Goal: Task Accomplishment & Management: Manage account settings

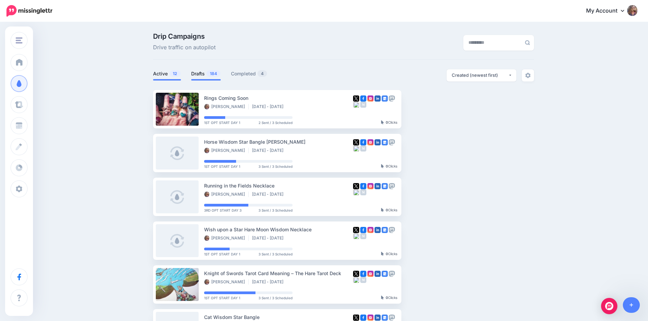
click at [206, 73] on link "Drafts 184" at bounding box center [206, 74] width 30 height 8
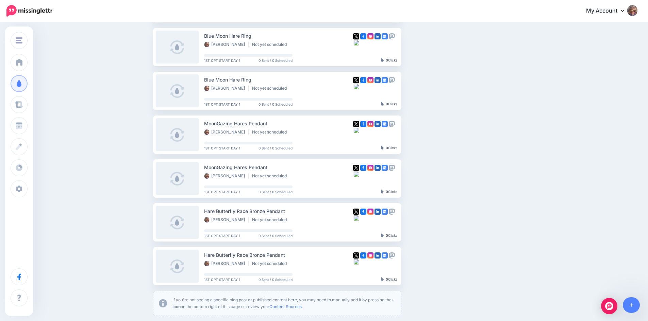
scroll to position [238, 0]
click at [464, 263] on button "button" at bounding box center [461, 266] width 12 height 12
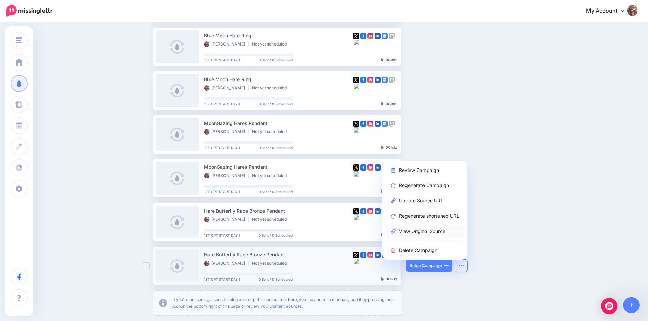
click at [428, 231] on link "View Original Source" at bounding box center [424, 231] width 79 height 13
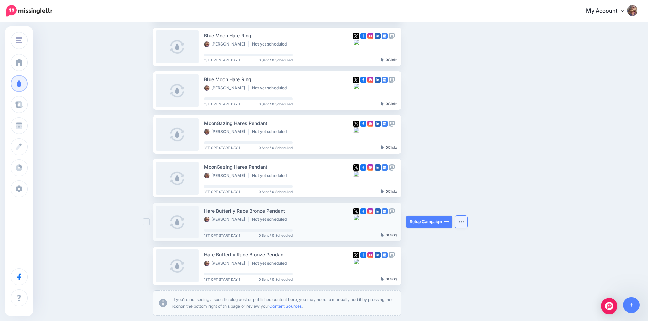
click at [463, 223] on img "button" at bounding box center [460, 222] width 5 height 2
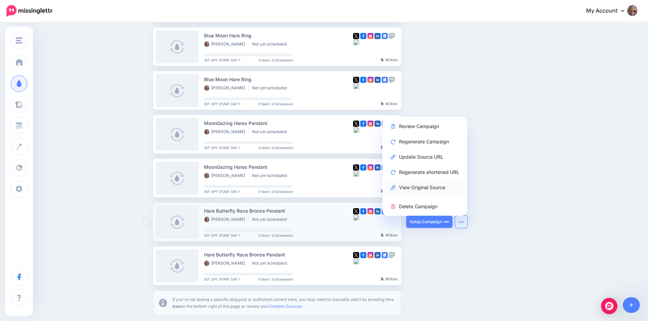
click at [416, 188] on link "View Original Source" at bounding box center [424, 187] width 79 height 13
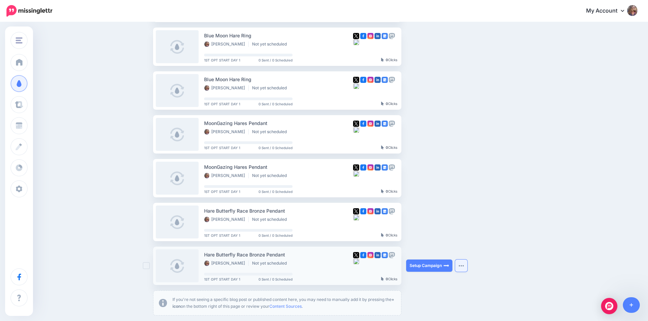
click at [466, 268] on button "button" at bounding box center [461, 266] width 12 height 12
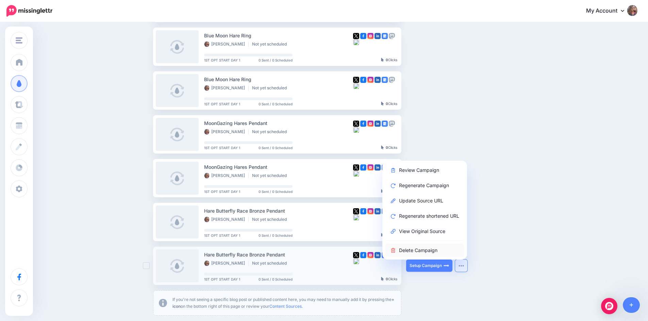
click at [440, 252] on link "Delete Campaign" at bounding box center [424, 250] width 79 height 13
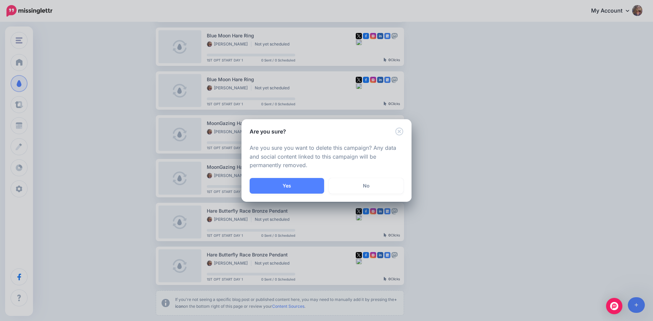
click at [290, 186] on button "Yes" at bounding box center [287, 186] width 74 height 16
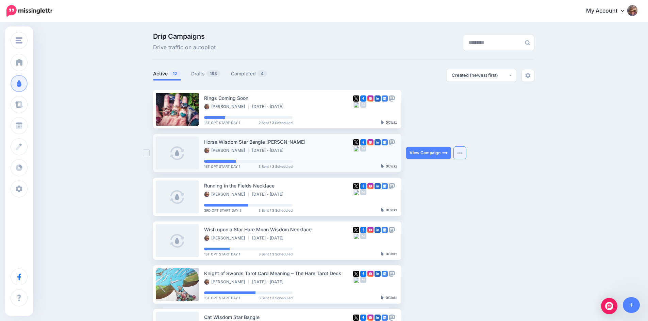
click at [461, 155] on button "button" at bounding box center [460, 153] width 12 height 12
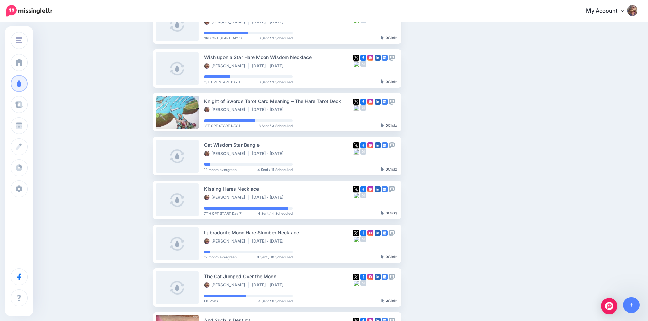
scroll to position [204, 0]
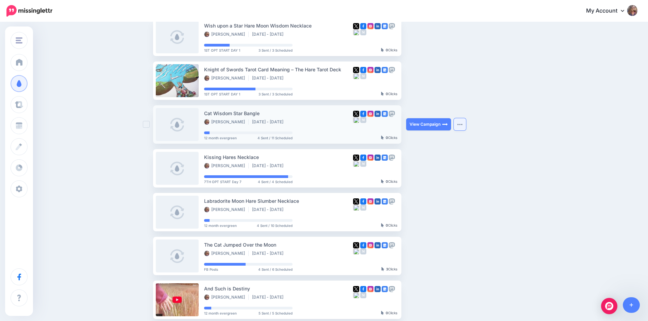
click at [462, 125] on img "button" at bounding box center [459, 124] width 5 height 2
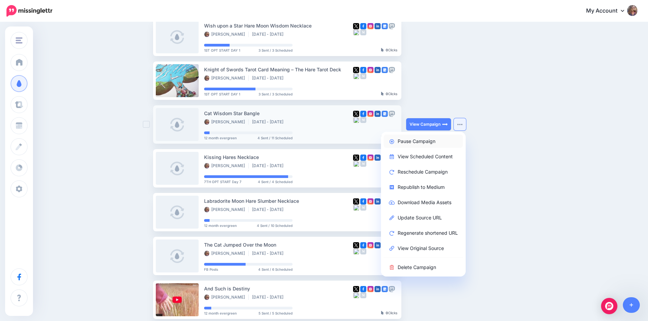
click at [425, 141] on link "Pause Campaign" at bounding box center [423, 141] width 79 height 13
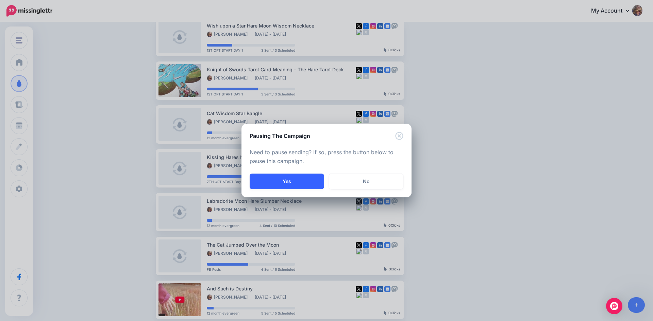
click at [291, 179] on button "Yes" at bounding box center [287, 182] width 74 height 16
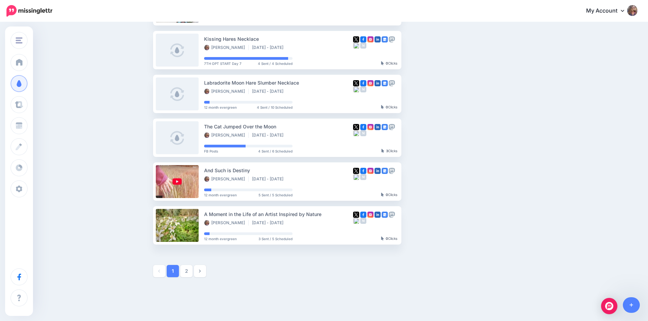
scroll to position [269, 0]
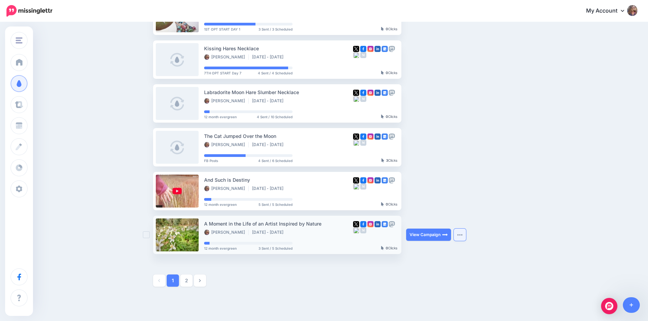
click at [461, 239] on button "button" at bounding box center [460, 235] width 12 height 12
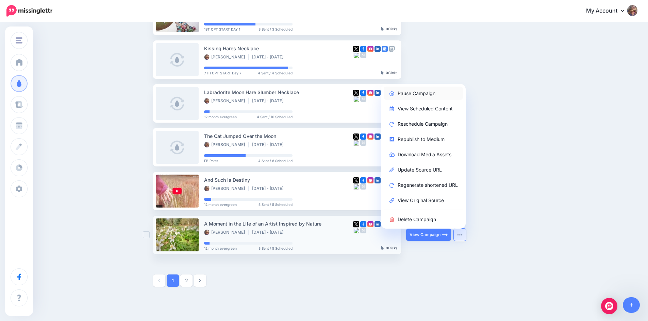
click at [416, 94] on link "Pause Campaign" at bounding box center [423, 93] width 79 height 13
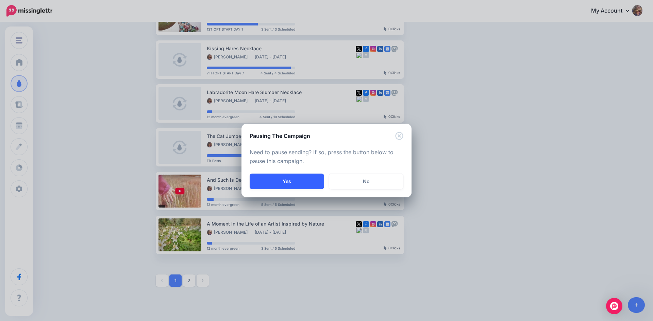
click at [299, 186] on button "Yes" at bounding box center [287, 182] width 74 height 16
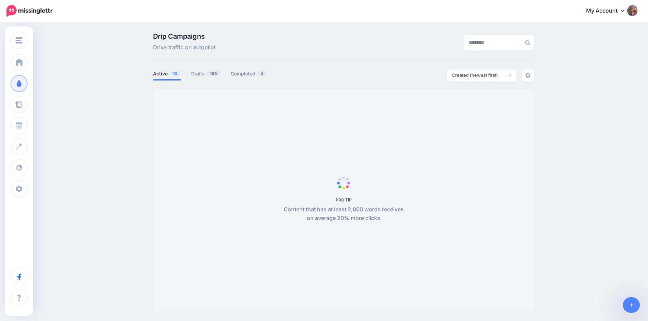
scroll to position [58, 0]
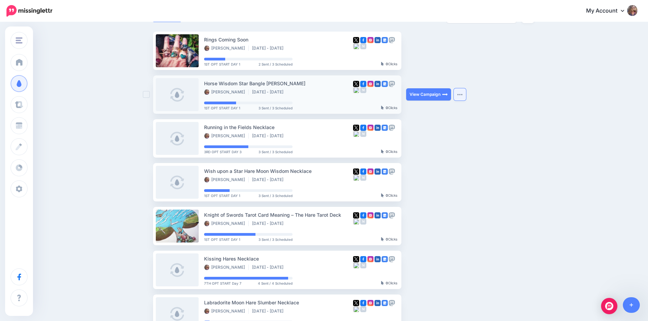
click at [462, 94] on img "button" at bounding box center [459, 95] width 5 height 2
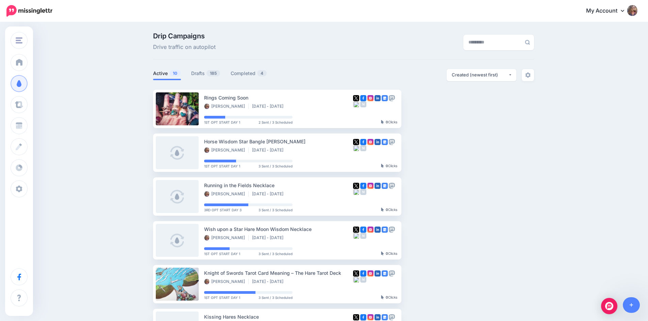
scroll to position [0, 0]
click at [203, 73] on link "Drafts 185" at bounding box center [205, 74] width 29 height 8
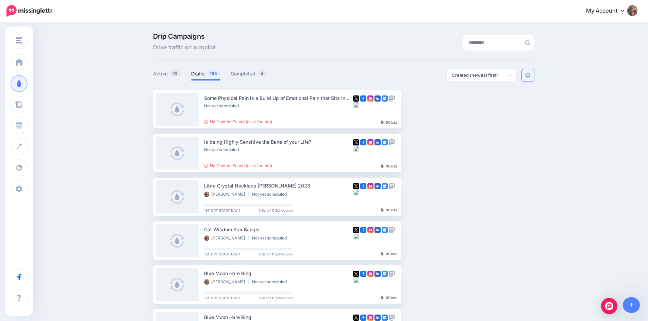
click at [530, 78] on img at bounding box center [527, 75] width 5 height 5
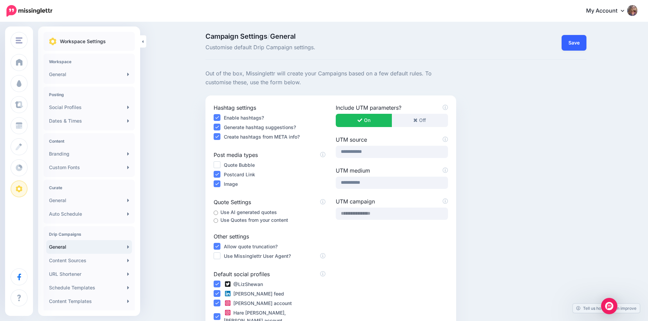
click at [580, 46] on button "Save" at bounding box center [573, 43] width 25 height 16
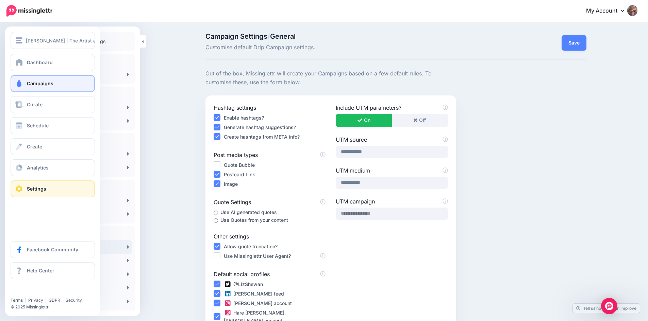
click at [34, 82] on span "Campaigns" at bounding box center [40, 84] width 27 height 6
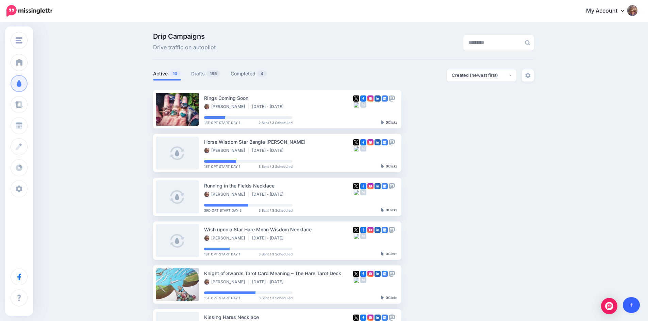
click at [630, 305] on icon at bounding box center [631, 305] width 4 height 5
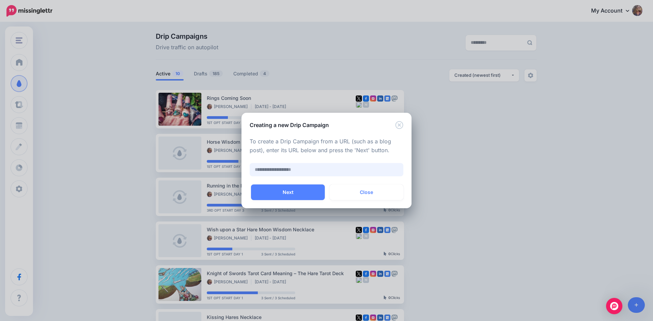
paste input "**********"
type input "**********"
click at [297, 186] on button "Next" at bounding box center [288, 193] width 74 height 16
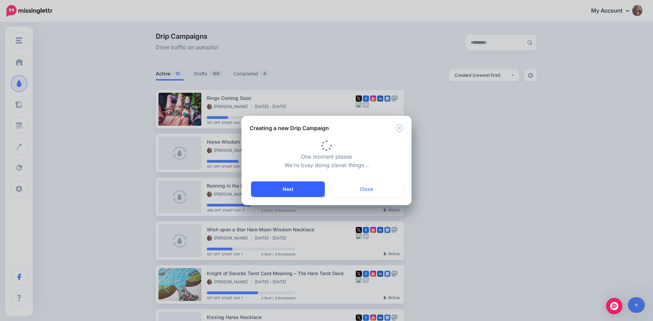
type input "**********"
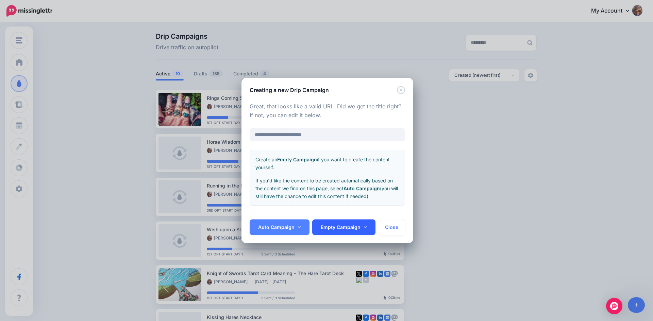
click at [364, 225] on link "Empty Campaign" at bounding box center [343, 228] width 63 height 16
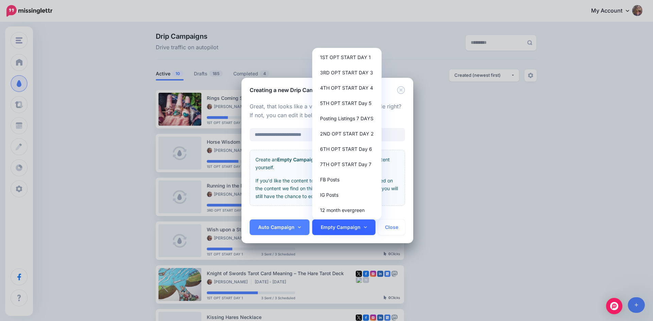
click at [364, 225] on link "Empty Campaign" at bounding box center [343, 228] width 63 height 16
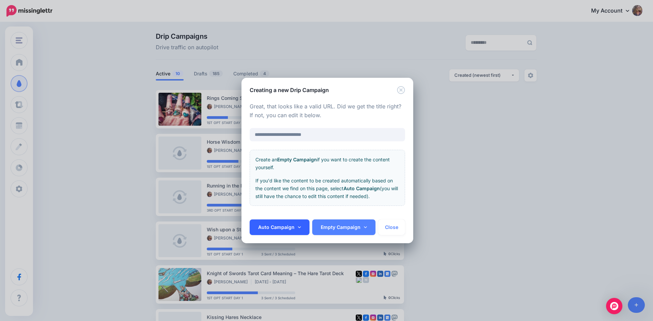
click at [300, 227] on icon at bounding box center [299, 227] width 3 height 5
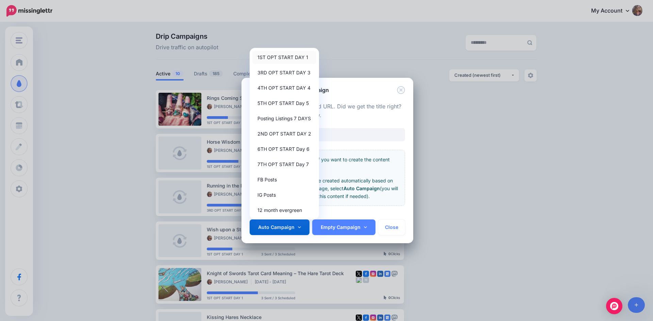
click at [291, 56] on link "1ST OPT START DAY 1" at bounding box center [284, 57] width 64 height 13
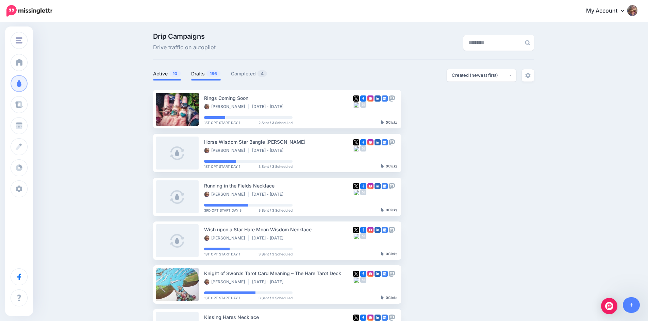
click at [203, 73] on link "Drafts 186" at bounding box center [206, 74] width 30 height 8
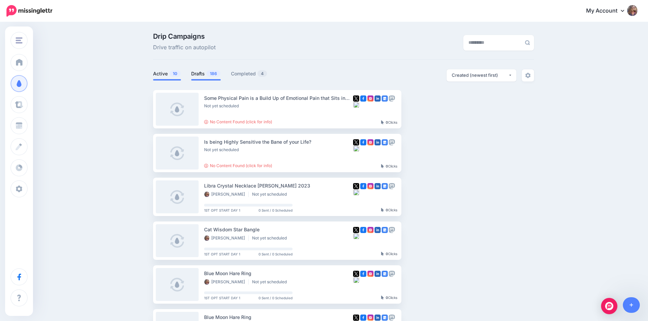
click at [168, 76] on link "Active 10" at bounding box center [167, 74] width 28 height 8
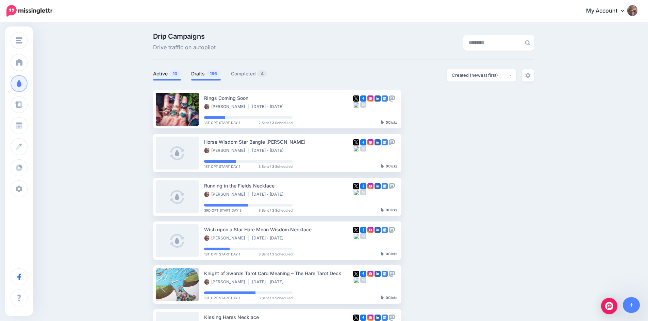
click at [200, 73] on link "Drafts 186" at bounding box center [206, 74] width 30 height 8
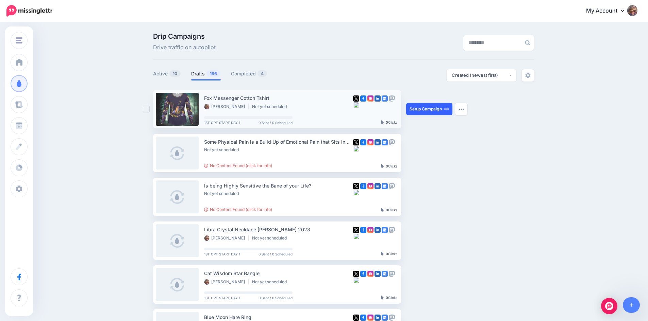
click at [441, 111] on link "Setup Campaign" at bounding box center [429, 109] width 46 height 12
click at [437, 109] on link "Setup Campaign" at bounding box center [429, 109] width 46 height 12
click at [424, 108] on link "Setup Campaign" at bounding box center [429, 109] width 46 height 12
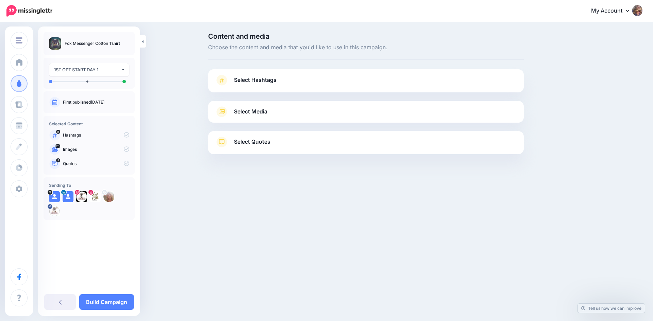
click at [225, 81] on icon at bounding box center [222, 80] width 10 height 11
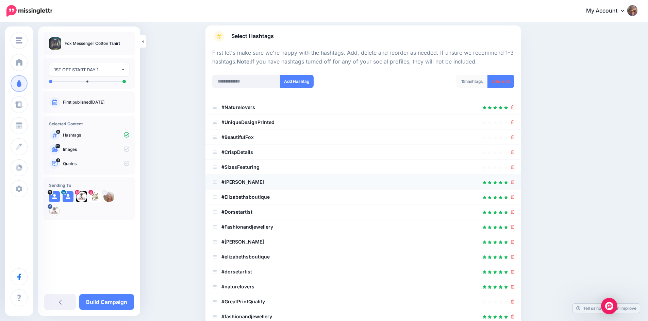
scroll to position [102, 0]
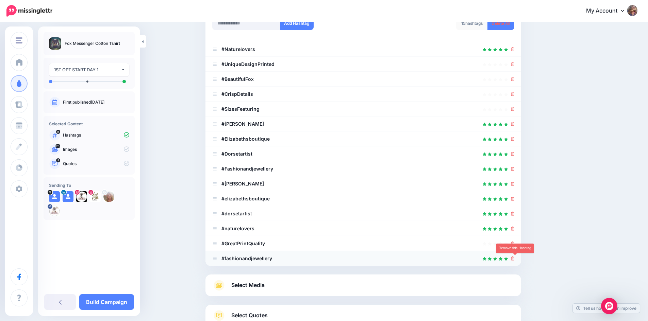
click at [514, 259] on icon at bounding box center [513, 259] width 4 height 4
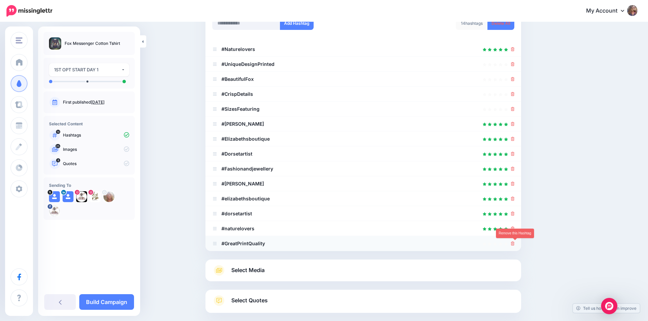
click at [514, 244] on icon at bounding box center [513, 244] width 4 height 4
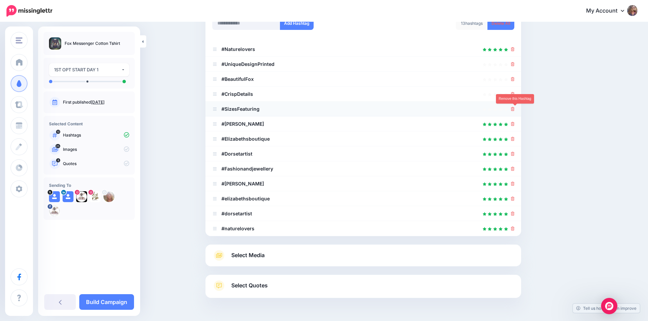
click at [514, 109] on icon at bounding box center [513, 109] width 4 height 4
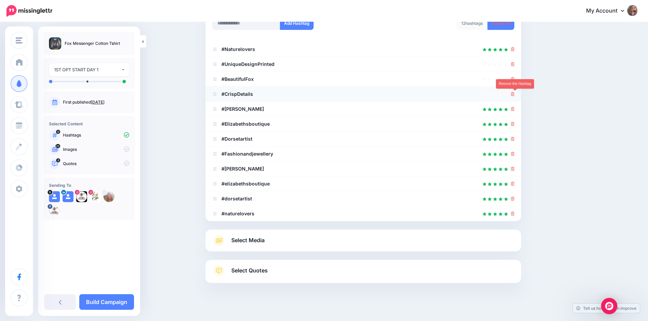
click at [514, 94] on icon at bounding box center [513, 94] width 4 height 4
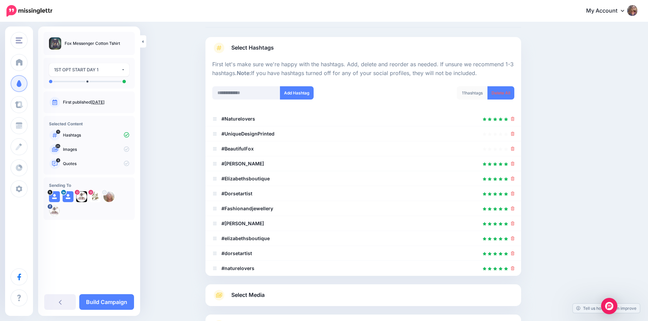
scroll to position [25, 0]
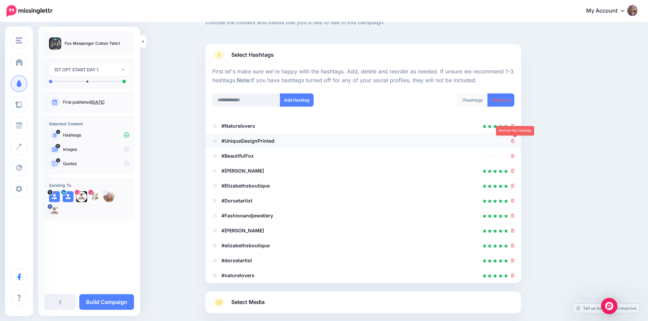
click at [514, 142] on icon at bounding box center [513, 141] width 4 height 4
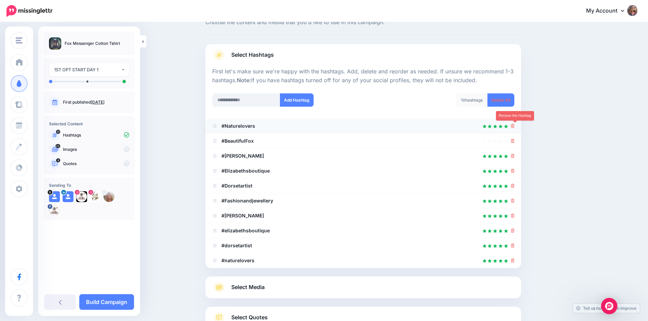
click at [514, 125] on icon at bounding box center [513, 126] width 4 height 4
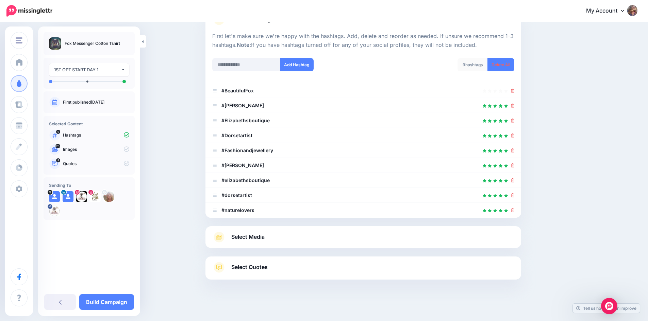
scroll to position [73, 0]
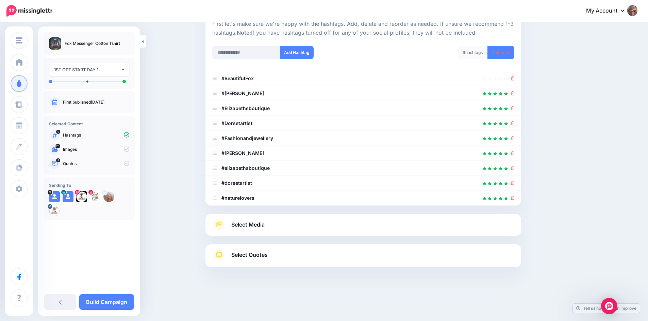
click at [224, 224] on icon at bounding box center [219, 225] width 12 height 11
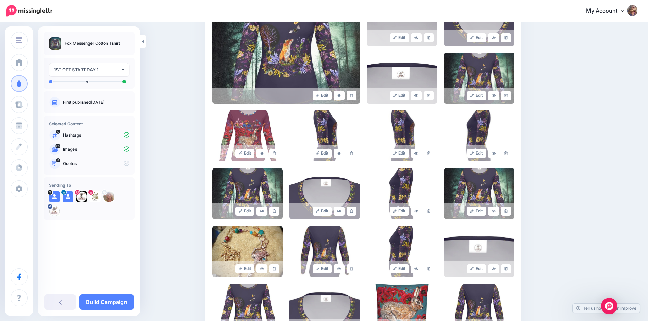
scroll to position [174, 0]
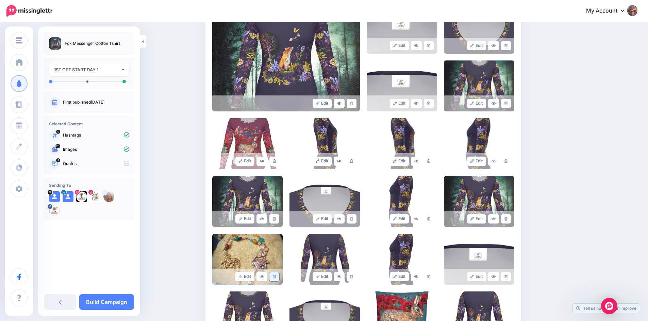
click at [276, 277] on icon at bounding box center [274, 277] width 3 height 4
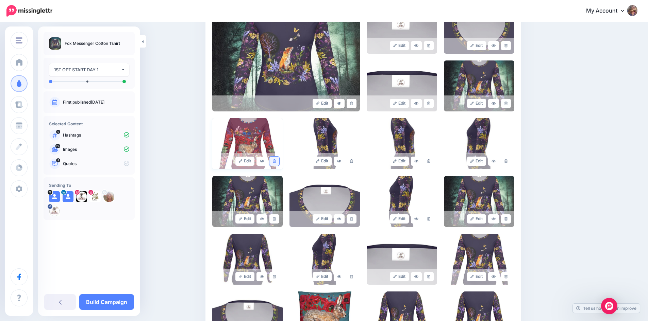
click at [276, 158] on link at bounding box center [274, 161] width 10 height 9
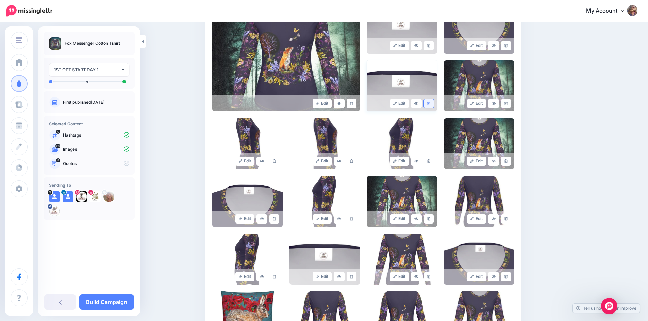
click at [428, 103] on link at bounding box center [429, 103] width 10 height 9
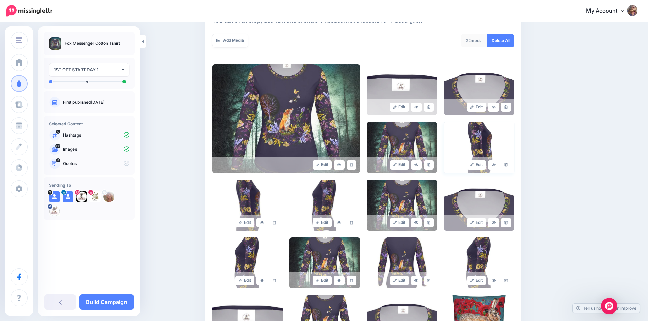
scroll to position [106, 0]
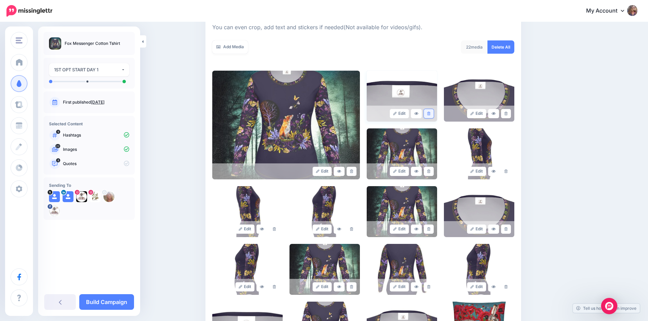
click at [430, 112] on icon at bounding box center [428, 114] width 3 height 4
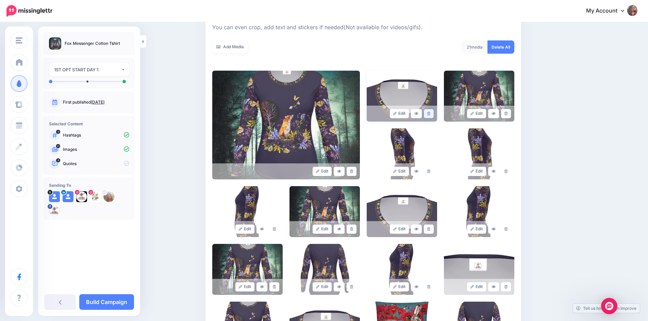
click at [430, 113] on icon at bounding box center [428, 114] width 3 height 4
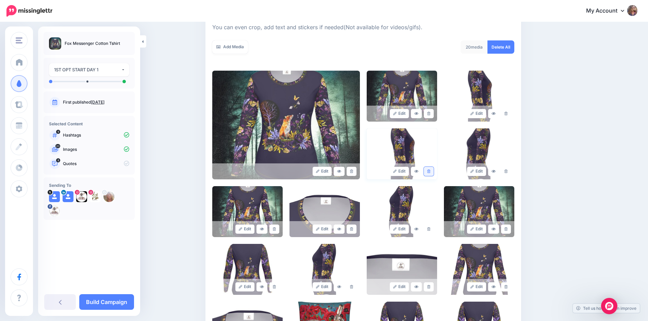
click at [430, 172] on icon at bounding box center [428, 172] width 3 height 4
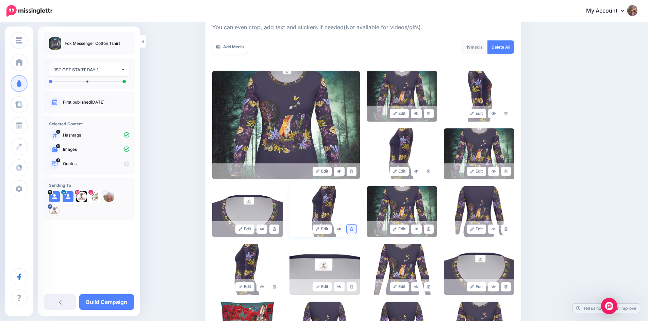
click at [352, 230] on link at bounding box center [351, 229] width 10 height 9
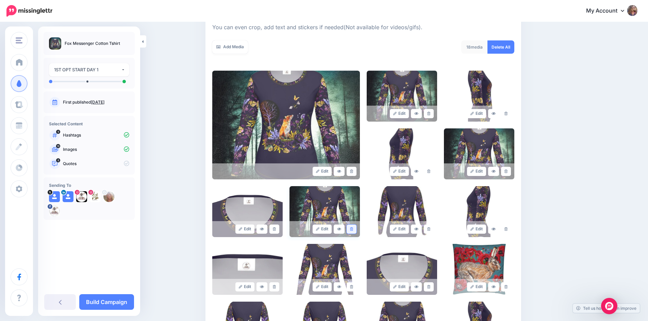
click at [353, 230] on icon at bounding box center [351, 229] width 3 height 4
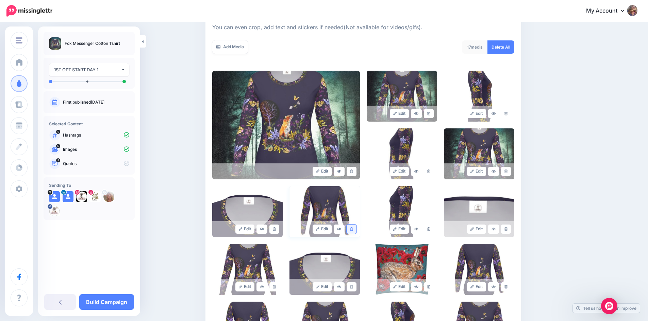
click at [353, 229] on icon at bounding box center [351, 229] width 3 height 4
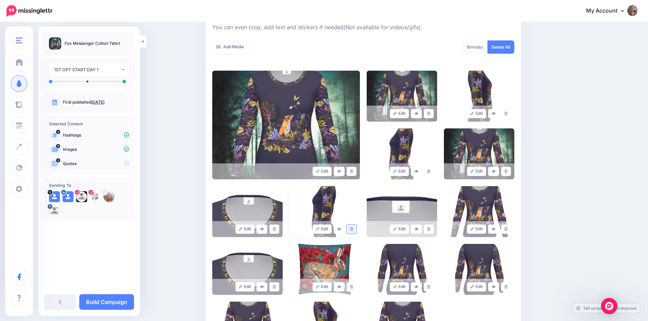
click at [353, 228] on icon at bounding box center [351, 229] width 3 height 4
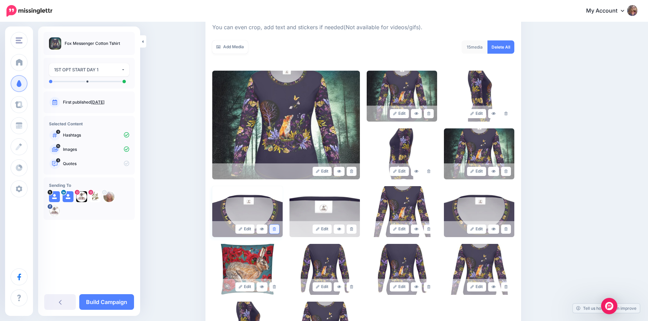
click at [276, 230] on icon at bounding box center [274, 229] width 3 height 4
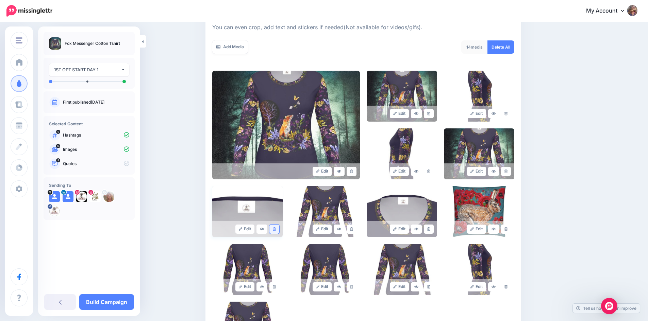
click at [276, 228] on icon at bounding box center [274, 229] width 3 height 4
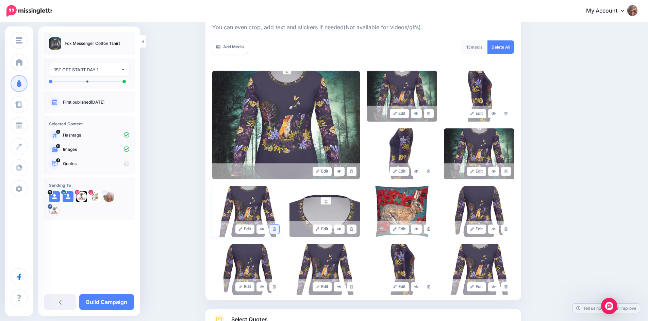
click at [275, 230] on link at bounding box center [274, 229] width 10 height 9
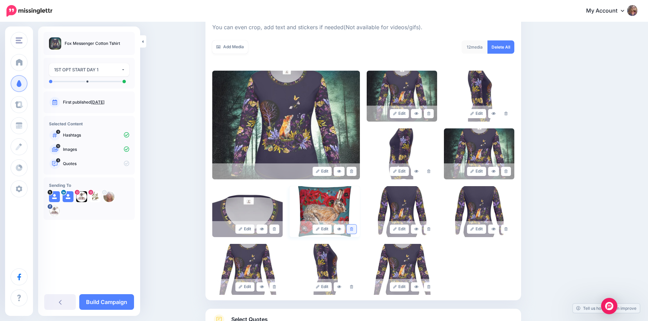
click at [353, 230] on icon at bounding box center [351, 229] width 3 height 4
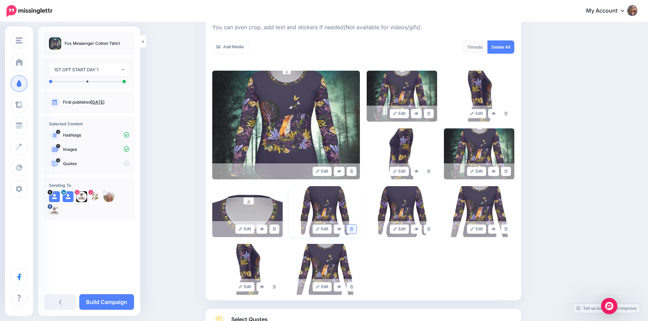
click at [356, 228] on link at bounding box center [351, 229] width 10 height 9
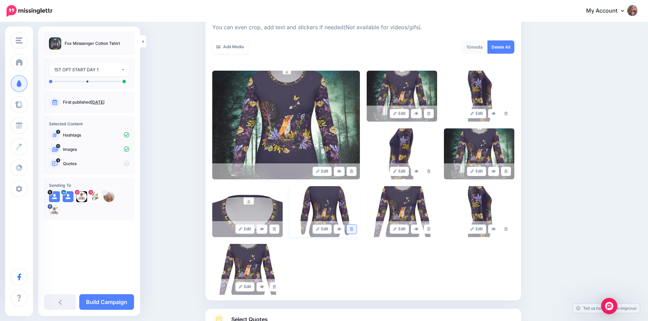
click at [356, 228] on link at bounding box center [351, 229] width 10 height 9
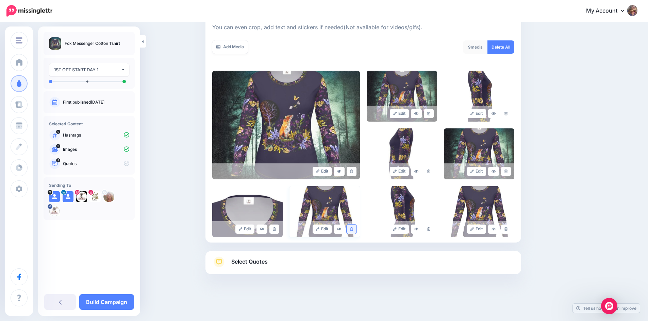
click at [353, 226] on link at bounding box center [351, 229] width 10 height 9
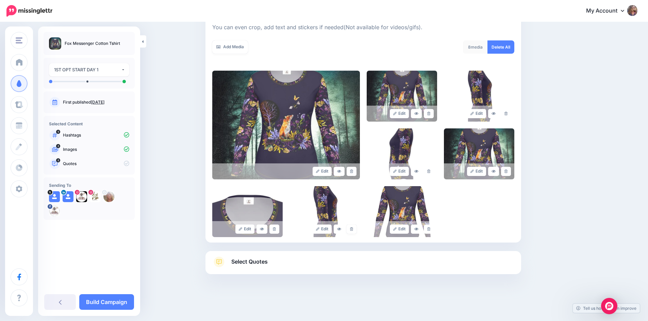
click at [353, 226] on link at bounding box center [351, 229] width 10 height 9
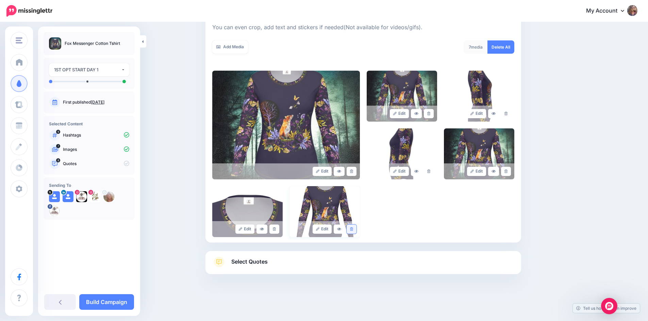
click at [353, 227] on link at bounding box center [351, 229] width 10 height 9
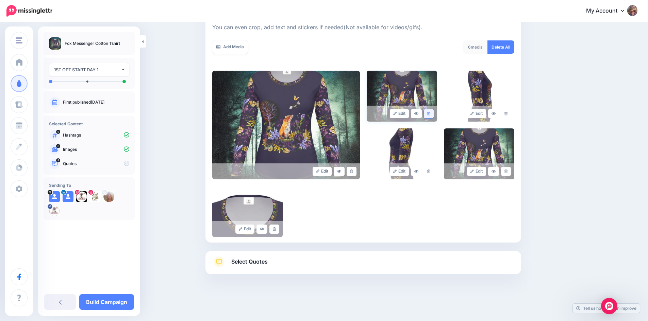
click at [430, 113] on icon at bounding box center [428, 114] width 3 height 4
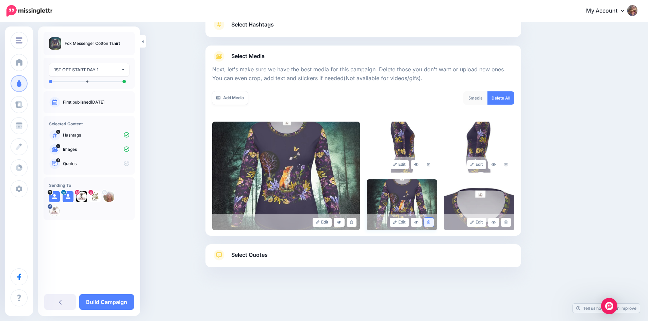
click at [430, 222] on icon at bounding box center [428, 223] width 3 height 4
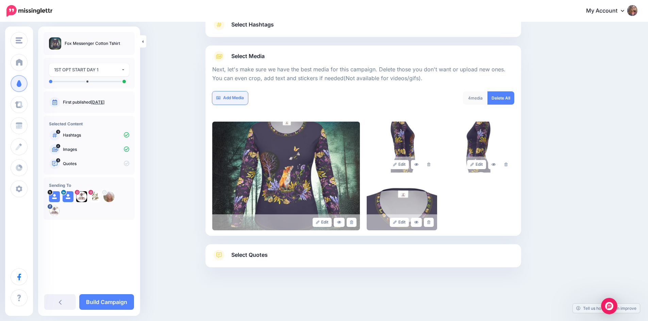
click at [240, 98] on link "Add Media" at bounding box center [230, 97] width 36 height 13
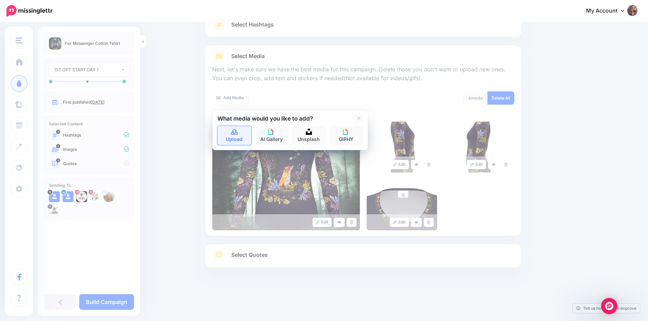
click at [235, 137] on link "Upload" at bounding box center [234, 135] width 34 height 19
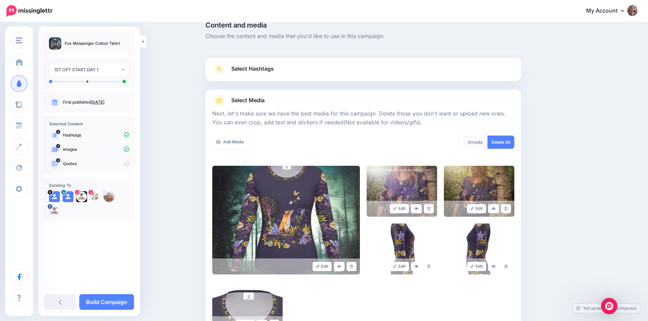
scroll to position [113, 0]
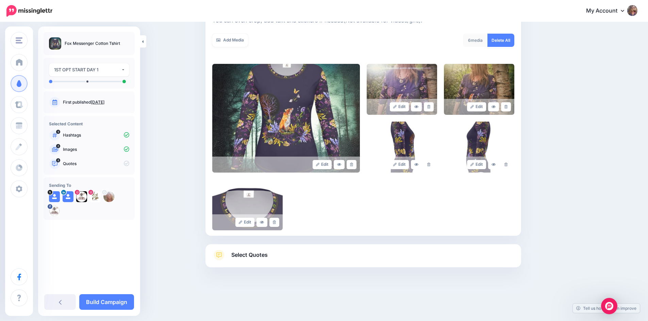
drag, startPoint x: 279, startPoint y: 225, endPoint x: 293, endPoint y: 224, distance: 13.6
click at [279, 224] on link at bounding box center [274, 222] width 10 height 9
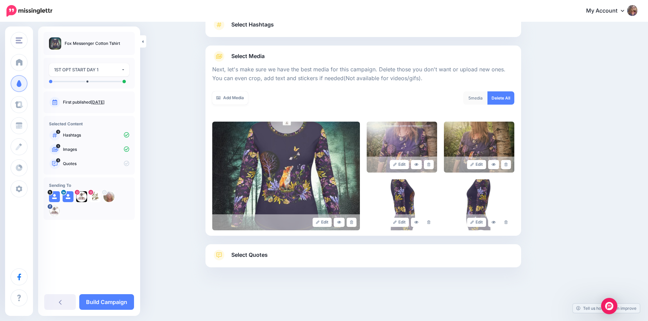
scroll to position [55, 0]
click at [243, 255] on span "Select Quotes" at bounding box center [249, 255] width 36 height 9
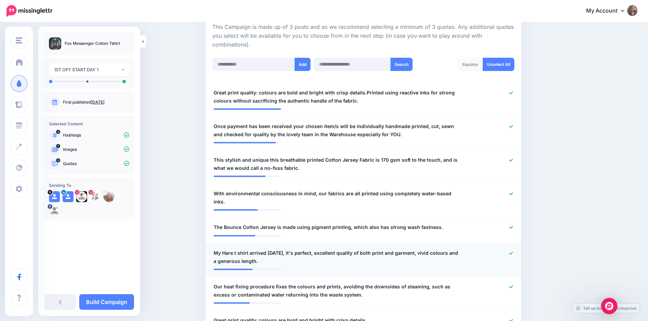
scroll to position [157, 0]
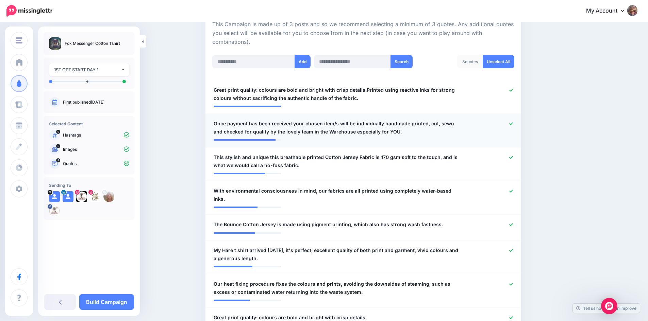
click at [513, 124] on icon at bounding box center [511, 124] width 4 height 4
click at [513, 156] on icon at bounding box center [511, 158] width 4 height 4
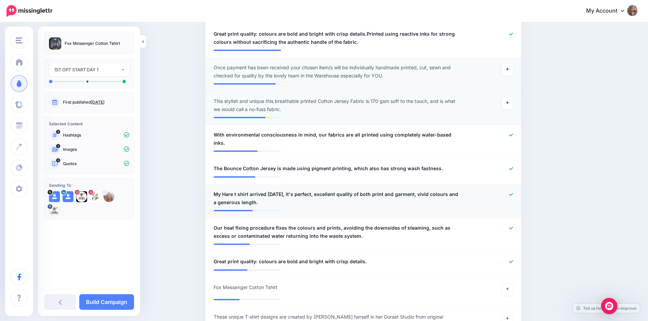
scroll to position [225, 0]
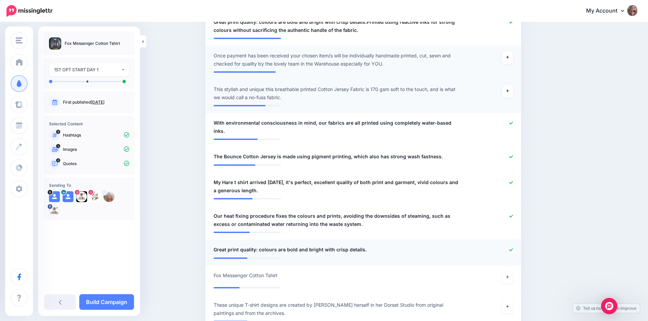
click at [513, 249] on icon at bounding box center [511, 250] width 4 height 3
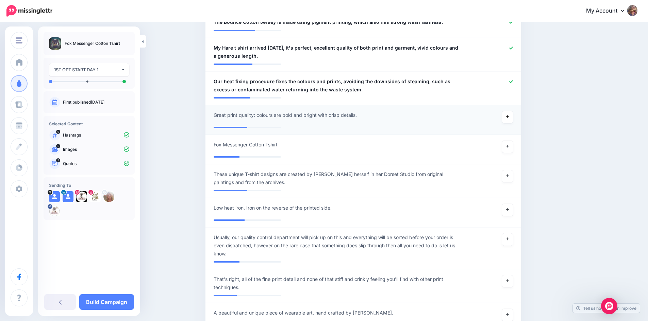
scroll to position [361, 0]
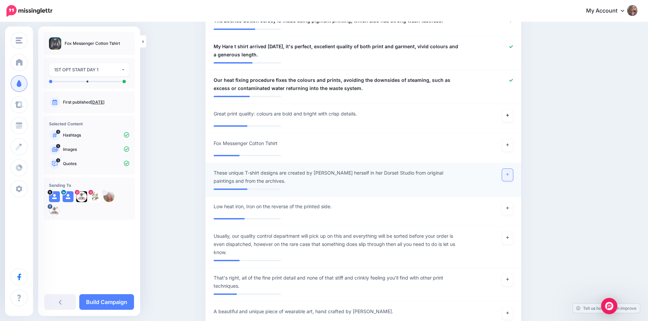
click at [509, 173] on icon at bounding box center [507, 175] width 3 height 4
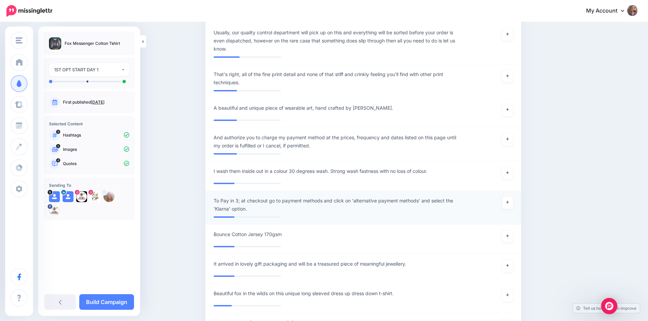
scroll to position [565, 0]
click at [509, 171] on icon at bounding box center [507, 173] width 3 height 4
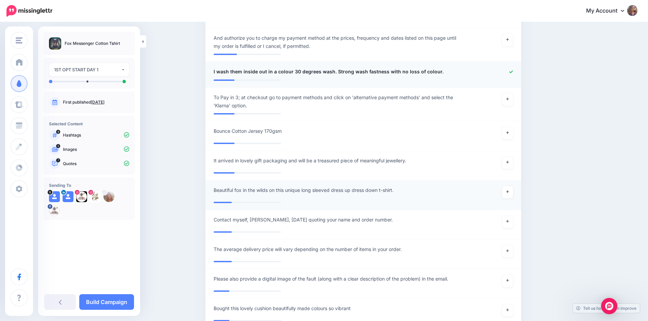
scroll to position [667, 0]
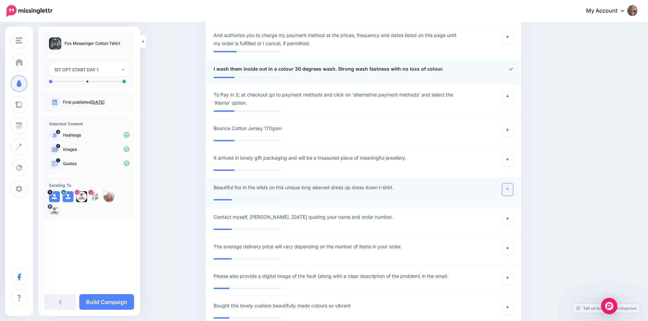
click at [512, 184] on link at bounding box center [507, 190] width 11 height 12
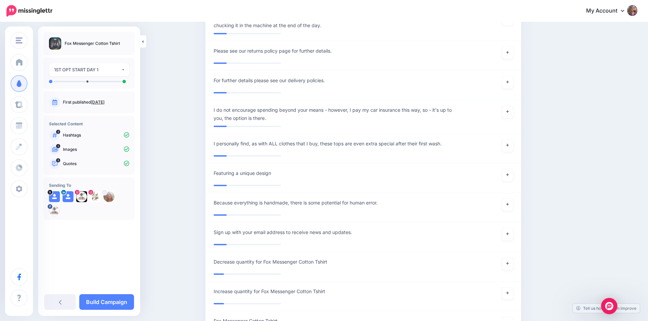
scroll to position [1041, 0]
click at [509, 143] on icon at bounding box center [507, 145] width 3 height 4
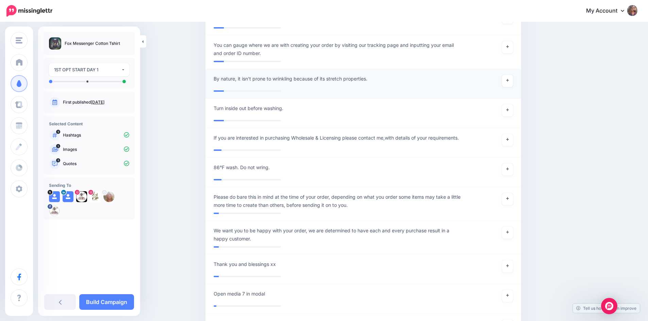
scroll to position [1381, 0]
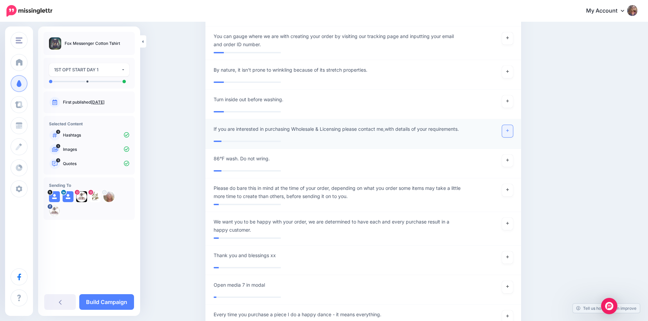
click at [510, 126] on link at bounding box center [507, 131] width 11 height 12
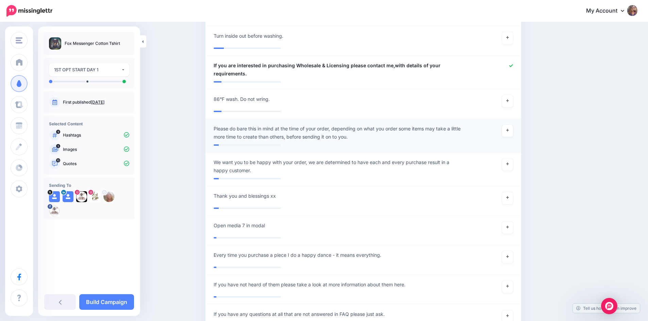
scroll to position [1449, 0]
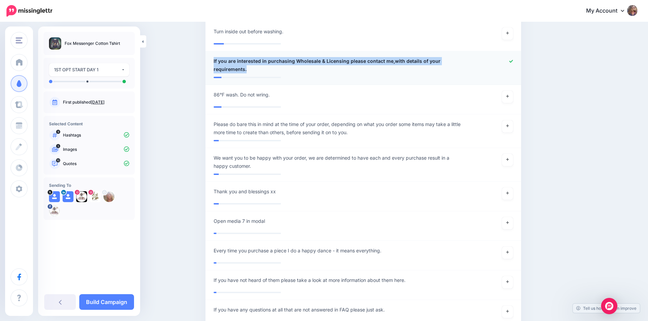
drag, startPoint x: 215, startPoint y: 53, endPoint x: 253, endPoint y: 63, distance: 38.7
click at [253, 63] on div "**********" at bounding box center [337, 65] width 258 height 16
copy span "If you are interested in purchasing Wholesale & Licensing please contact me,wit…"
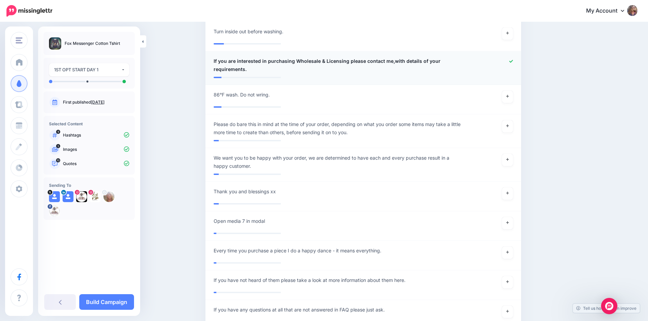
click at [515, 57] on div at bounding box center [492, 65] width 52 height 16
click at [517, 57] on div at bounding box center [492, 65] width 52 height 16
click at [513, 60] on icon at bounding box center [511, 61] width 4 height 3
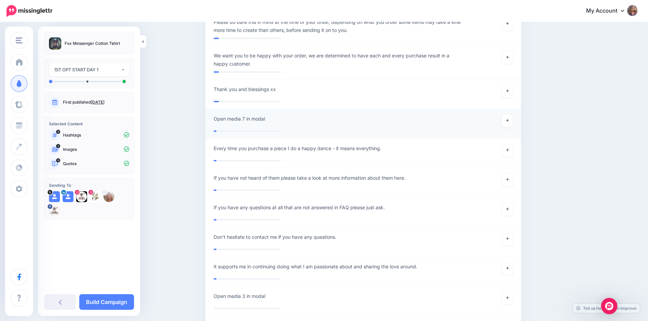
scroll to position [1551, 0]
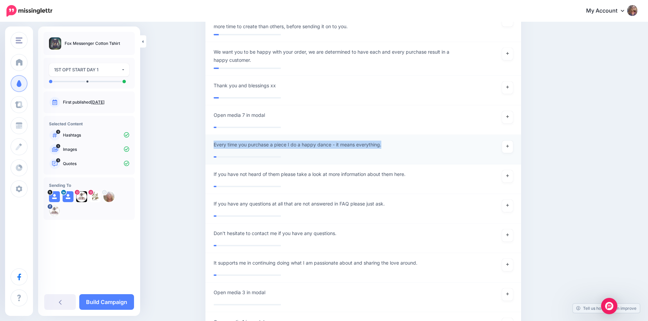
drag, startPoint x: 217, startPoint y: 142, endPoint x: 385, endPoint y: 142, distance: 168.0
click at [385, 142] on div "**********" at bounding box center [337, 147] width 258 height 12
copy span "Every time you purchase a piece I do a happy dance - it means everything."
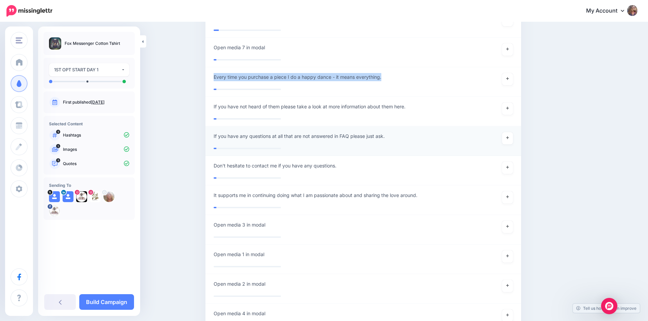
scroll to position [1619, 0]
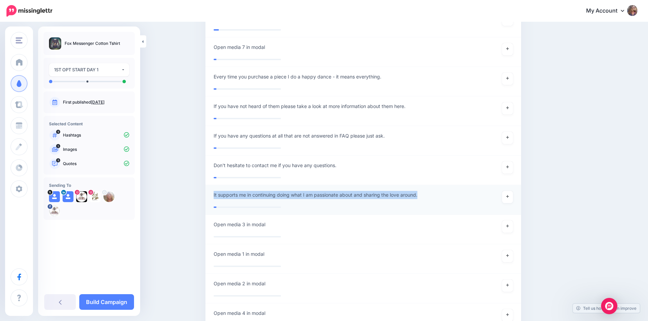
drag, startPoint x: 216, startPoint y: 191, endPoint x: 424, endPoint y: 187, distance: 207.8
click at [424, 187] on li "**********" at bounding box center [363, 200] width 316 height 30
copy span "It supports me in continuing doing what I am passionate about and sharing the l…"
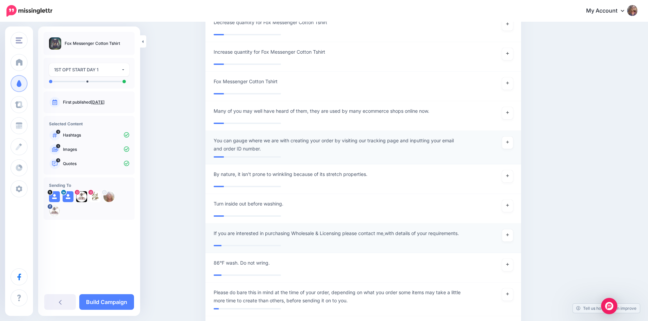
scroll to position [1268, 0]
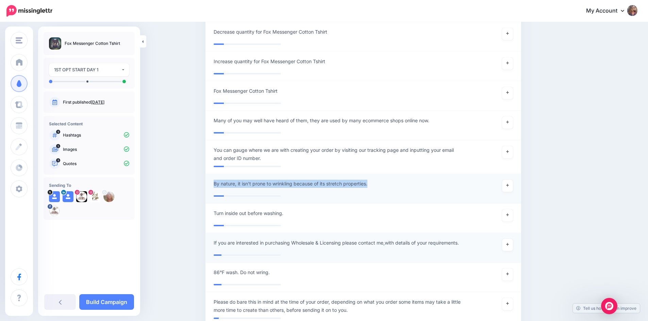
drag, startPoint x: 216, startPoint y: 177, endPoint x: 374, endPoint y: 182, distance: 157.8
click at [374, 182] on div "**********" at bounding box center [337, 186] width 258 height 12
copy span "By nature, it isn't prone to wrinkling because of its stretch properties."
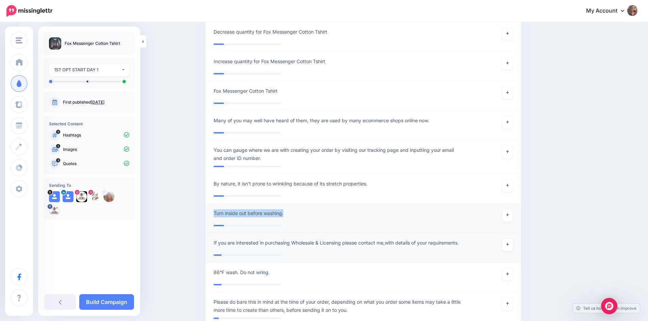
drag, startPoint x: 217, startPoint y: 207, endPoint x: 288, endPoint y: 204, distance: 71.5
click at [288, 209] on div "**********" at bounding box center [337, 215] width 258 height 12
copy span "Turn inside out before washing."
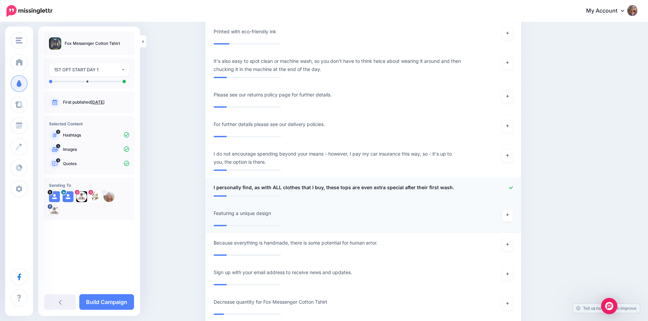
scroll to position [996, 0]
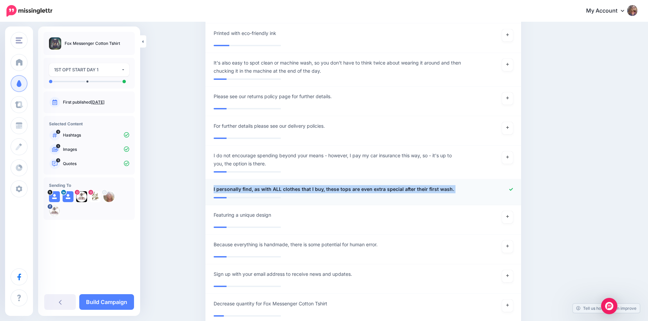
drag, startPoint x: 216, startPoint y: 183, endPoint x: 457, endPoint y: 188, distance: 240.8
click at [457, 188] on li "**********" at bounding box center [363, 193] width 316 height 26
copy li "**********"
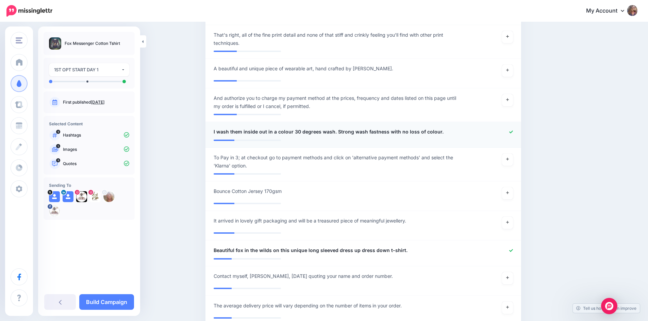
scroll to position [588, 0]
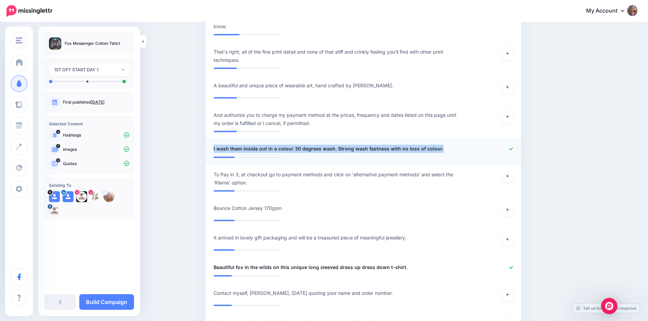
drag, startPoint x: 217, startPoint y: 139, endPoint x: 466, endPoint y: 139, distance: 249.6
click at [466, 145] on div "**********" at bounding box center [337, 149] width 258 height 9
copy span "I wash them inside out in a colour 30 degrees wash. Strong wash fastness with n…"
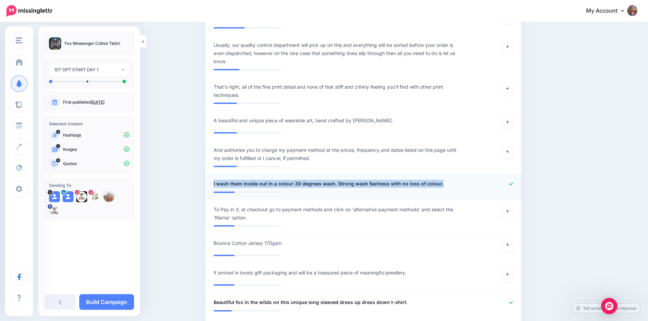
scroll to position [554, 0]
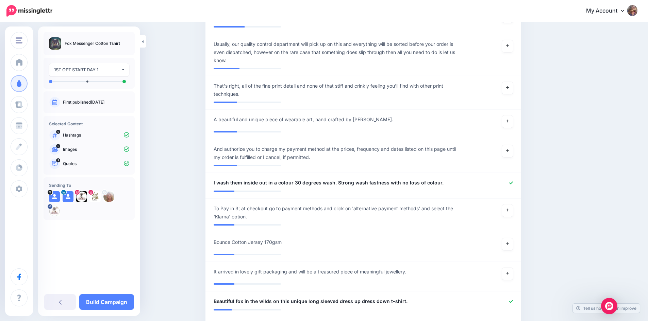
click at [516, 179] on div at bounding box center [492, 183] width 52 height 9
click at [513, 182] on icon at bounding box center [511, 183] width 4 height 3
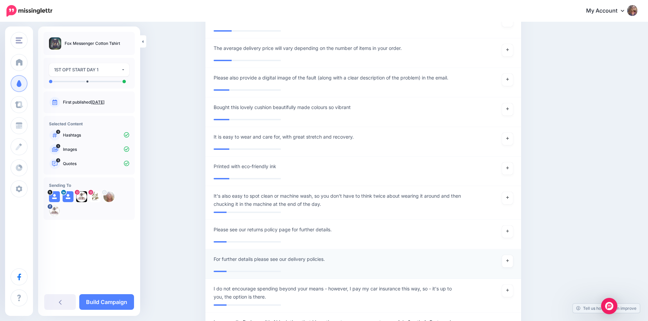
scroll to position [965, 0]
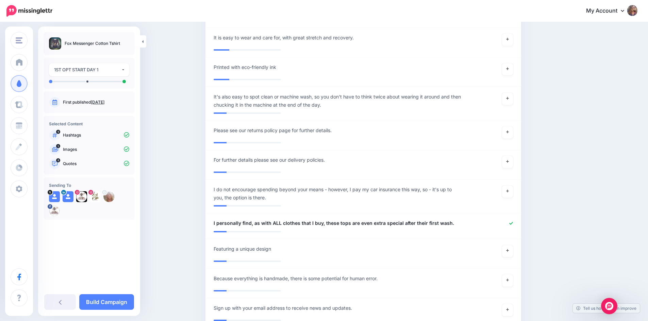
click at [513, 222] on icon at bounding box center [511, 223] width 4 height 3
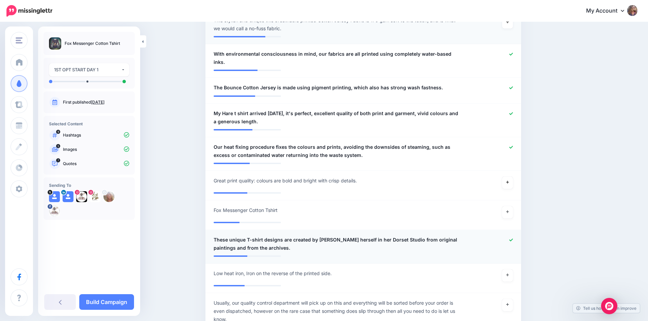
scroll to position [357, 0]
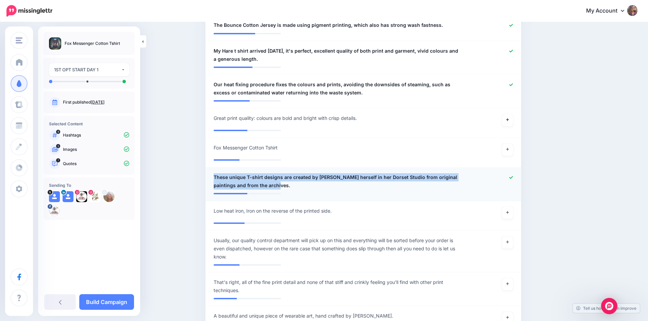
drag, startPoint x: 216, startPoint y: 169, endPoint x: 276, endPoint y: 177, distance: 60.8
click at [276, 177] on span "These unique T-shirt designs are created by Elizabeth herself in her Dorset Stu…" at bounding box center [338, 181] width 248 height 16
drag, startPoint x: 262, startPoint y: 171, endPoint x: 233, endPoint y: 175, distance: 29.6
click at [233, 175] on textarea "**********" at bounding box center [338, 181] width 248 height 16
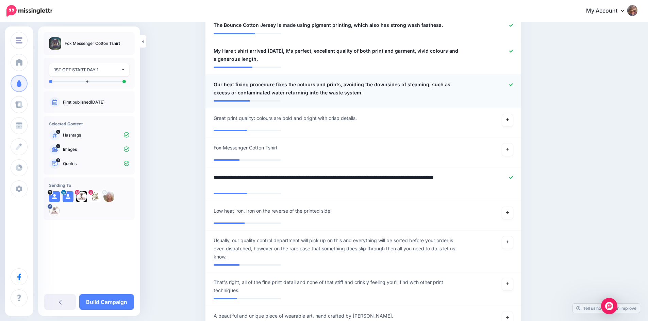
scroll to position [323, 0]
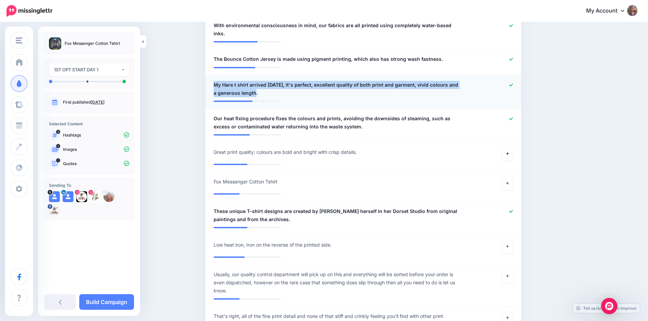
drag, startPoint x: 216, startPoint y: 76, endPoint x: 265, endPoint y: 85, distance: 49.9
click at [265, 85] on span "My Hare t shirt arrived today, it's perfect, excellent quality of both print an…" at bounding box center [338, 89] width 248 height 16
drag, startPoint x: 257, startPoint y: 85, endPoint x: 208, endPoint y: 79, distance: 49.0
click at [208, 79] on li "**********" at bounding box center [363, 92] width 316 height 34
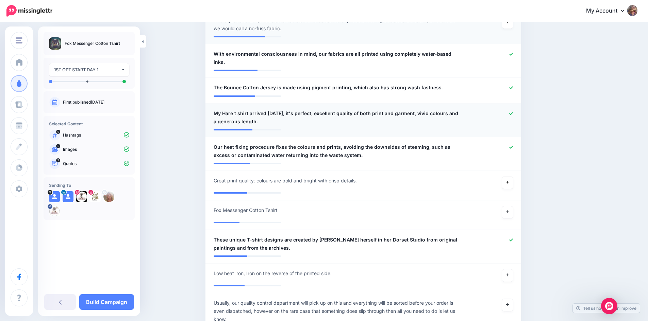
scroll to position [255, 0]
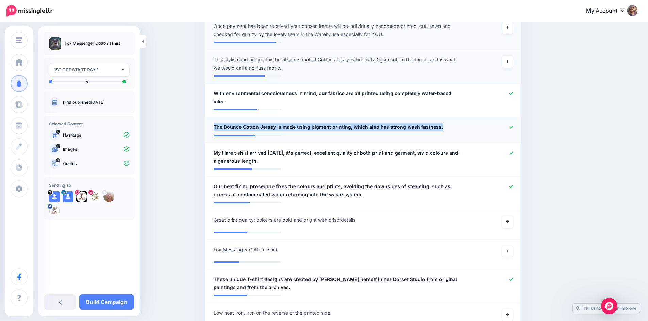
drag, startPoint x: 216, startPoint y: 118, endPoint x: 444, endPoint y: 120, distance: 228.2
click at [444, 123] on div "**********" at bounding box center [337, 127] width 258 height 9
copy span "The Bounce Cotton Jersey is made using pigment printing, which also has strong …"
click at [513, 125] on icon at bounding box center [511, 127] width 4 height 4
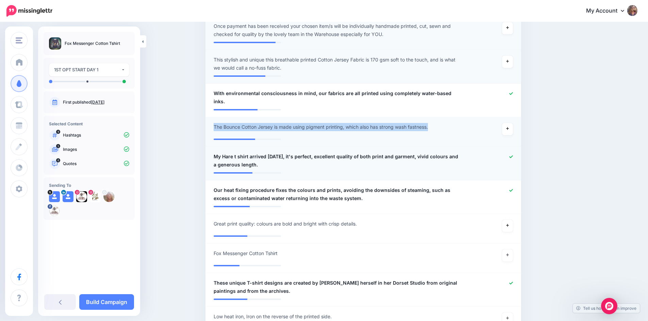
click at [513, 155] on icon at bounding box center [511, 157] width 4 height 4
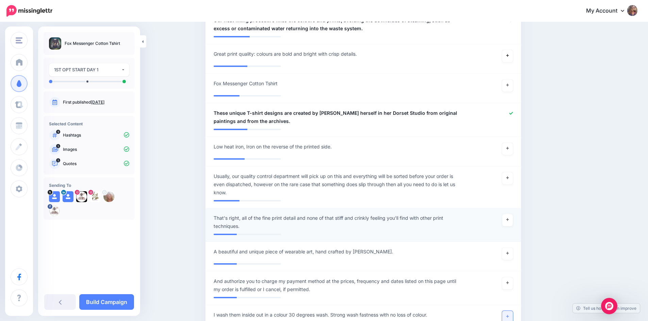
scroll to position [391, 0]
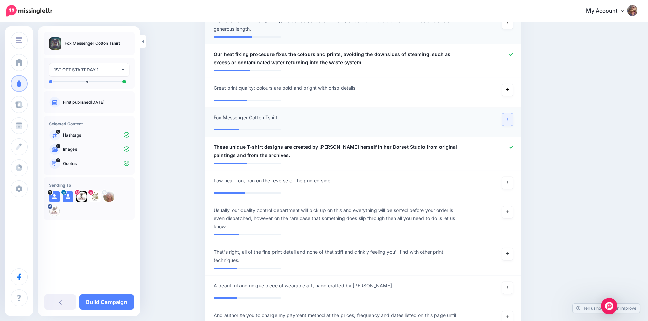
click at [511, 114] on link at bounding box center [507, 120] width 11 height 12
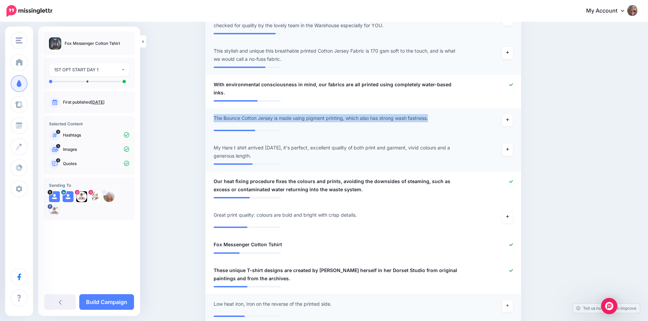
scroll to position [255, 0]
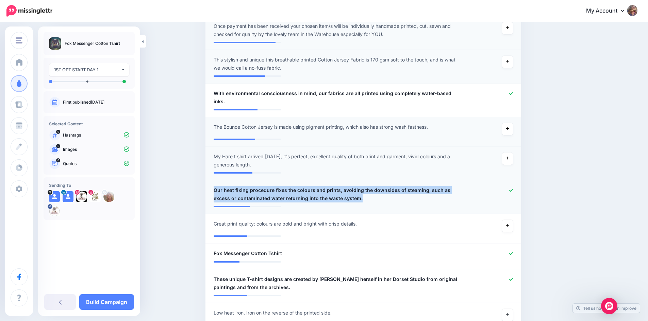
drag, startPoint x: 216, startPoint y: 182, endPoint x: 348, endPoint y: 192, distance: 132.3
click at [348, 192] on span "Our heat fixing procedure fixes the colours and prints, avoiding the downsides …" at bounding box center [338, 194] width 248 height 16
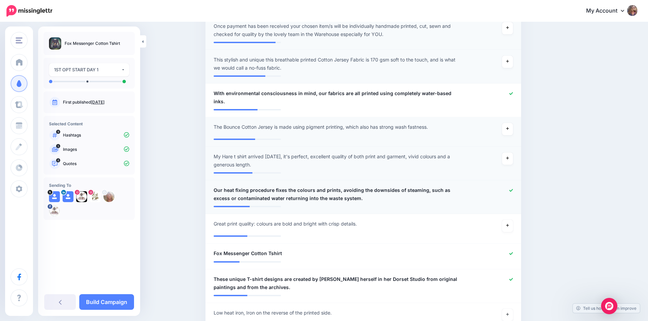
drag, startPoint x: 329, startPoint y: 186, endPoint x: 361, endPoint y: 198, distance: 33.2
click at [361, 203] on div at bounding box center [363, 204] width 299 height 3
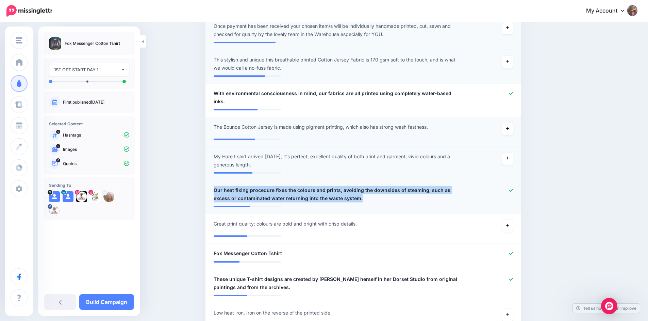
drag, startPoint x: 216, startPoint y: 182, endPoint x: 353, endPoint y: 192, distance: 137.0
click at [353, 192] on span "Our heat fixing procedure fixes the colours and prints, avoiding the downsides …" at bounding box center [338, 194] width 248 height 16
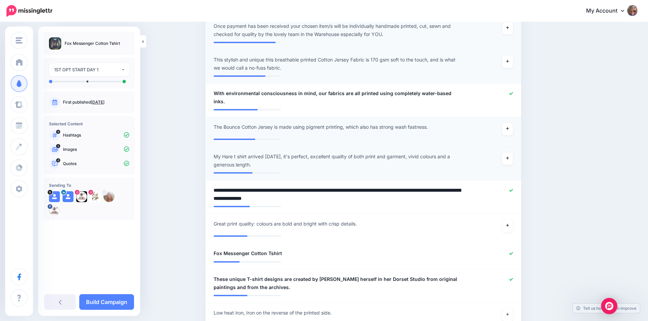
drag, startPoint x: 339, startPoint y: 188, endPoint x: 207, endPoint y: 180, distance: 132.6
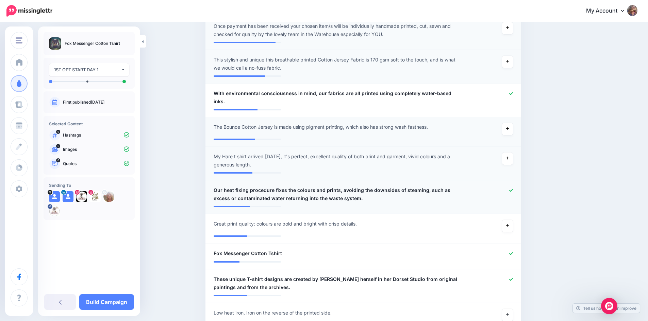
click at [513, 189] on icon at bounding box center [511, 190] width 4 height 3
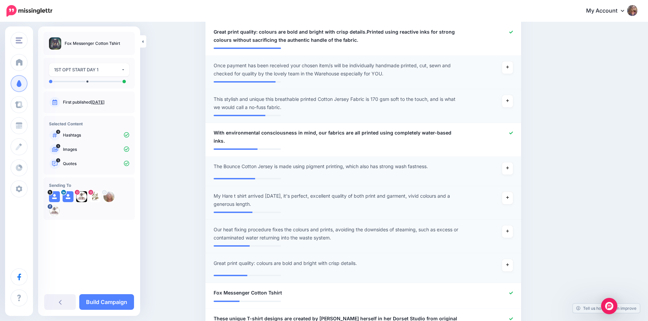
scroll to position [153, 0]
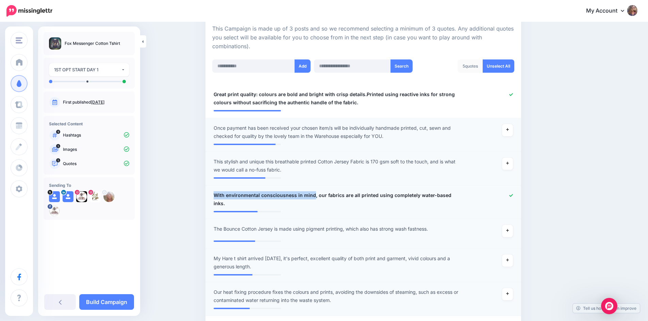
drag, startPoint x: 218, startPoint y: 196, endPoint x: 314, endPoint y: 196, distance: 95.9
click at [314, 196] on span "With environmental consciousness in mind, our fabrics are all printed using com…" at bounding box center [338, 199] width 248 height 16
drag, startPoint x: 311, startPoint y: 196, endPoint x: 216, endPoint y: 193, distance: 95.2
click at [216, 193] on div "**********" at bounding box center [337, 199] width 258 height 16
drag, startPoint x: 217, startPoint y: 195, endPoint x: 474, endPoint y: 192, distance: 257.1
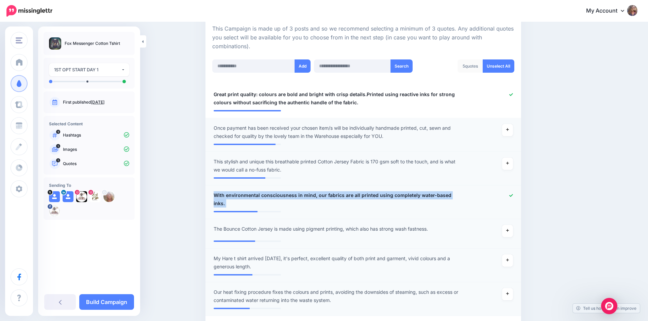
click at [474, 192] on div "**********" at bounding box center [362, 199] width 309 height 16
copy li "**********"
click at [513, 197] on icon at bounding box center [511, 196] width 4 height 4
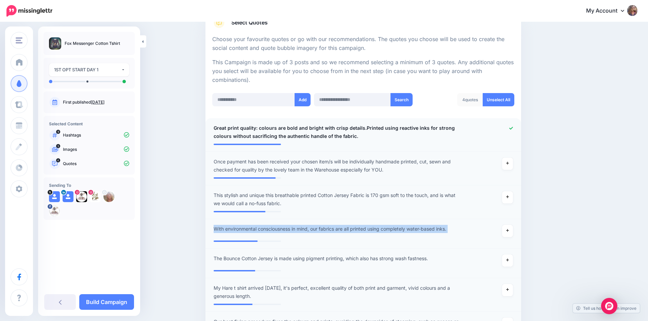
scroll to position [119, 0]
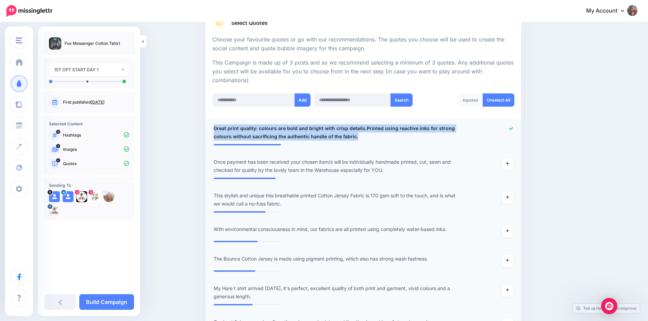
drag, startPoint x: 217, startPoint y: 128, endPoint x: 369, endPoint y: 139, distance: 152.4
click at [369, 139] on span "Great print quality: colours are bold and bright with crisp details.Printed usi…" at bounding box center [338, 132] width 248 height 16
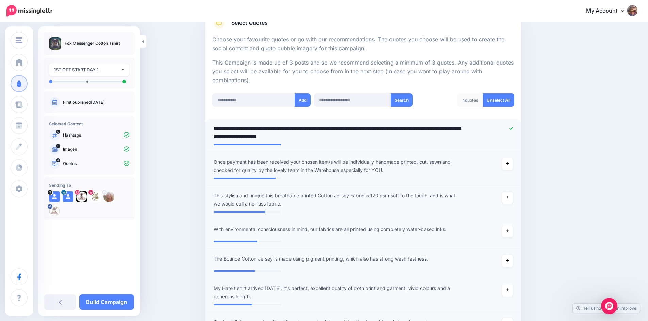
drag, startPoint x: 353, startPoint y: 135, endPoint x: 310, endPoint y: 138, distance: 42.6
click at [310, 138] on textarea "**********" at bounding box center [338, 132] width 248 height 16
drag, startPoint x: 360, startPoint y: 137, endPoint x: 215, endPoint y: 130, distance: 145.0
click at [215, 130] on div "**********" at bounding box center [337, 132] width 258 height 16
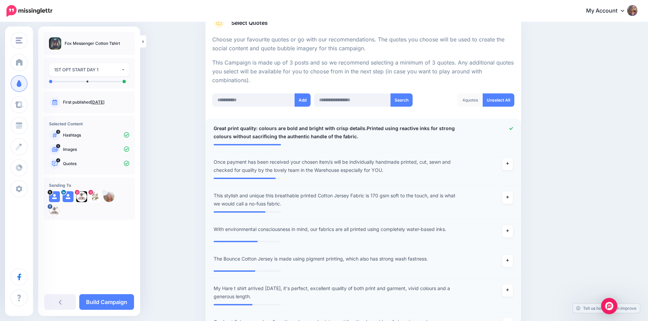
click at [512, 127] on icon at bounding box center [511, 129] width 4 height 4
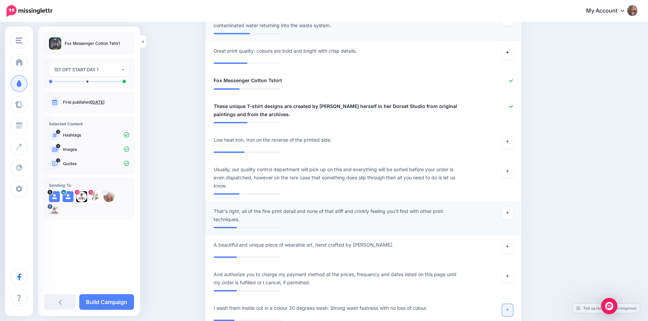
scroll to position [493, 0]
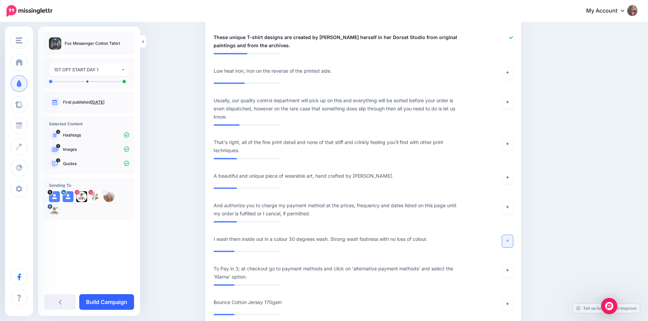
click at [117, 303] on link "Build Campaign" at bounding box center [106, 302] width 55 height 16
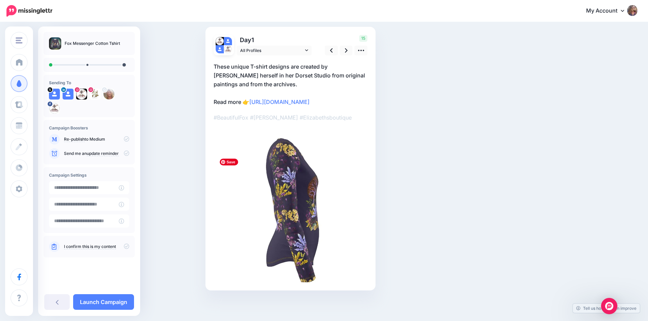
scroll to position [1, 0]
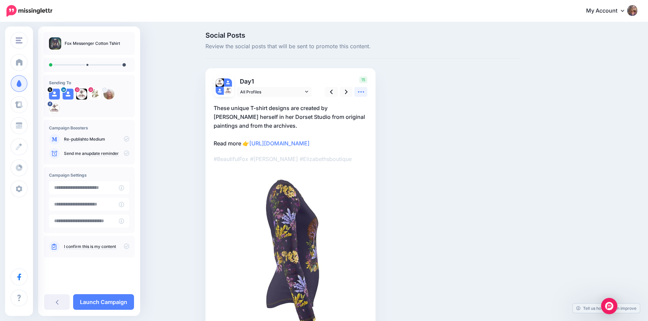
click at [364, 92] on icon at bounding box center [360, 91] width 7 height 7
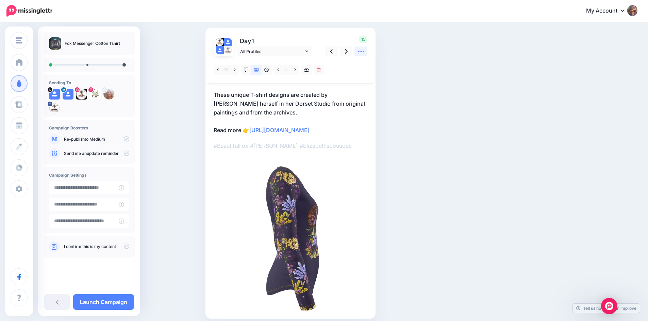
scroll to position [0, 0]
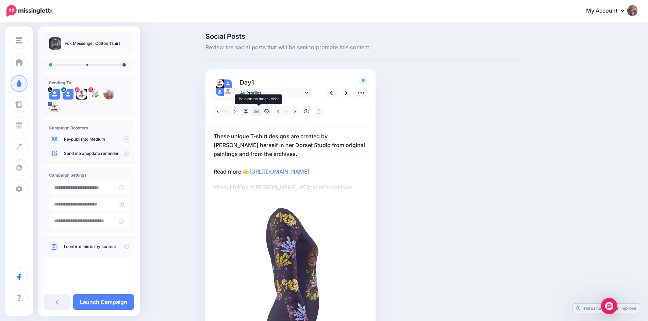
click at [259, 112] on icon at bounding box center [256, 111] width 5 height 3
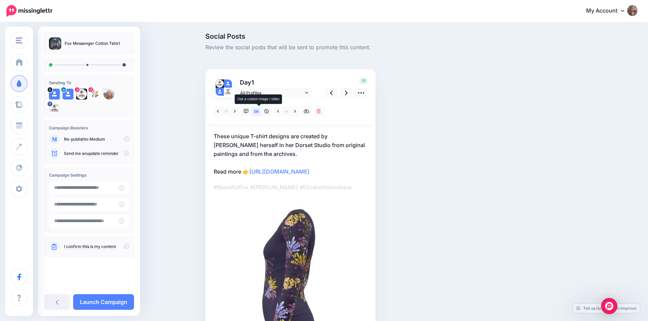
click at [258, 110] on icon at bounding box center [256, 111] width 5 height 5
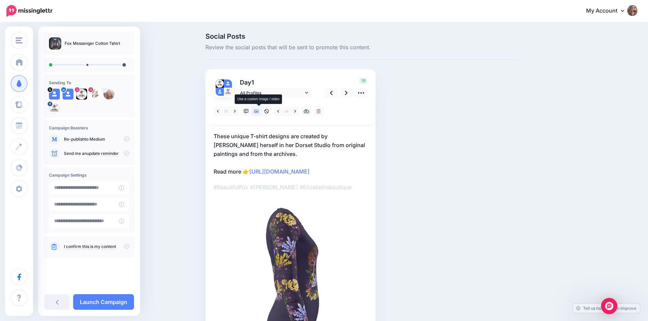
click at [258, 110] on icon at bounding box center [256, 111] width 5 height 5
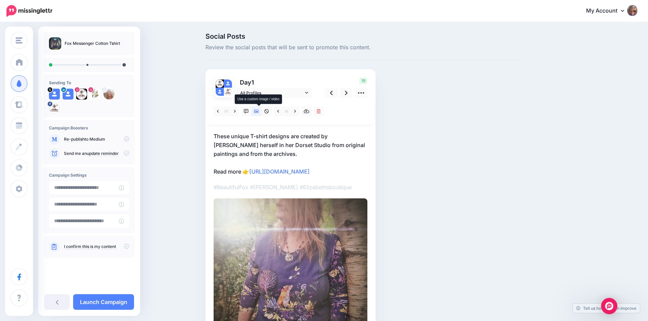
click at [259, 112] on icon at bounding box center [256, 111] width 5 height 3
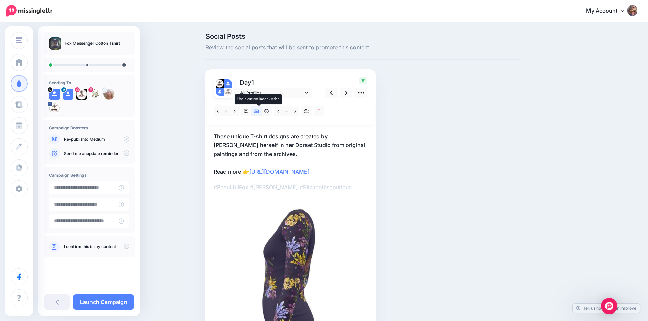
click at [259, 112] on icon at bounding box center [256, 111] width 5 height 3
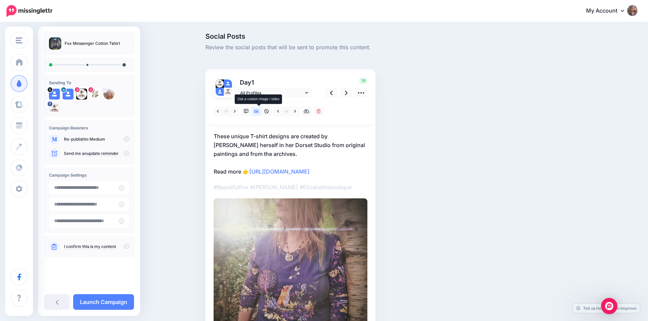
click at [259, 112] on icon at bounding box center [256, 111] width 5 height 3
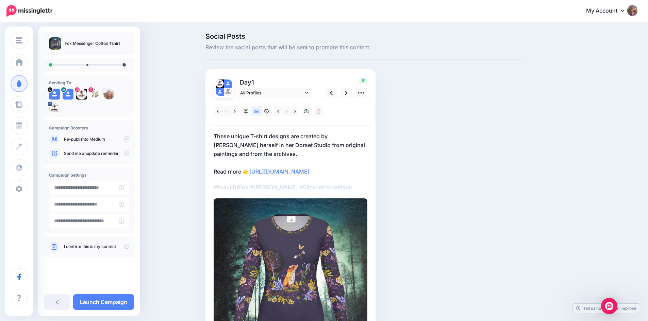
drag, startPoint x: 366, startPoint y: 200, endPoint x: 214, endPoint y: 178, distance: 153.8
click at [214, 178] on div "Day 1 All Profiles" at bounding box center [290, 214] width 170 height 291
click at [265, 170] on p "These unique T-shirt designs are created by [PERSON_NAME] herself in her Dorset…" at bounding box center [291, 154] width 154 height 44
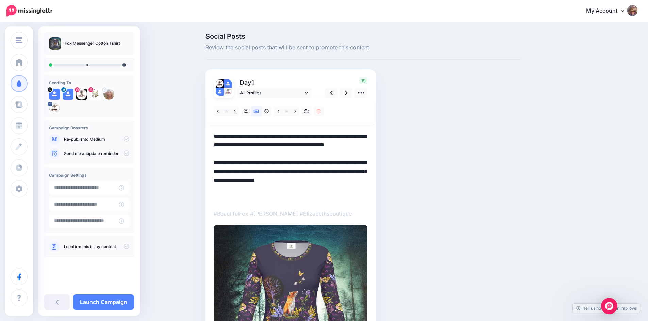
drag, startPoint x: 264, startPoint y: 171, endPoint x: 378, endPoint y: 201, distance: 118.1
click at [375, 201] on div "Day 1 All Profiles" at bounding box center [290, 228] width 170 height 318
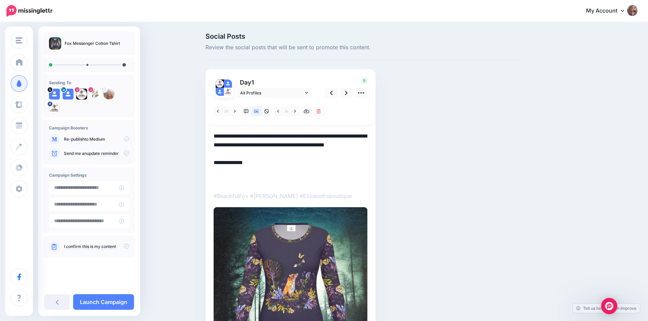
paste textarea "**********"
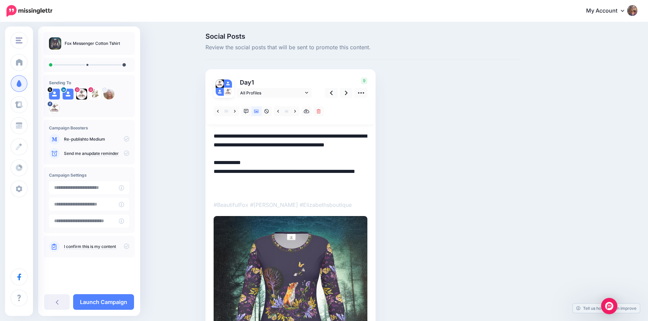
click at [288, 154] on textarea "**********" at bounding box center [291, 163] width 154 height 62
click at [308, 94] on icon at bounding box center [306, 92] width 3 height 5
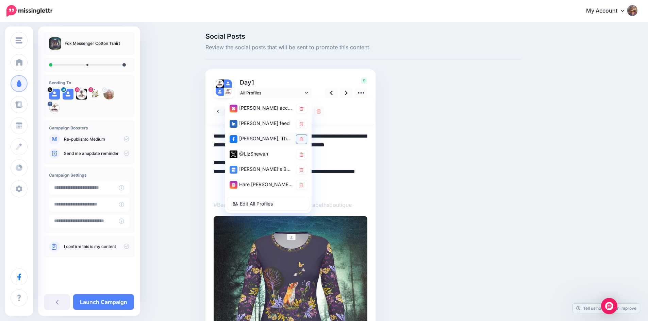
click at [303, 140] on icon at bounding box center [302, 139] width 4 height 4
click at [303, 153] on icon at bounding box center [302, 155] width 4 height 4
click at [302, 171] on icon at bounding box center [302, 170] width 4 height 4
click at [303, 184] on icon at bounding box center [302, 185] width 4 height 4
click at [303, 155] on icon at bounding box center [302, 155] width 4 height 4
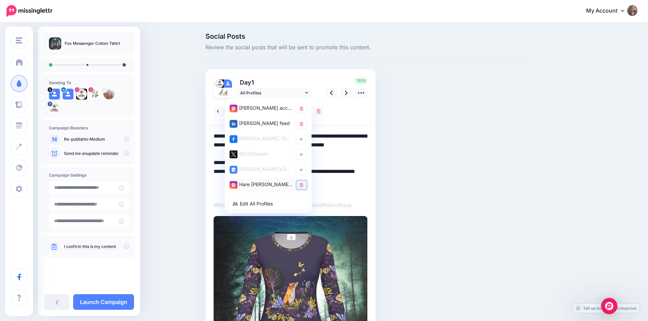
click at [303, 185] on icon at bounding box center [302, 185] width 4 height 4
click at [347, 93] on icon at bounding box center [346, 92] width 3 height 7
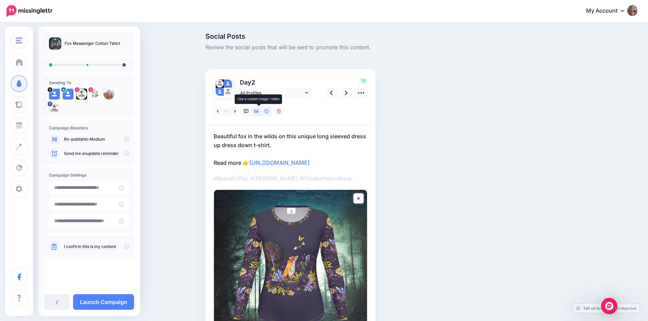
click at [259, 111] on icon at bounding box center [256, 111] width 5 height 3
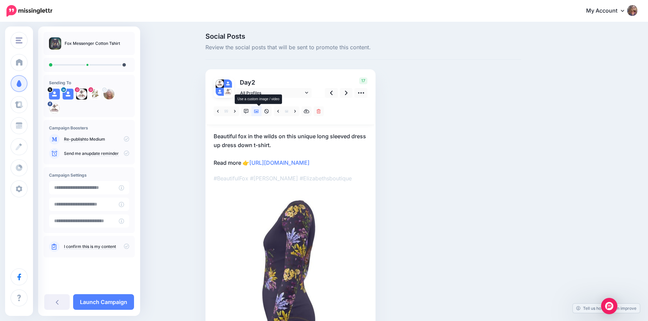
click at [259, 111] on icon at bounding box center [256, 111] width 5 height 3
click at [259, 110] on icon at bounding box center [256, 111] width 5 height 3
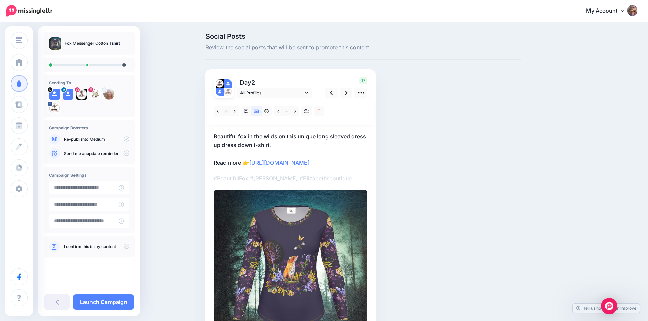
drag, startPoint x: 370, startPoint y: 191, endPoint x: 211, endPoint y: 170, distance: 160.2
click at [211, 170] on div "Day 2 All Profiles" at bounding box center [290, 210] width 170 height 282
click at [292, 160] on p "Beautiful fox in the wilds on this unique long sleeved dress up dress down t-sh…" at bounding box center [291, 149] width 154 height 35
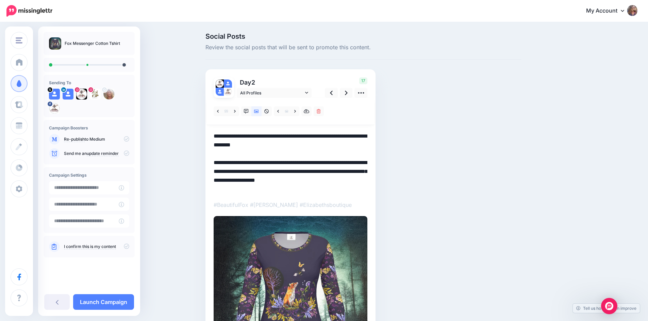
drag, startPoint x: 275, startPoint y: 166, endPoint x: 371, endPoint y: 192, distance: 99.7
click at [371, 192] on div "Day 2 All Profiles" at bounding box center [290, 223] width 170 height 309
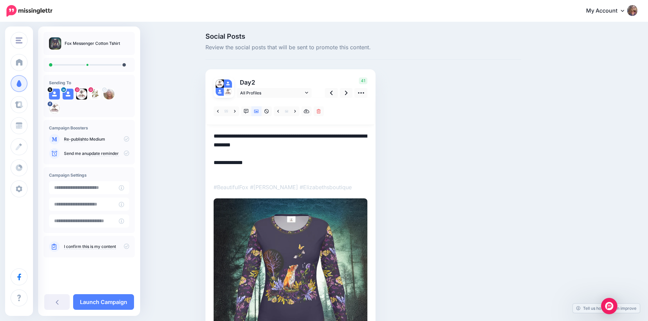
paste textarea "**********"
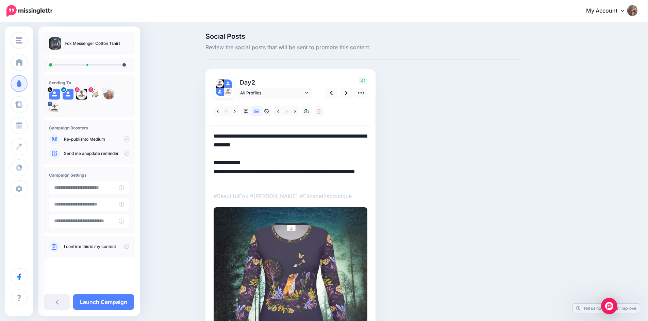
click at [358, 109] on div at bounding box center [290, 111] width 167 height 27
click at [367, 92] on link at bounding box center [360, 93] width 13 height 10
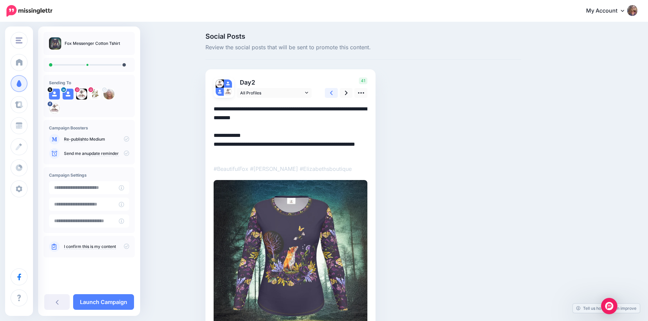
click at [333, 93] on icon at bounding box center [331, 92] width 3 height 7
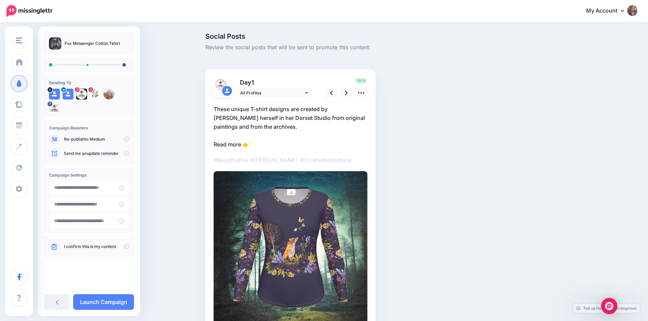
click at [267, 147] on p "These unique T-shirt designs are created by Elizabeth herself in her Dorset Stu…" at bounding box center [291, 127] width 154 height 44
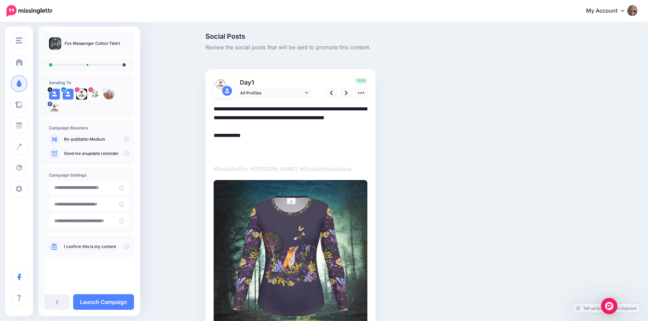
paste textarea "**********"
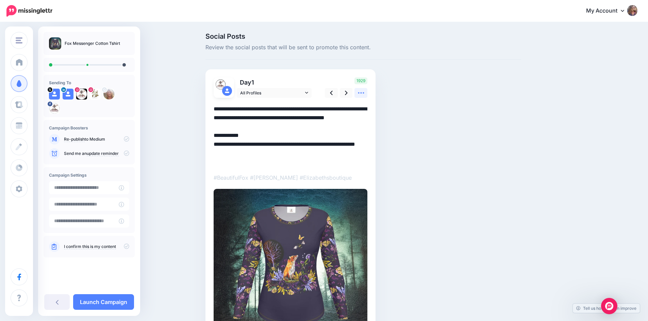
click at [363, 92] on icon at bounding box center [360, 92] width 7 height 7
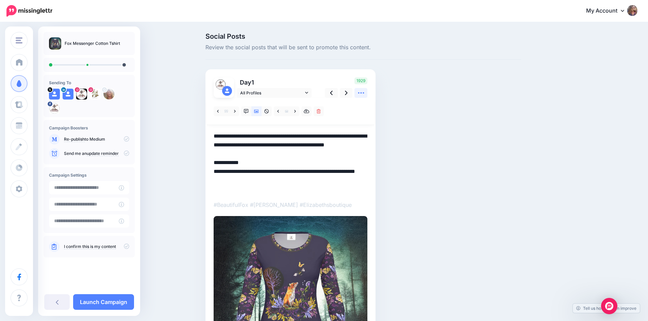
click at [363, 95] on icon at bounding box center [360, 92] width 7 height 7
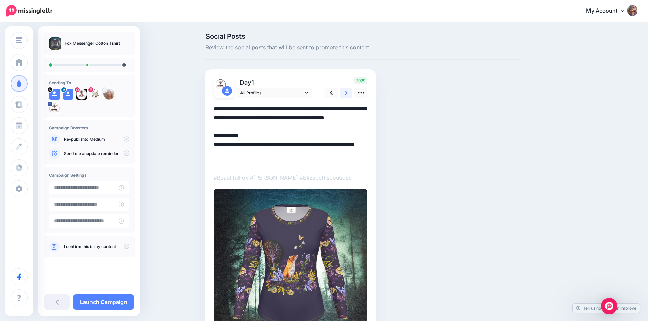
click at [347, 93] on icon at bounding box center [346, 92] width 3 height 7
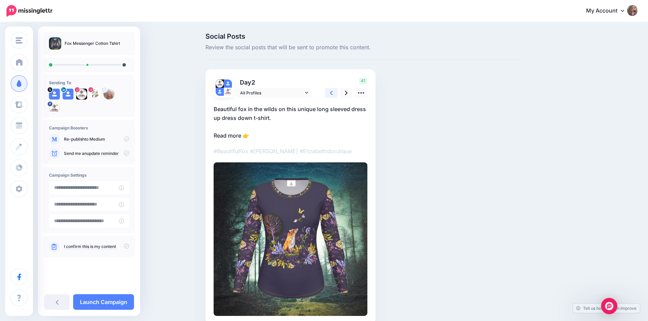
click at [336, 92] on link at bounding box center [331, 93] width 13 height 10
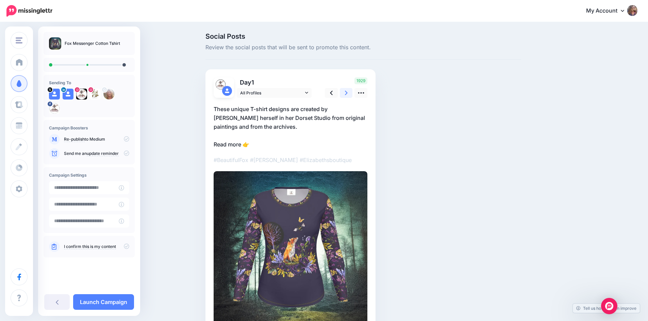
click at [346, 93] on link at bounding box center [346, 93] width 13 height 10
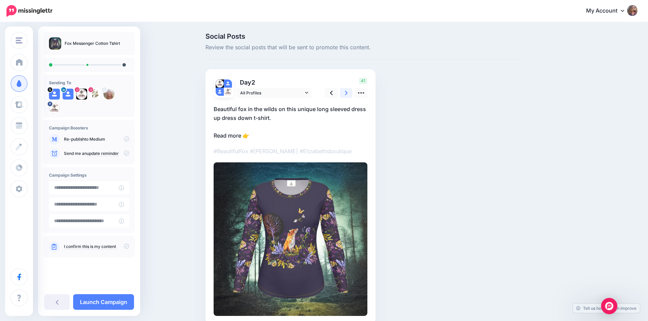
click at [346, 93] on link at bounding box center [346, 93] width 13 height 10
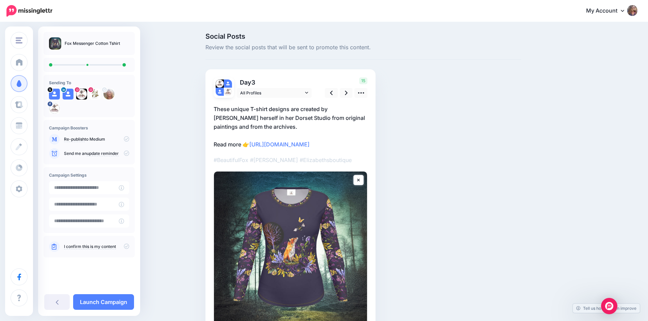
drag, startPoint x: 370, startPoint y: 173, endPoint x: 213, endPoint y: 154, distance: 158.5
click at [213, 154] on div "Day 3 All Profiles" at bounding box center [290, 210] width 170 height 283
click at [278, 145] on p "These unique T-shirt designs are created by Elizabeth herself in her Dorset Stu…" at bounding box center [291, 127] width 154 height 44
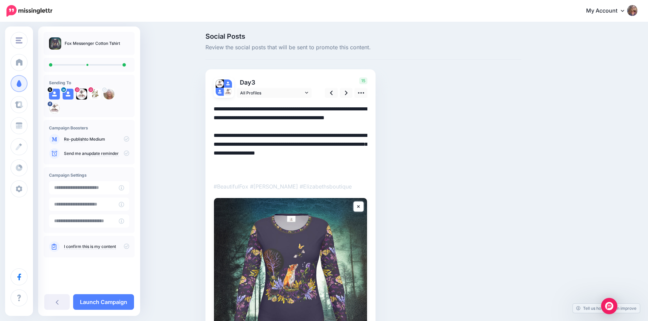
drag, startPoint x: 268, startPoint y: 143, endPoint x: 376, endPoint y: 171, distance: 112.1
click at [375, 171] on div "Day 3 All Profiles" at bounding box center [290, 224] width 170 height 310
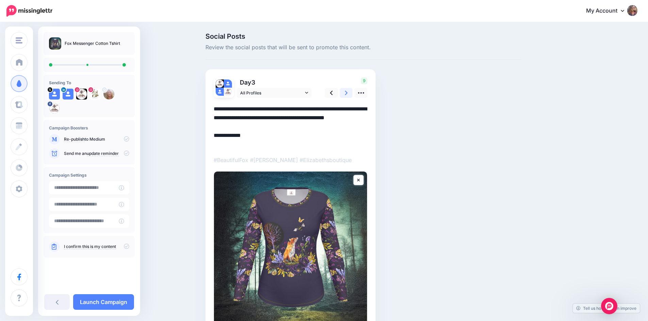
click at [351, 91] on link at bounding box center [346, 93] width 13 height 10
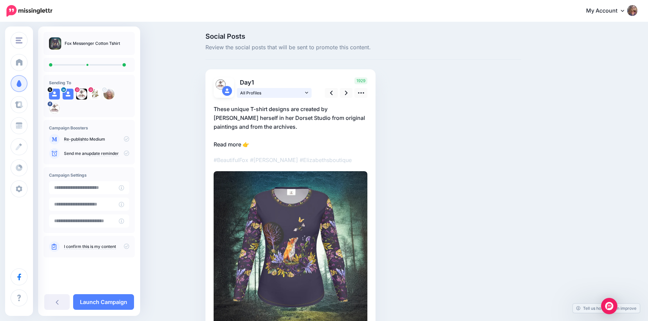
click at [307, 94] on icon at bounding box center [306, 92] width 3 height 5
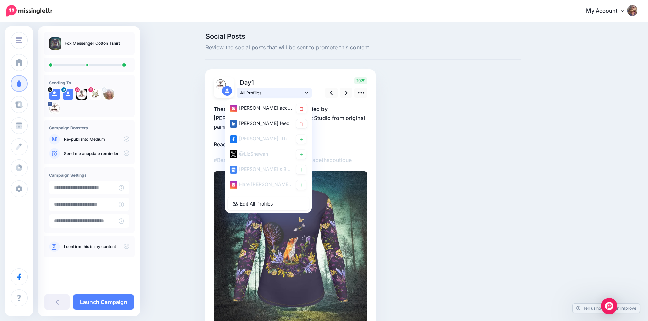
click at [307, 94] on icon at bounding box center [306, 92] width 3 height 5
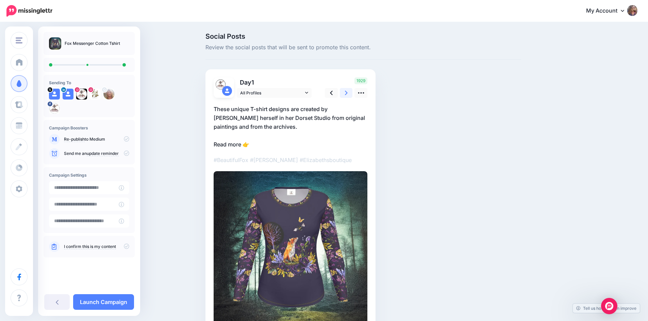
click at [347, 91] on icon at bounding box center [346, 92] width 3 height 7
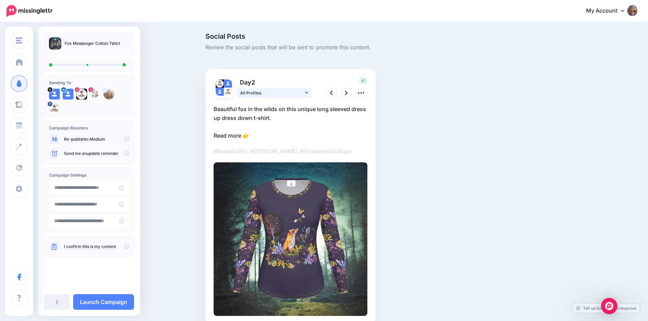
click at [308, 91] on icon at bounding box center [306, 92] width 3 height 5
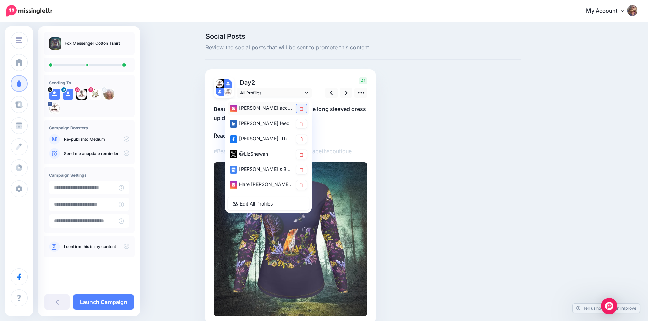
click at [303, 109] on icon at bounding box center [302, 109] width 4 height 4
click at [303, 123] on icon at bounding box center [302, 124] width 4 height 4
click at [304, 167] on link at bounding box center [301, 169] width 11 height 9
click at [303, 185] on icon at bounding box center [302, 185] width 4 height 4
click at [347, 91] on icon at bounding box center [346, 92] width 3 height 7
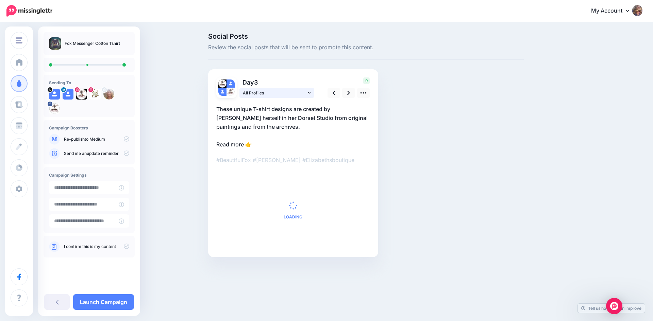
click at [309, 92] on icon at bounding box center [309, 92] width 3 height 5
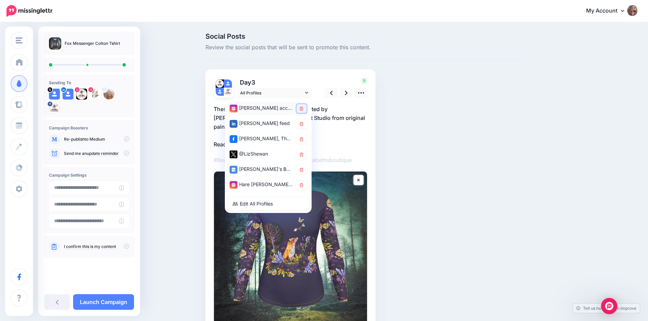
click at [306, 111] on link at bounding box center [301, 108] width 11 height 9
click at [305, 121] on link at bounding box center [301, 123] width 11 height 9
click at [302, 187] on link at bounding box center [301, 185] width 11 height 9
click at [303, 156] on icon at bounding box center [302, 155] width 4 height 4
click at [303, 139] on icon at bounding box center [302, 139] width 4 height 4
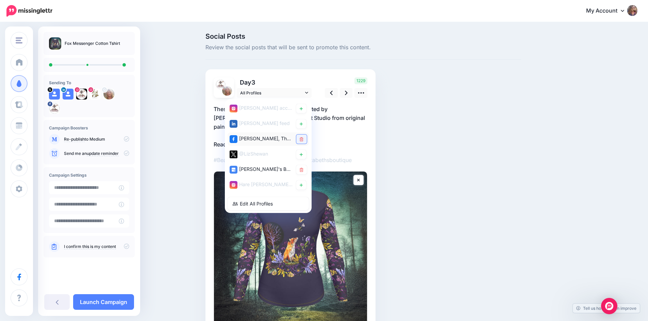
click at [303, 137] on icon at bounding box center [302, 139] width 4 height 4
click at [347, 93] on icon at bounding box center [346, 93] width 3 height 4
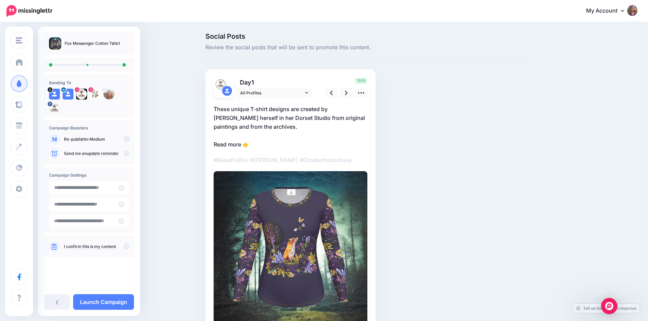
click at [282, 144] on p "These unique T-shirt designs are created by Elizabeth herself in her Dorset Stu…" at bounding box center [291, 127] width 154 height 44
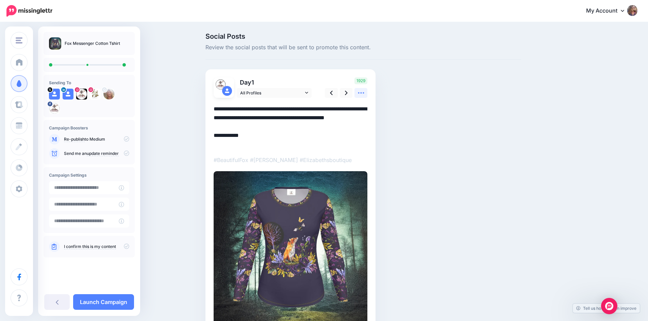
click at [364, 89] on link at bounding box center [360, 93] width 13 height 10
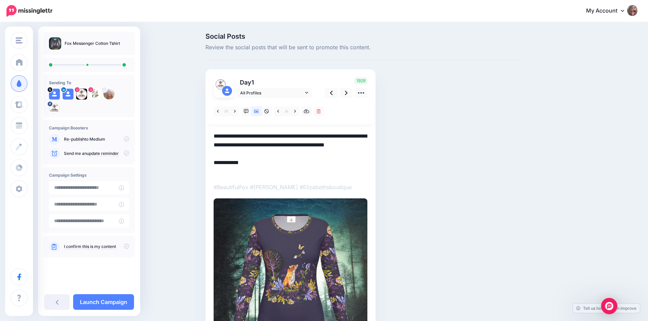
click at [276, 174] on textarea "**********" at bounding box center [291, 154] width 154 height 44
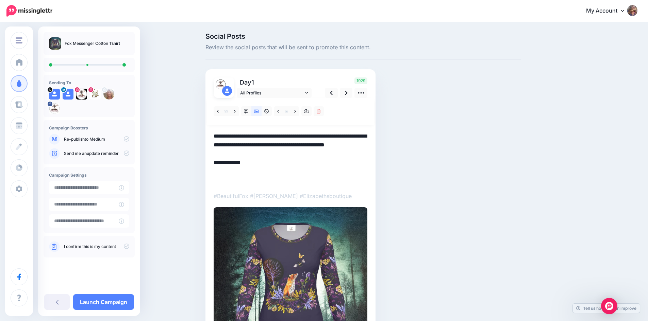
paste textarea "**********"
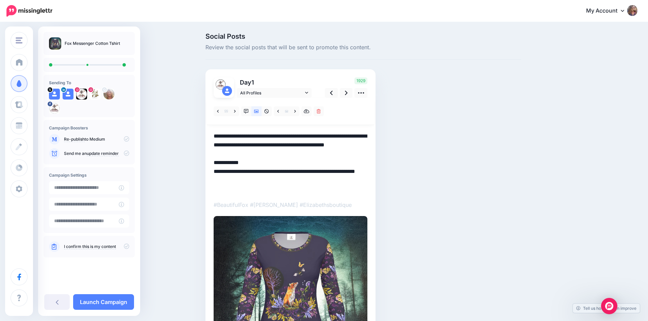
click at [227, 200] on div "Read more 👉" at bounding box center [291, 234] width 154 height 272
click at [291, 150] on textarea "**********" at bounding box center [291, 163] width 154 height 62
click at [364, 91] on icon at bounding box center [360, 92] width 7 height 7
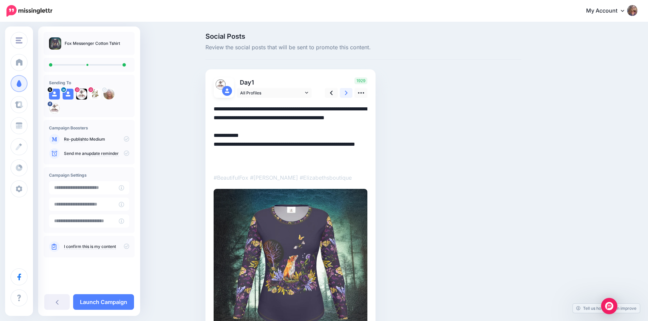
click at [347, 91] on icon at bounding box center [346, 92] width 3 height 7
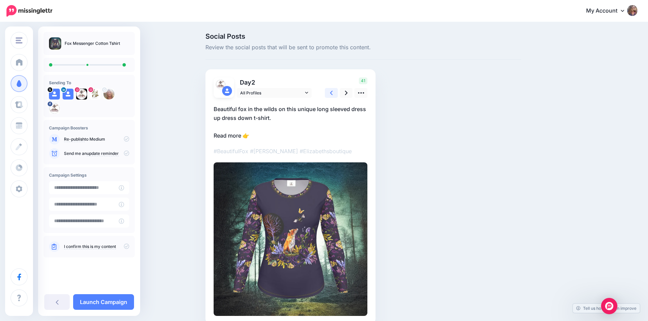
click at [337, 91] on link at bounding box center [331, 93] width 13 height 10
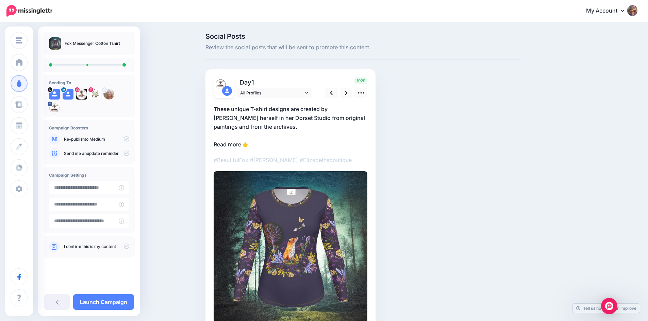
click at [342, 91] on div "1929" at bounding box center [345, 88] width 55 height 20
click at [347, 93] on icon at bounding box center [346, 92] width 3 height 7
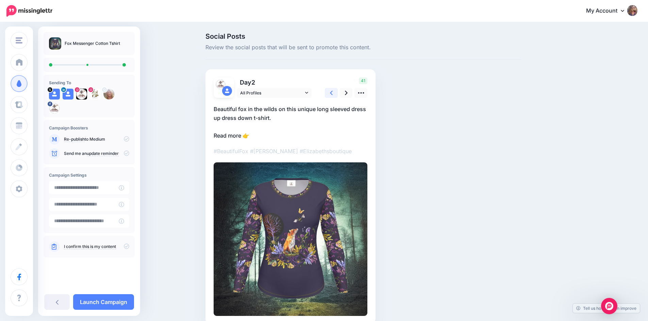
click at [333, 93] on icon at bounding box center [331, 92] width 3 height 7
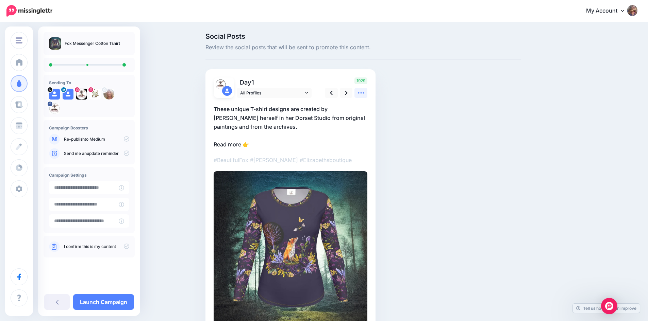
click at [364, 91] on icon at bounding box center [360, 92] width 7 height 7
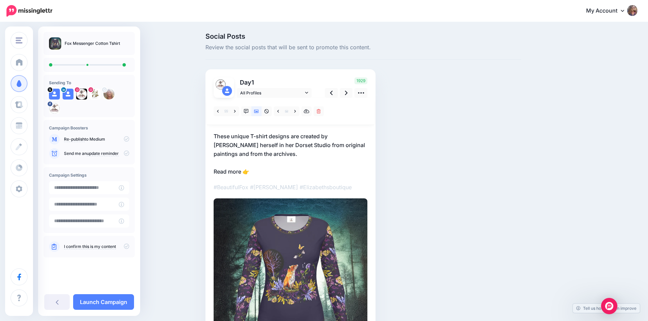
click at [271, 169] on p "These unique T-shirt designs are created by Elizabeth herself in her Dorset Stu…" at bounding box center [291, 154] width 154 height 44
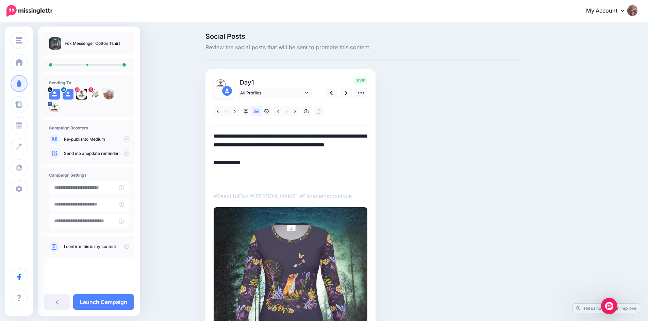
paste textarea "**********"
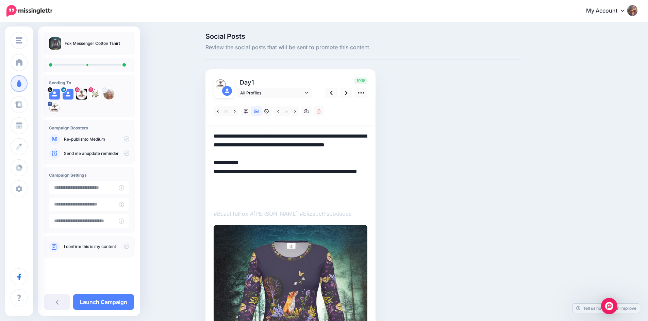
click at [282, 201] on textarea "**********" at bounding box center [291, 167] width 154 height 71
click at [233, 204] on div "Read more 👉" at bounding box center [291, 238] width 154 height 281
click at [223, 206] on div "Read more 👉" at bounding box center [291, 238] width 154 height 281
click at [223, 201] on textarea "**********" at bounding box center [291, 167] width 154 height 71
click at [235, 141] on textarea "**********" at bounding box center [291, 167] width 154 height 71
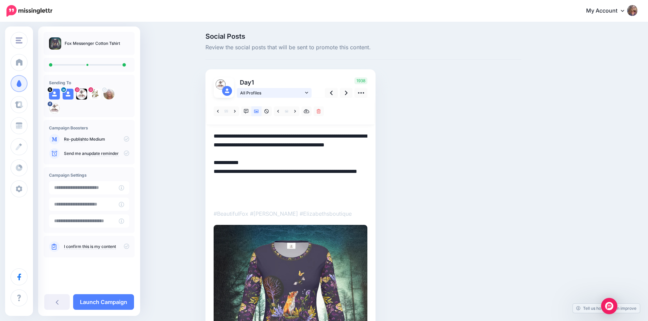
click at [308, 94] on icon at bounding box center [306, 92] width 3 height 5
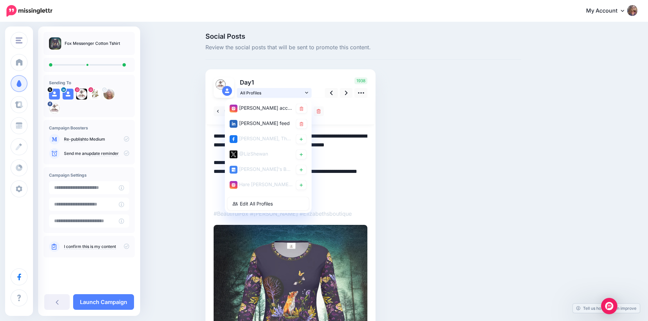
click at [308, 94] on icon at bounding box center [306, 92] width 3 height 5
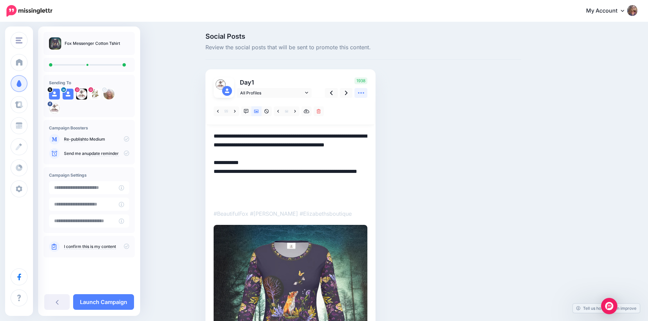
click at [364, 93] on icon at bounding box center [360, 92] width 7 height 7
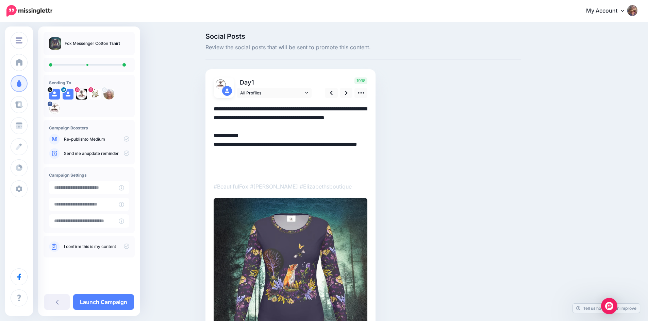
click at [291, 183] on p "#BeautifulFox #Elizabeth #Elizabethsboutique" at bounding box center [291, 186] width 154 height 9
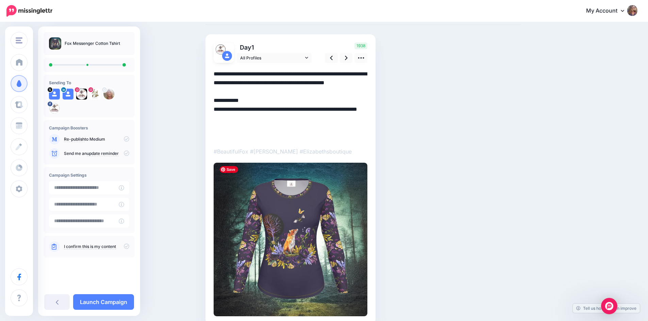
click at [314, 218] on img at bounding box center [291, 240] width 154 height 154
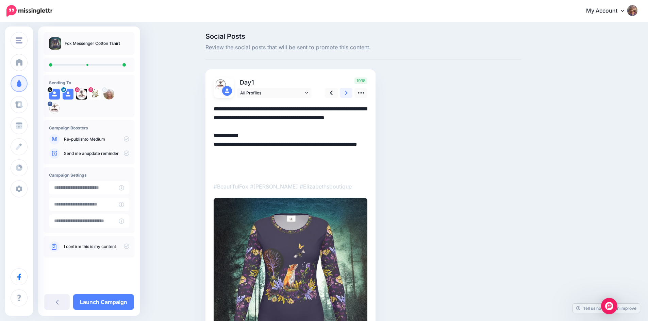
click at [347, 92] on icon at bounding box center [346, 93] width 3 height 4
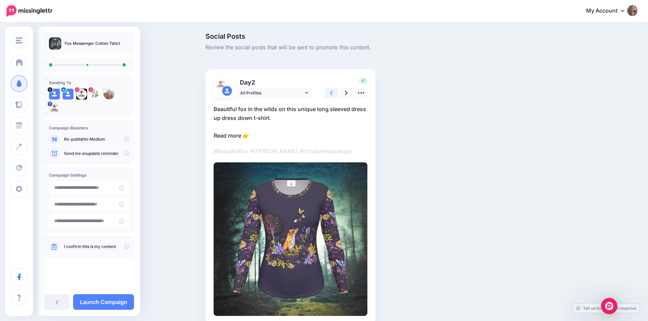
click at [333, 92] on icon at bounding box center [331, 93] width 3 height 4
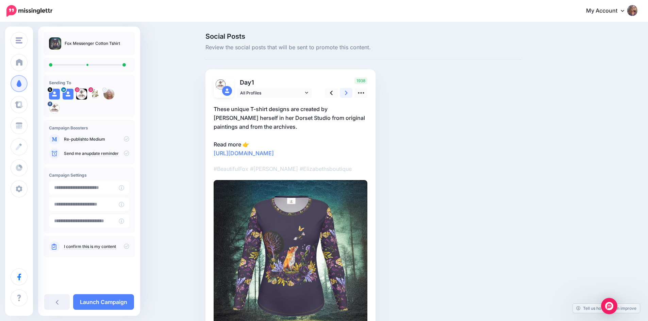
click at [347, 91] on icon at bounding box center [346, 92] width 3 height 7
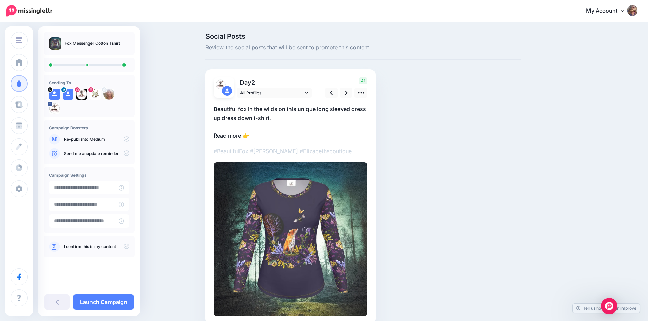
click at [261, 134] on p "Beautiful fox in the wilds on this unique long sleeved dress up dress down t-sh…" at bounding box center [291, 122] width 154 height 35
click at [364, 97] on icon at bounding box center [360, 92] width 7 height 7
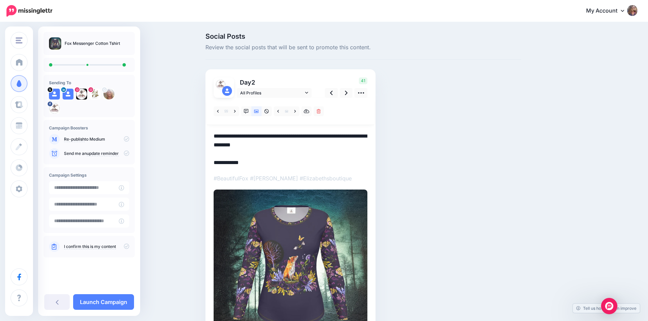
click at [256, 160] on textarea "**********" at bounding box center [291, 149] width 154 height 35
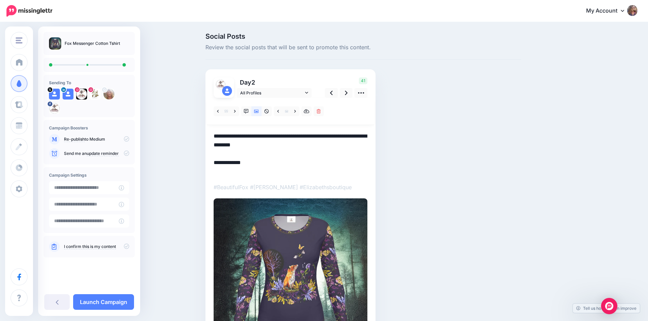
paste textarea "**********"
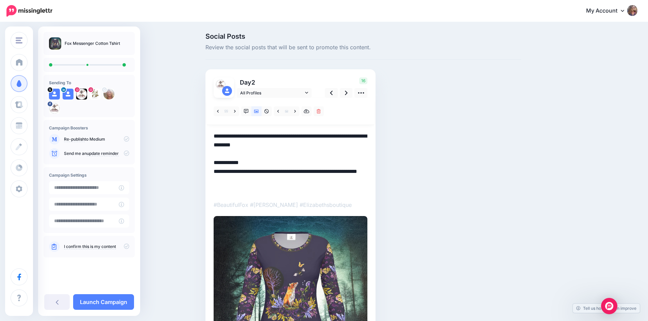
click at [273, 141] on textarea "**********" at bounding box center [291, 163] width 154 height 62
click at [304, 137] on textarea "**********" at bounding box center [291, 163] width 154 height 62
click at [308, 88] on link "All Profiles" at bounding box center [274, 93] width 75 height 10
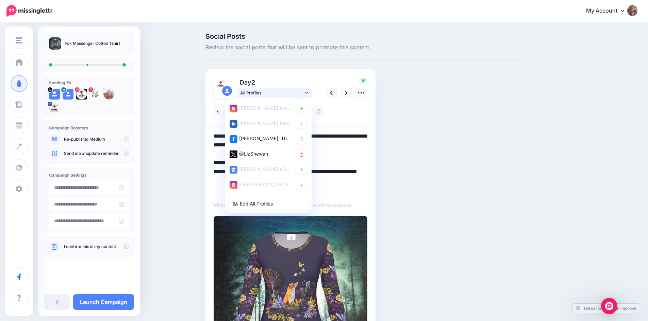
click at [307, 91] on link "All Profiles" at bounding box center [274, 93] width 75 height 10
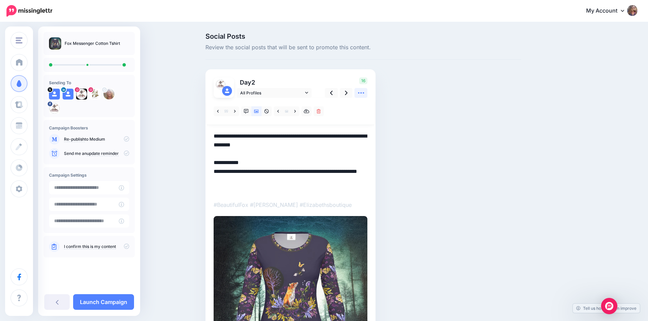
click at [364, 92] on icon at bounding box center [360, 92] width 7 height 7
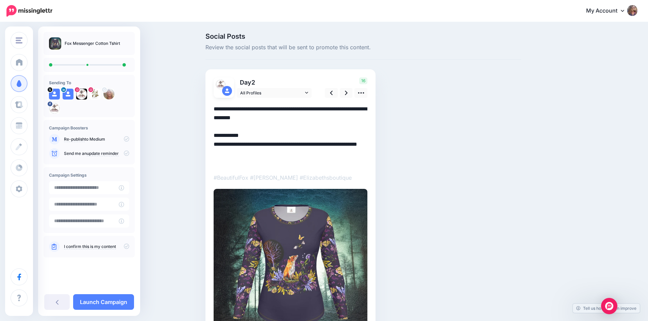
click at [303, 167] on textarea "**********" at bounding box center [291, 136] width 154 height 62
click at [333, 92] on icon at bounding box center [331, 93] width 3 height 4
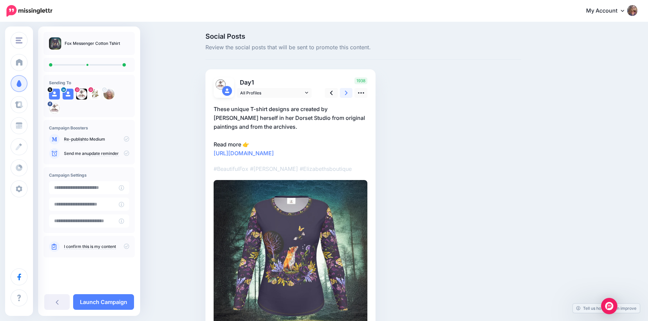
click at [347, 92] on icon at bounding box center [346, 92] width 3 height 7
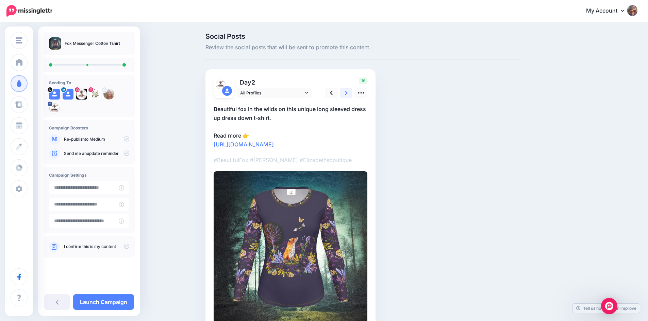
click at [347, 92] on icon at bounding box center [346, 92] width 3 height 7
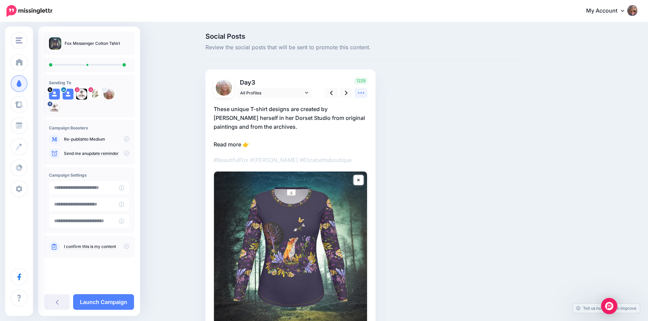
click at [364, 94] on icon at bounding box center [360, 92] width 7 height 7
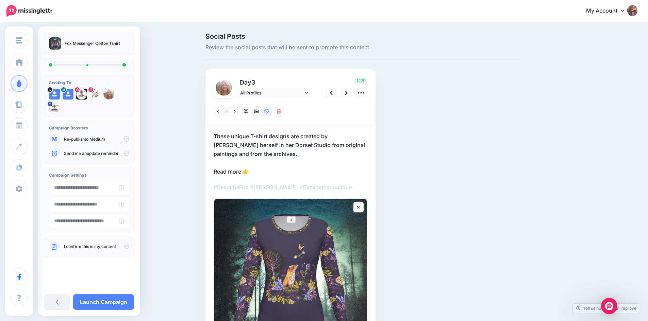
click at [261, 174] on p "These unique T-shirt designs are created by Elizabeth herself in her Dorset Stu…" at bounding box center [291, 154] width 154 height 44
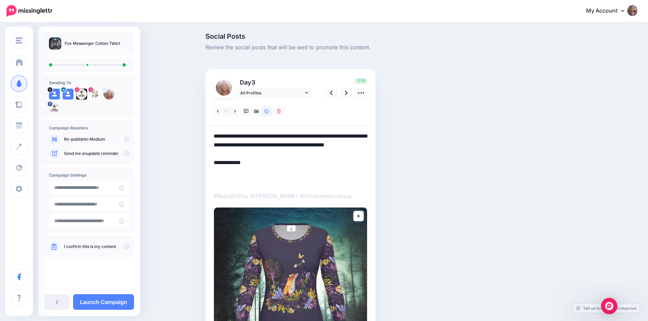
paste textarea "**********"
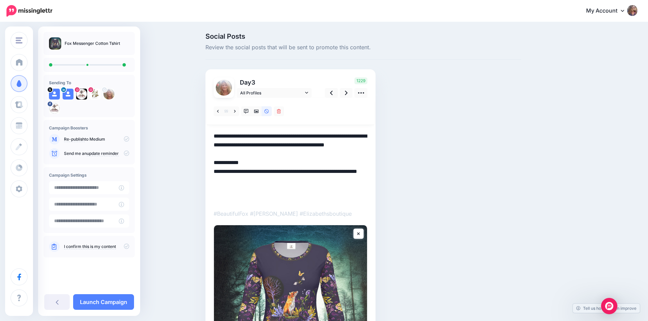
click at [317, 147] on textarea "**********" at bounding box center [291, 167] width 154 height 71
click at [231, 142] on textarea "**********" at bounding box center [291, 167] width 154 height 71
click at [364, 92] on icon at bounding box center [360, 92] width 7 height 7
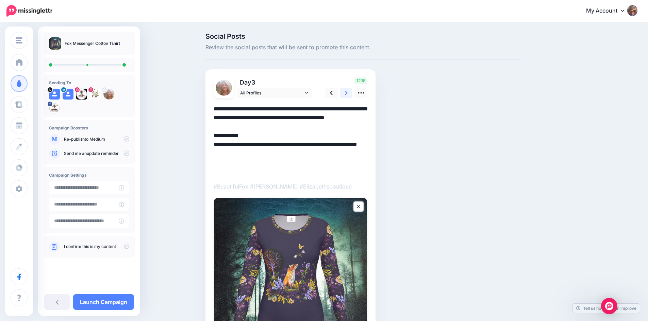
click at [345, 93] on link at bounding box center [346, 93] width 13 height 10
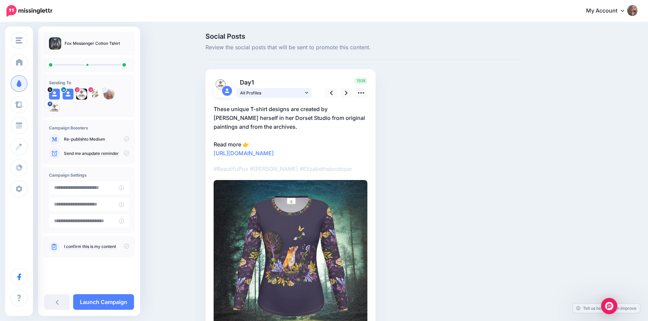
click at [311, 91] on link "All Profiles" at bounding box center [274, 93] width 75 height 10
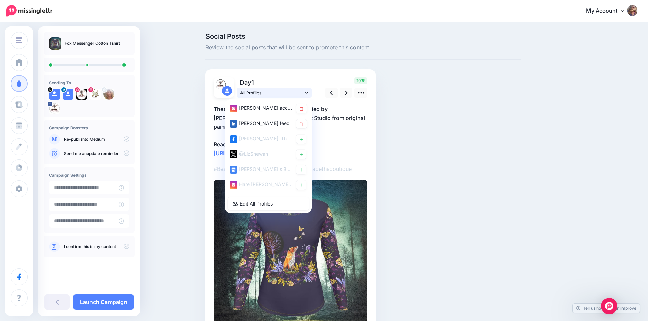
click at [311, 91] on link "All Profiles" at bounding box center [274, 93] width 75 height 10
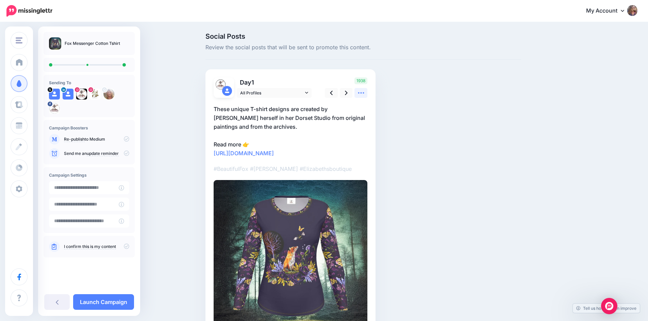
click at [362, 95] on icon at bounding box center [360, 92] width 7 height 7
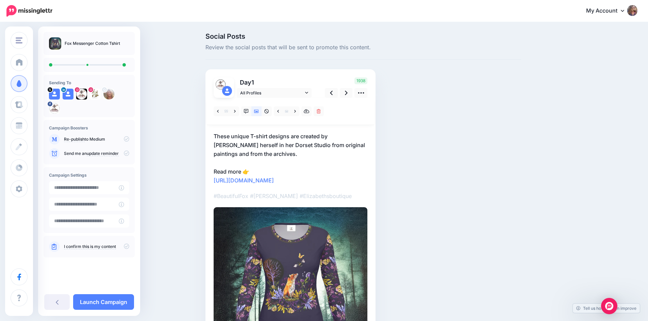
click at [290, 155] on p "These unique T-shirt designs are created by Elizabeth herself in her Dorset Stu…" at bounding box center [291, 158] width 154 height 53
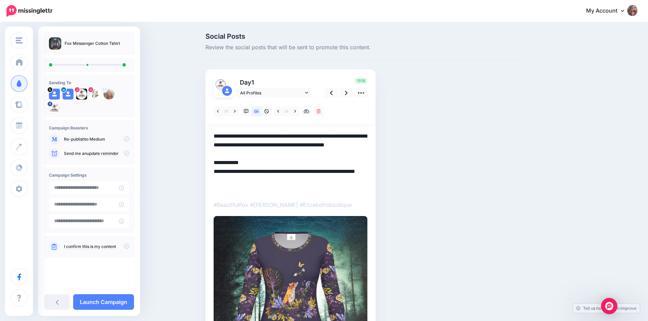
click at [271, 158] on textarea "**********" at bounding box center [291, 163] width 154 height 62
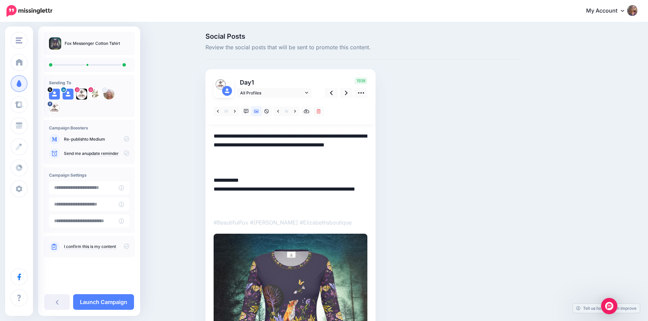
paste textarea "**********"
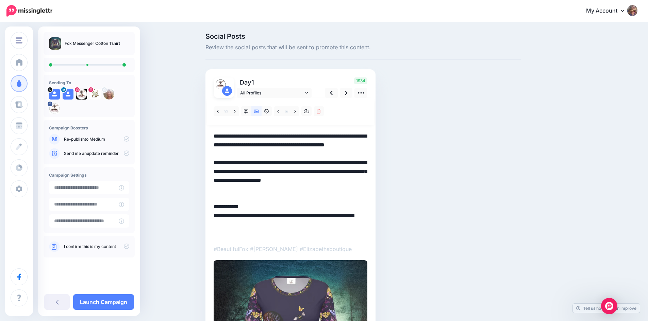
click at [307, 149] on textarea "**********" at bounding box center [291, 185] width 154 height 106
click at [364, 93] on icon at bounding box center [361, 92] width 6 height 1
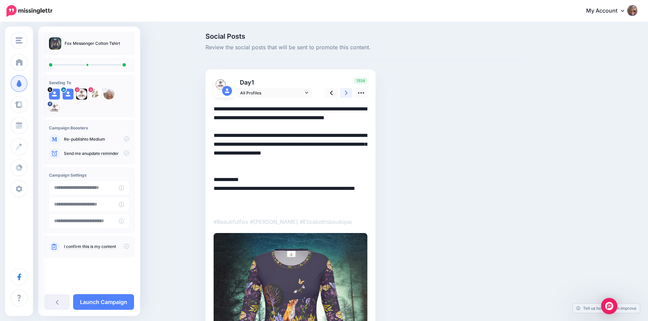
click at [347, 93] on link at bounding box center [346, 93] width 13 height 10
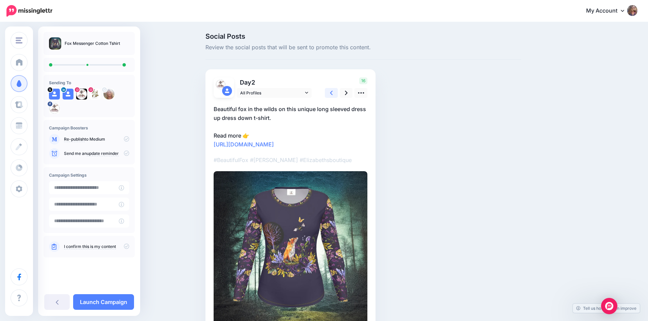
click at [333, 93] on icon at bounding box center [331, 93] width 3 height 4
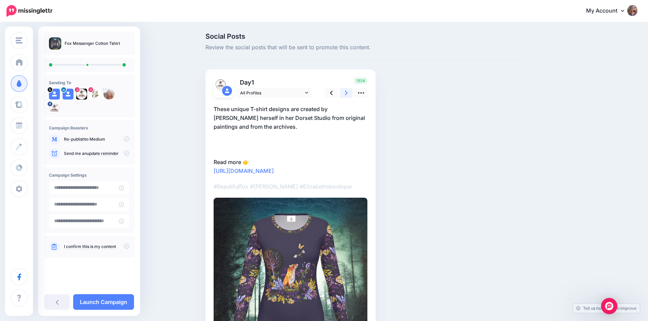
click at [345, 91] on link at bounding box center [346, 93] width 13 height 10
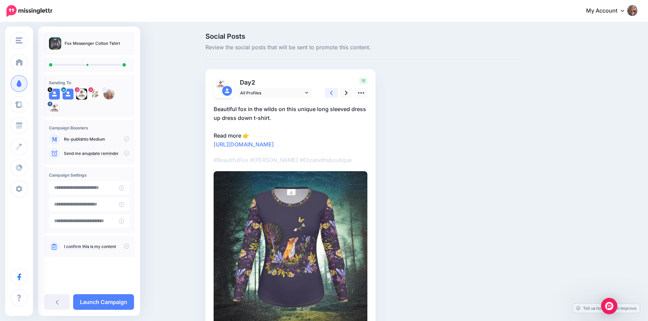
click at [333, 92] on icon at bounding box center [331, 92] width 3 height 7
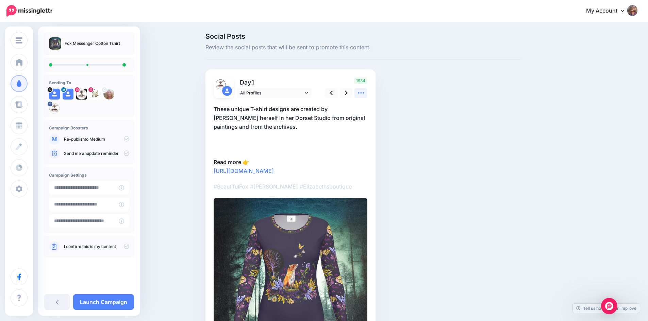
click at [364, 94] on icon at bounding box center [360, 92] width 7 height 7
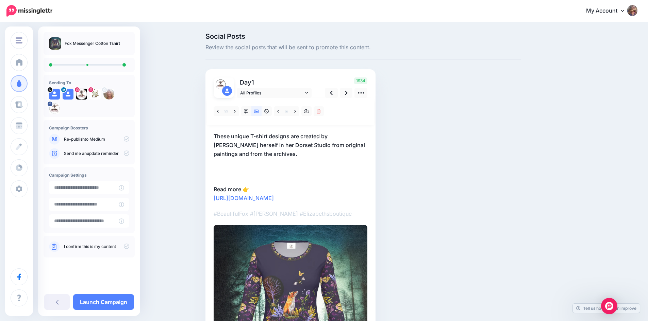
click at [270, 154] on p "These unique T-shirt designs are created by Elizabeth herself in her Dorset Stu…" at bounding box center [291, 167] width 154 height 71
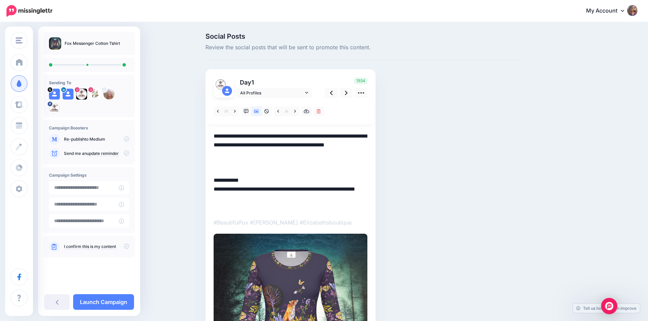
click at [222, 167] on textarea "**********" at bounding box center [291, 172] width 154 height 80
paste textarea "**********"
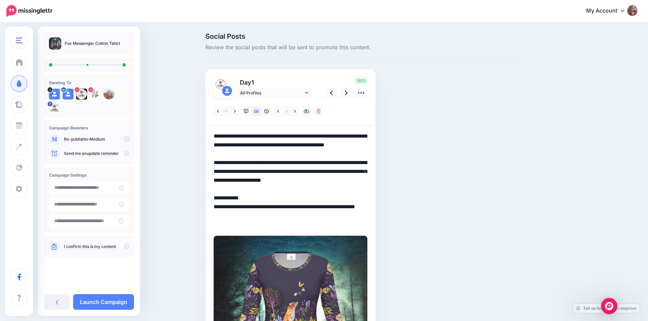
click at [312, 143] on textarea "**********" at bounding box center [291, 180] width 154 height 97
click at [238, 145] on textarea "**********" at bounding box center [291, 180] width 154 height 97
click at [216, 136] on div "Day 1 All Profiles" at bounding box center [290, 233] width 170 height 328
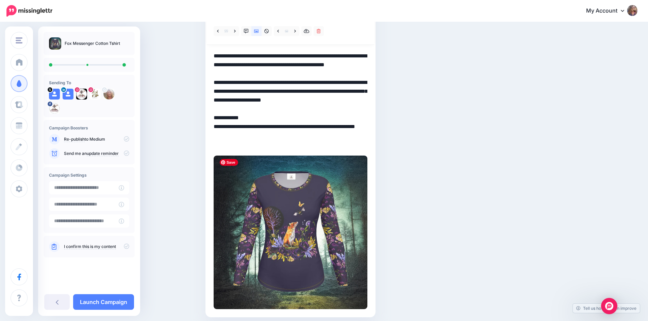
scroll to position [107, 0]
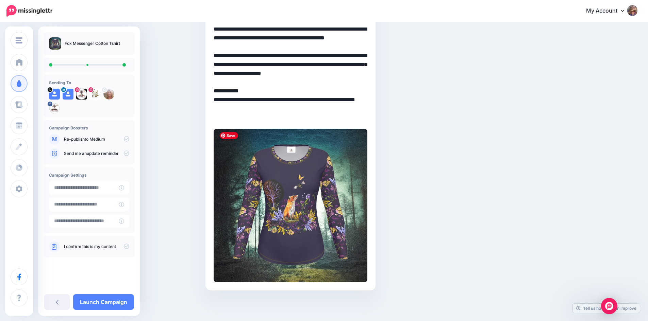
click at [315, 175] on img at bounding box center [291, 206] width 154 height 154
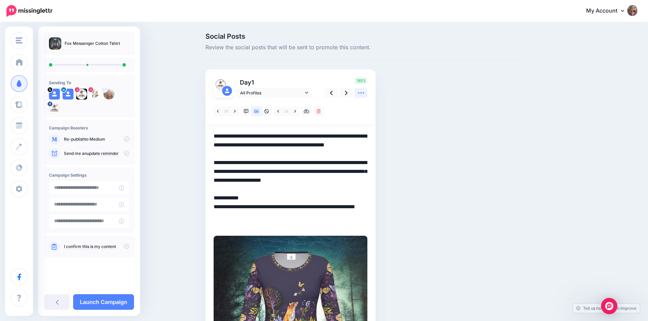
click at [364, 91] on icon at bounding box center [360, 92] width 7 height 7
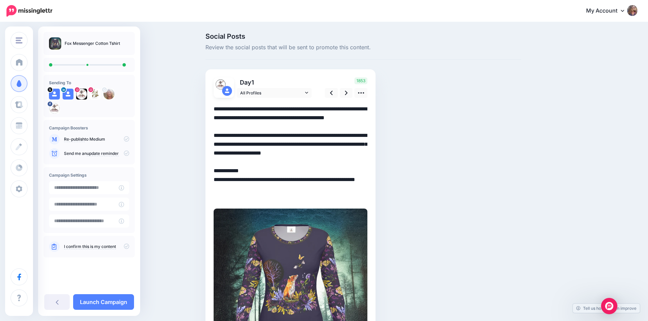
click at [263, 112] on textarea "**********" at bounding box center [291, 153] width 154 height 97
click at [308, 92] on icon at bounding box center [306, 93] width 3 height 2
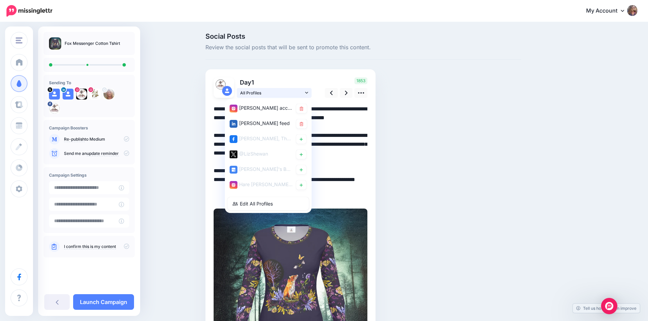
click at [308, 92] on icon at bounding box center [306, 93] width 3 height 2
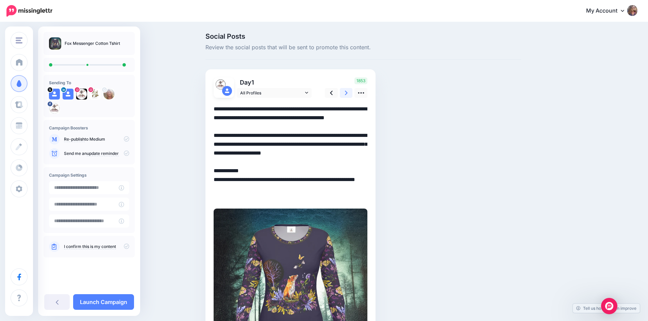
click at [346, 92] on link at bounding box center [346, 93] width 13 height 10
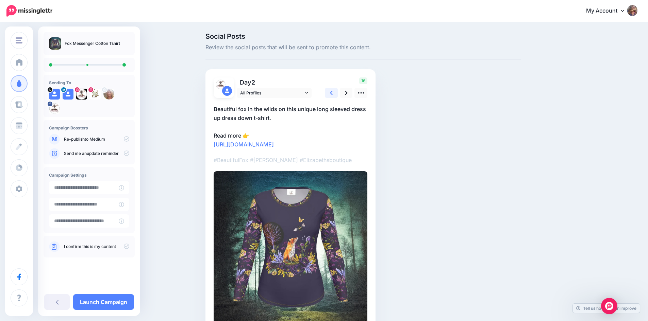
click at [333, 92] on icon at bounding box center [331, 93] width 3 height 4
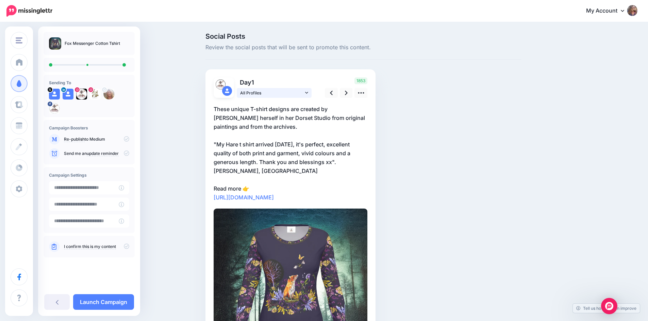
click at [308, 91] on icon at bounding box center [306, 92] width 3 height 5
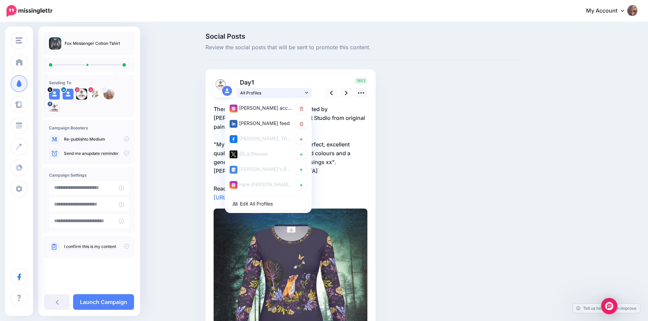
click at [308, 91] on icon at bounding box center [306, 92] width 3 height 5
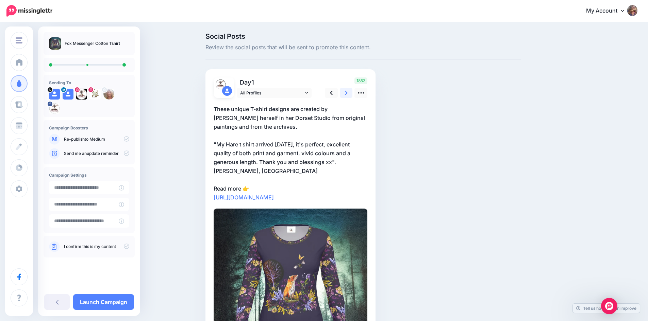
click at [345, 94] on link at bounding box center [346, 93] width 13 height 10
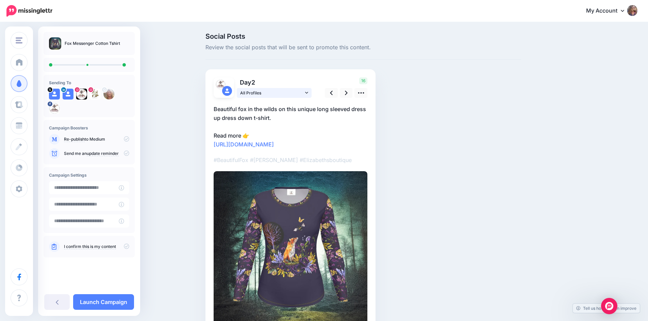
click at [308, 92] on icon at bounding box center [306, 92] width 3 height 5
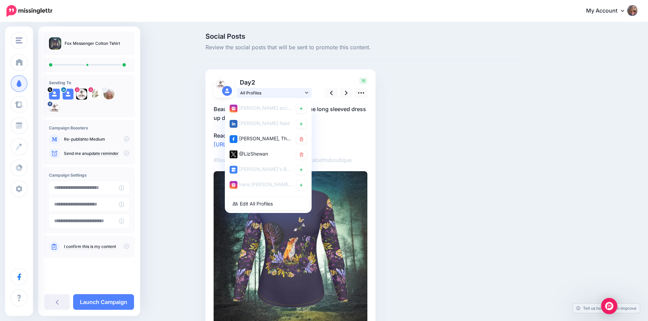
click at [308, 92] on icon at bounding box center [306, 92] width 3 height 5
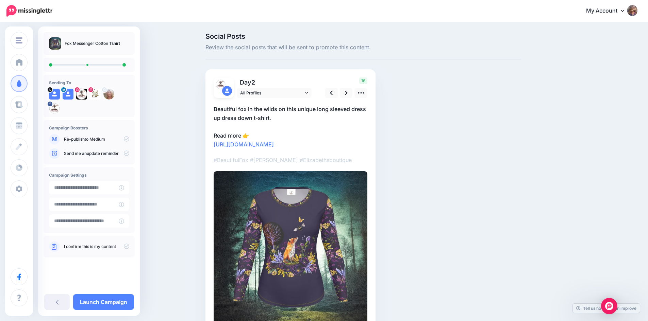
click at [288, 120] on p "Beautiful fox in the wilds on this unique long sleeved dress up dress down t-sh…" at bounding box center [291, 127] width 154 height 44
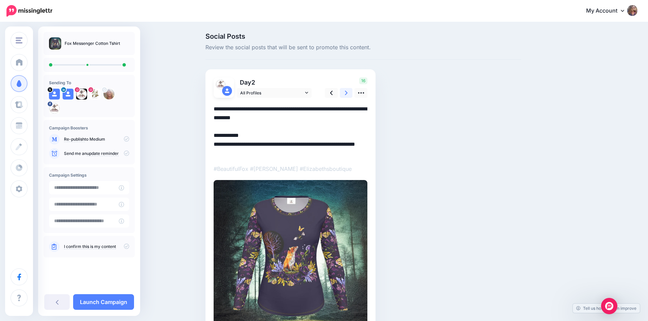
click at [346, 92] on link at bounding box center [346, 93] width 13 height 10
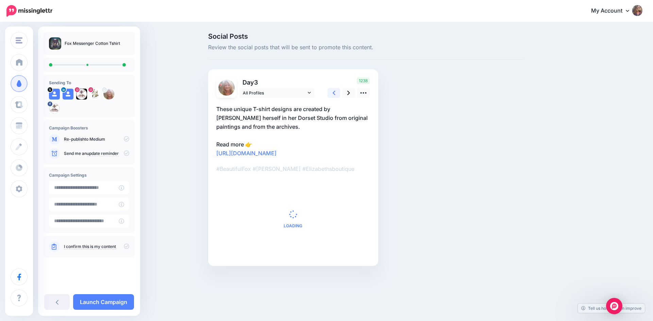
click at [333, 94] on icon at bounding box center [334, 92] width 3 height 7
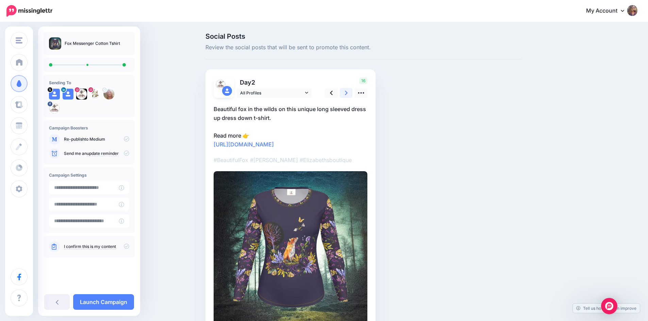
click at [347, 94] on icon at bounding box center [346, 92] width 3 height 7
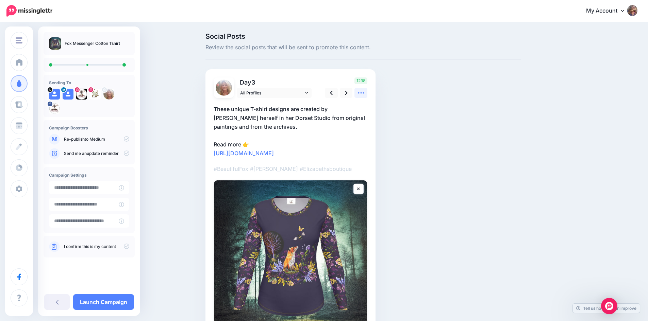
click at [364, 93] on icon at bounding box center [360, 92] width 7 height 7
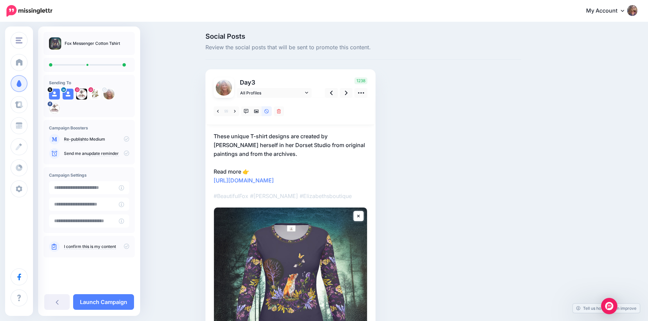
click at [273, 154] on p "These unique T-shirt designs are created by Elizabeth herself in her Dorset Stu…" at bounding box center [291, 158] width 154 height 53
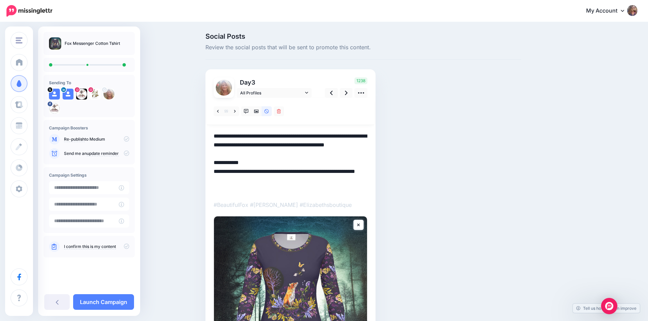
click at [274, 154] on textarea "**********" at bounding box center [291, 163] width 154 height 62
click at [311, 91] on link "All Profiles" at bounding box center [274, 93] width 75 height 10
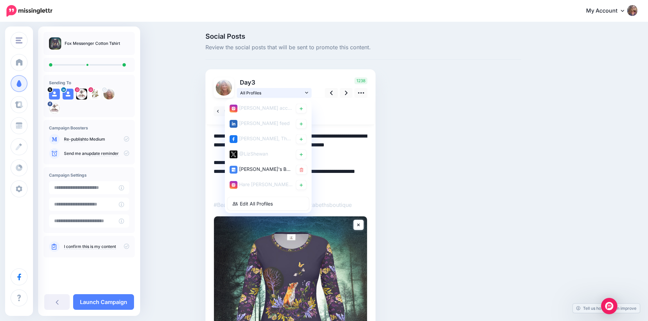
click at [308, 91] on icon at bounding box center [306, 92] width 3 height 5
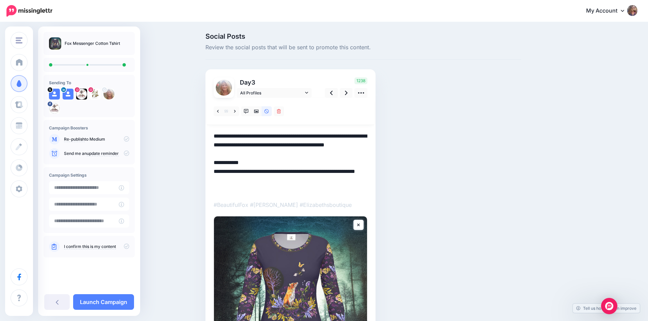
click at [289, 157] on textarea "**********" at bounding box center [291, 163] width 154 height 62
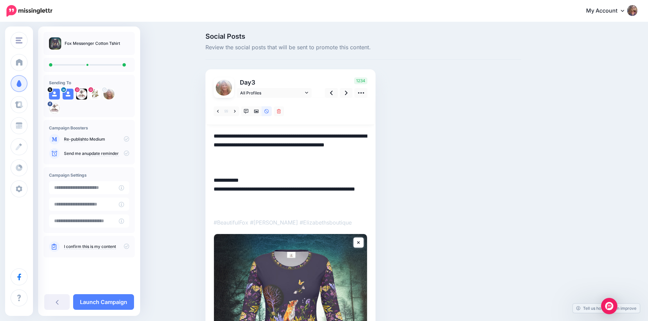
paste textarea "**********"
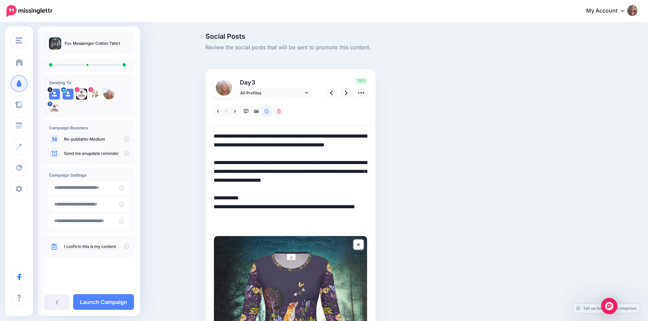
click at [331, 139] on textarea "**********" at bounding box center [291, 180] width 154 height 97
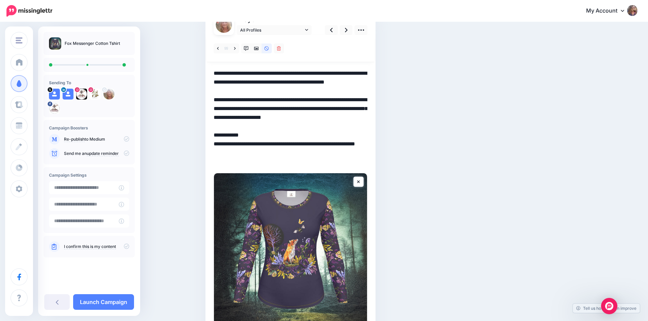
scroll to position [126, 0]
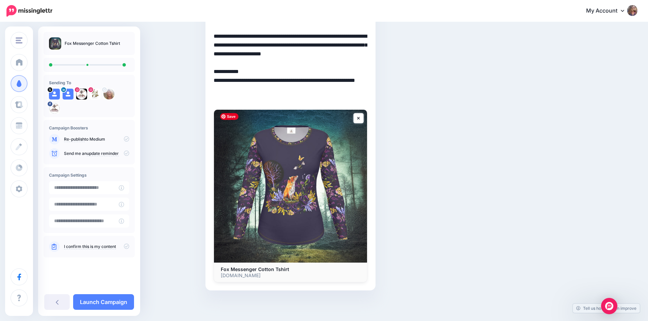
click at [311, 190] on img at bounding box center [290, 186] width 153 height 153
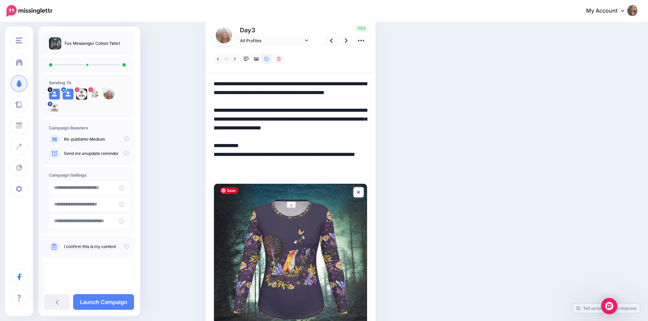
scroll to position [0, 0]
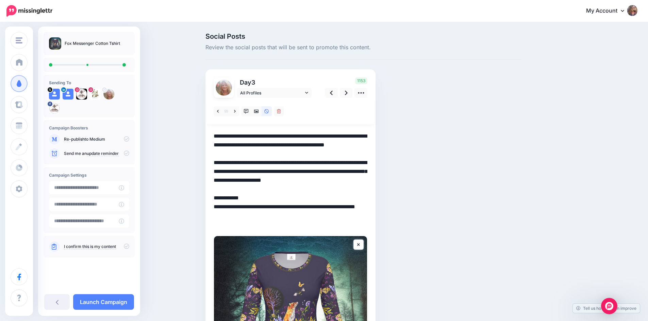
click at [267, 151] on textarea "**********" at bounding box center [291, 180] width 154 height 97
click at [362, 92] on icon at bounding box center [360, 92] width 7 height 7
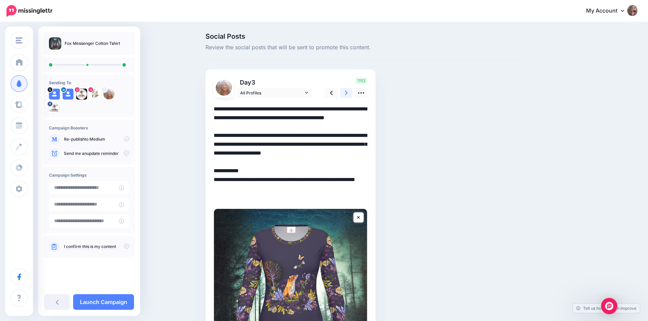
click at [346, 92] on link at bounding box center [346, 93] width 13 height 10
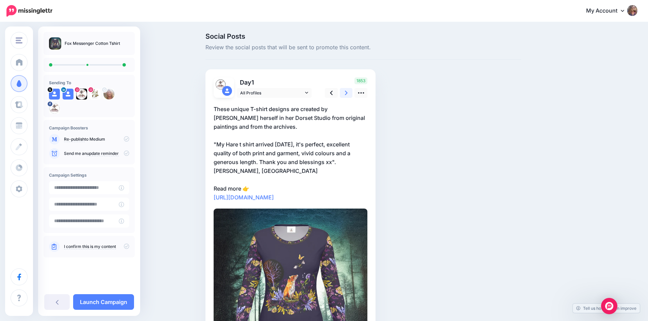
click at [347, 92] on icon at bounding box center [346, 93] width 3 height 4
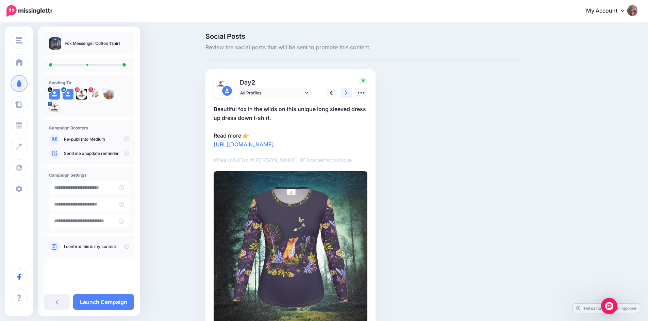
click at [347, 92] on icon at bounding box center [346, 93] width 3 height 4
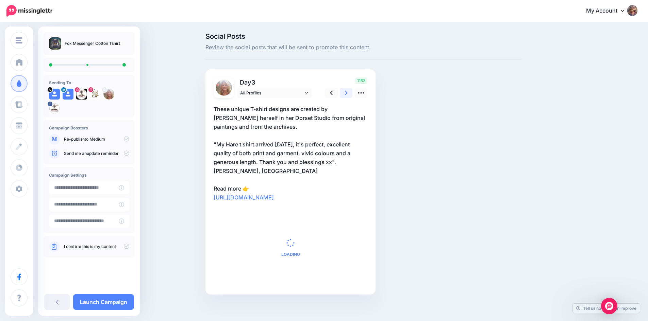
click at [347, 92] on icon at bounding box center [346, 93] width 3 height 4
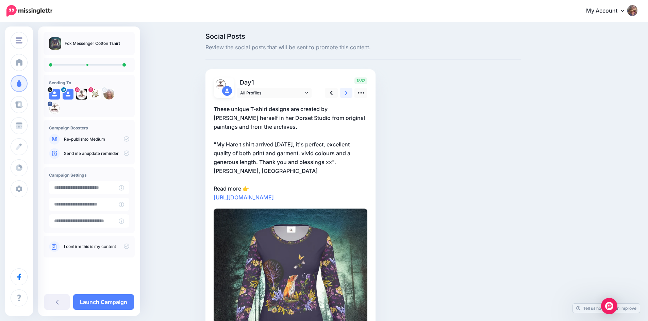
click at [347, 94] on icon at bounding box center [346, 92] width 3 height 7
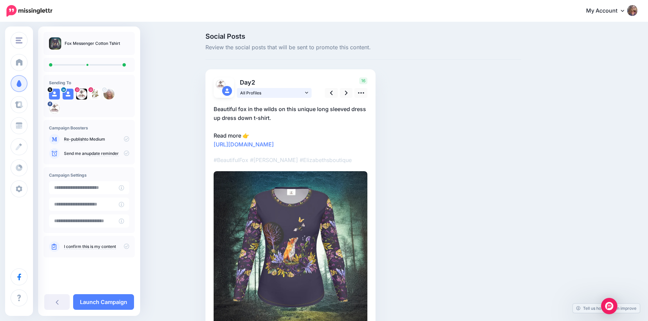
click at [308, 93] on icon at bounding box center [306, 92] width 3 height 5
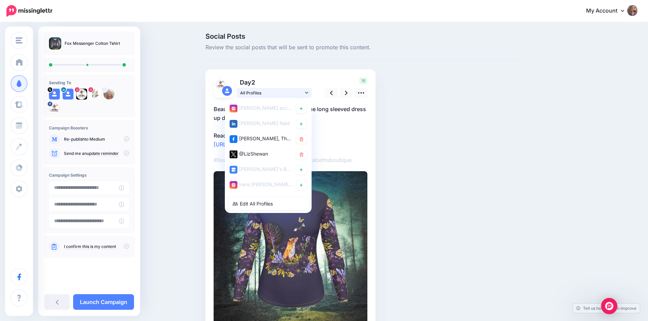
click at [308, 93] on icon at bounding box center [306, 92] width 3 height 5
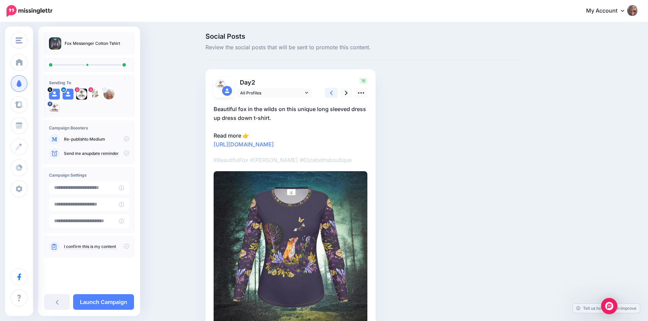
click at [333, 91] on icon at bounding box center [331, 92] width 3 height 7
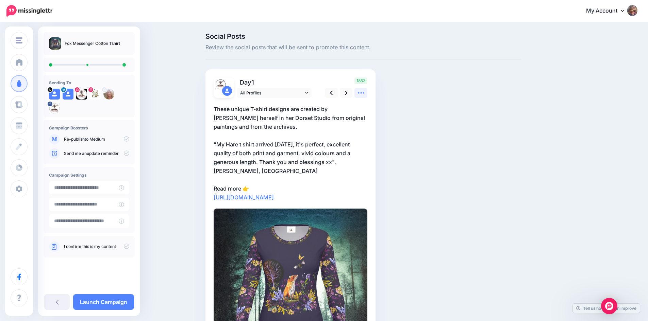
click at [364, 91] on icon at bounding box center [360, 92] width 7 height 7
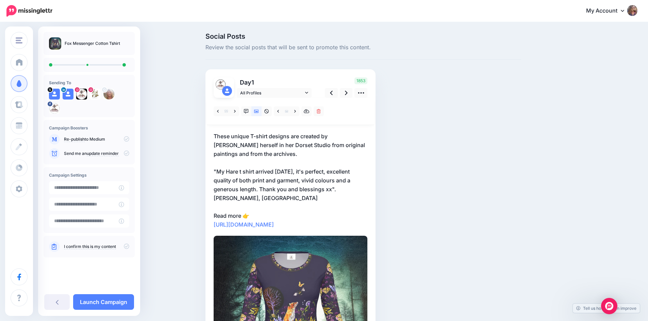
click at [354, 191] on p "These unique T-shirt designs are created by Elizabeth herself in her Dorset Stu…" at bounding box center [291, 180] width 154 height 97
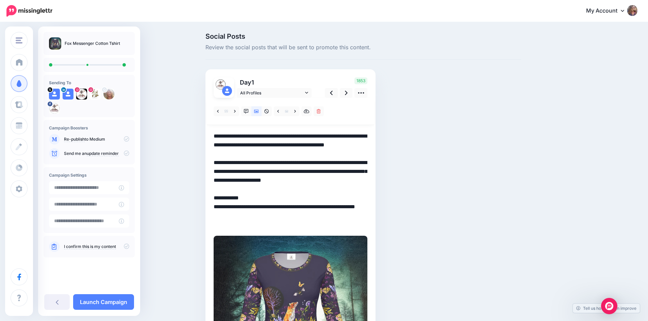
click at [361, 190] on textarea "**********" at bounding box center [291, 180] width 154 height 97
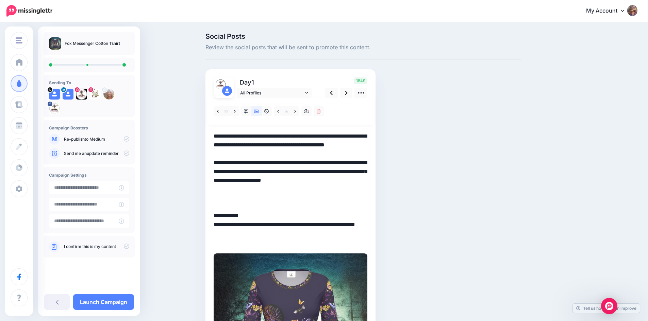
paste textarea "**********"
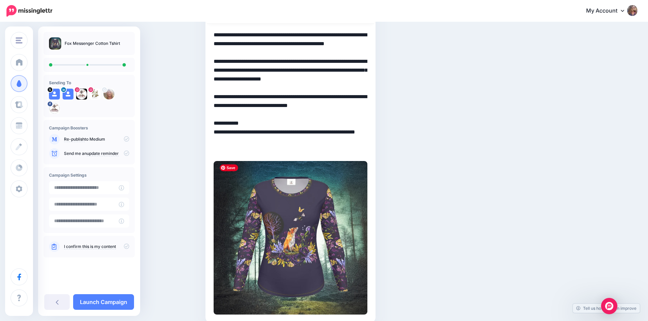
scroll to position [134, 0]
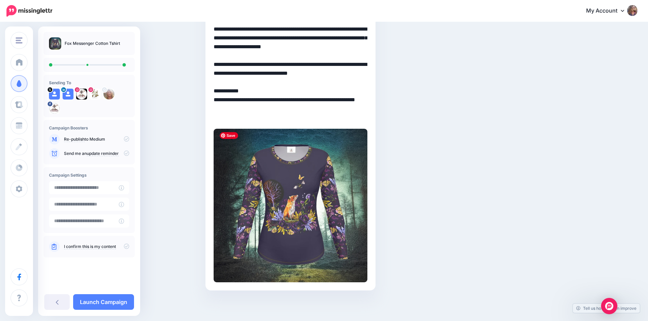
click at [280, 226] on img at bounding box center [291, 206] width 154 height 154
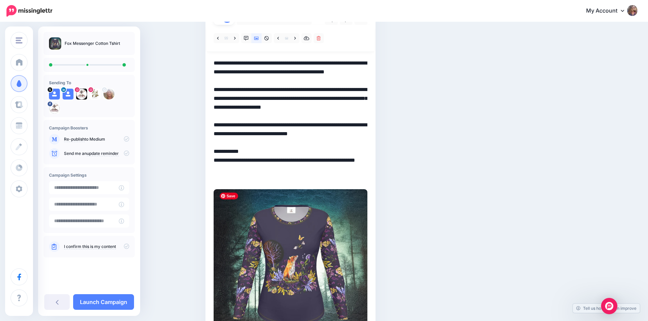
scroll to position [0, 0]
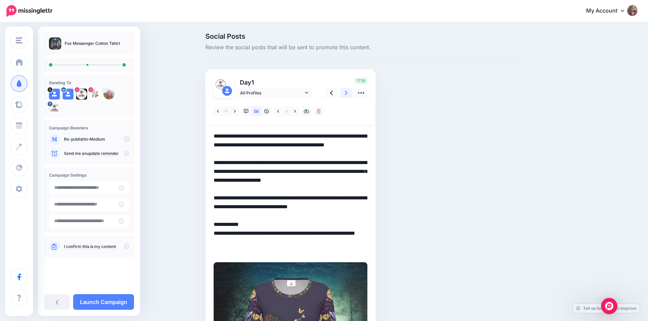
click at [347, 93] on icon at bounding box center [346, 92] width 3 height 7
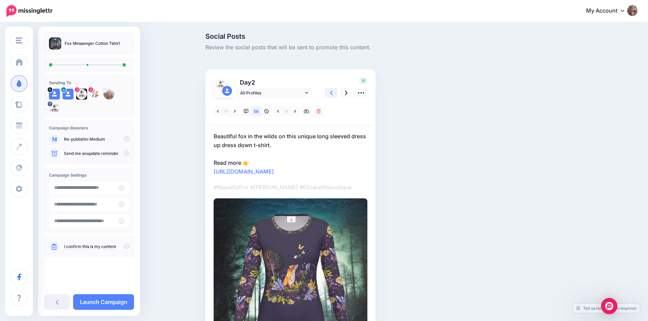
click at [333, 92] on icon at bounding box center [331, 93] width 3 height 4
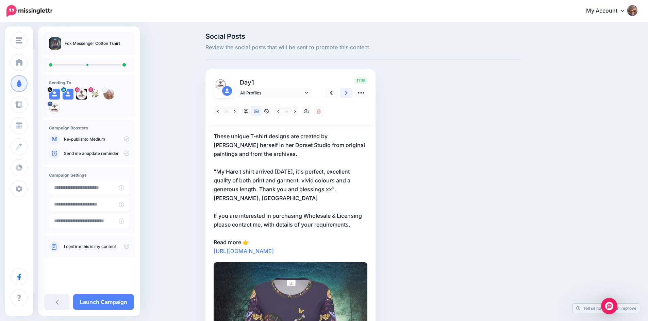
click at [346, 93] on link at bounding box center [346, 93] width 13 height 10
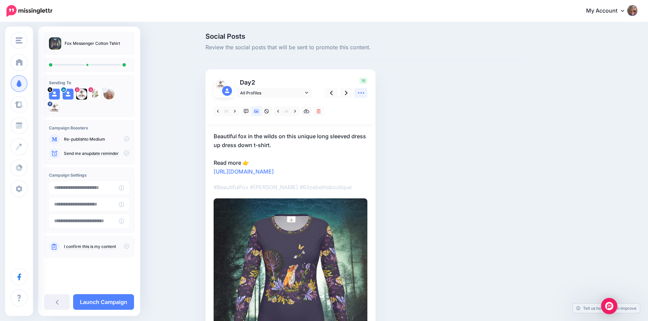
click at [364, 93] on icon at bounding box center [361, 92] width 6 height 1
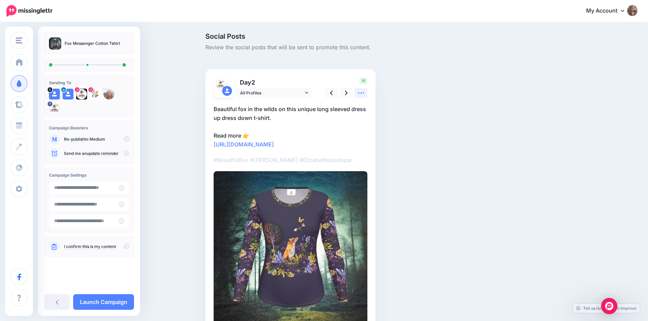
click at [364, 93] on icon at bounding box center [361, 92] width 6 height 1
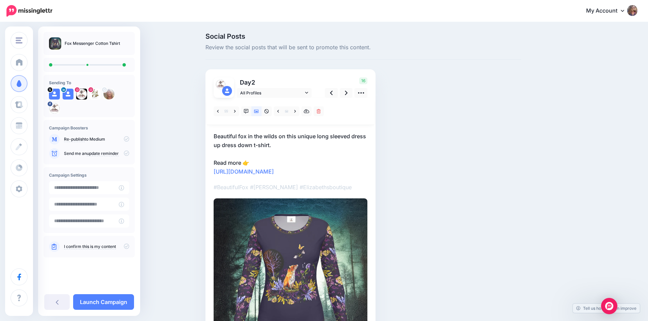
click at [285, 145] on p "Beautiful fox in the wilds on this unique long sleeved dress up dress down t-sh…" at bounding box center [291, 154] width 154 height 44
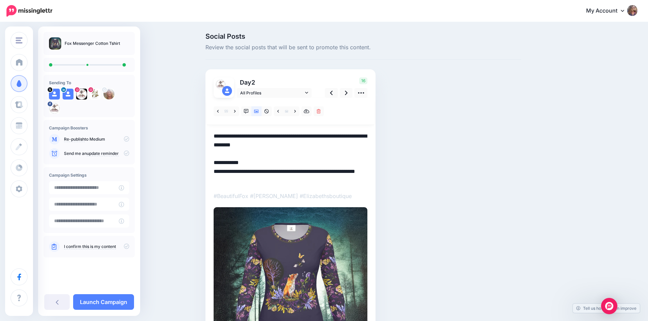
click at [285, 145] on textarea "**********" at bounding box center [291, 158] width 154 height 53
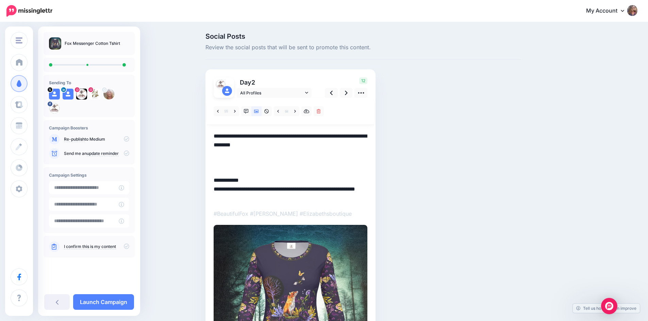
paste textarea "**********"
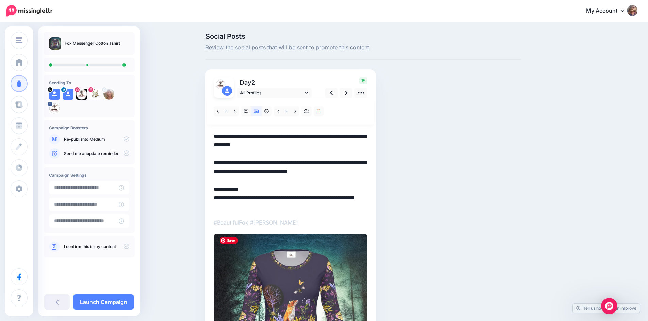
click at [311, 264] on img at bounding box center [291, 311] width 154 height 154
click at [364, 91] on icon at bounding box center [360, 92] width 7 height 7
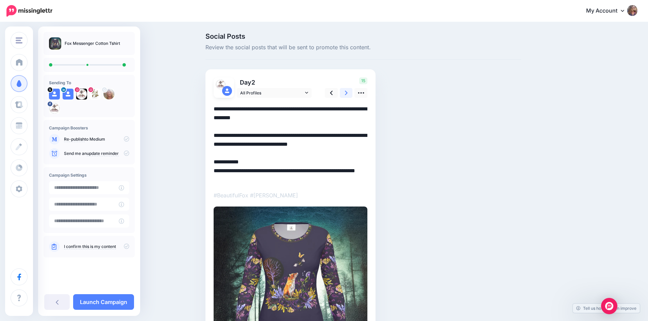
click at [347, 94] on link at bounding box center [346, 93] width 13 height 10
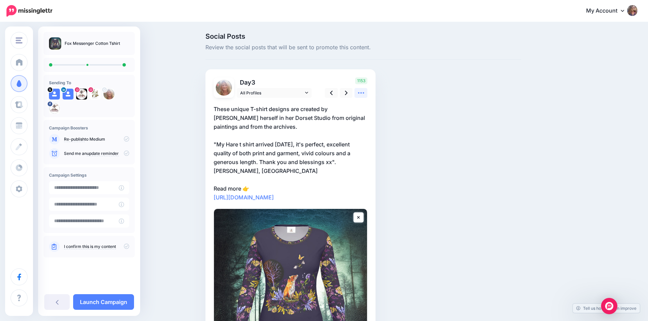
click at [364, 92] on icon at bounding box center [360, 92] width 7 height 7
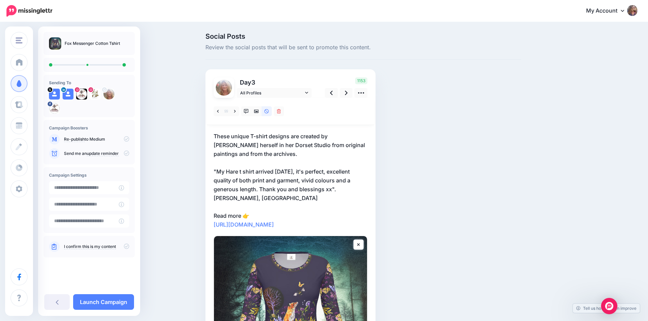
click at [364, 191] on p "These unique T-shirt designs are created by Elizabeth herself in her Dorset Stu…" at bounding box center [291, 180] width 154 height 97
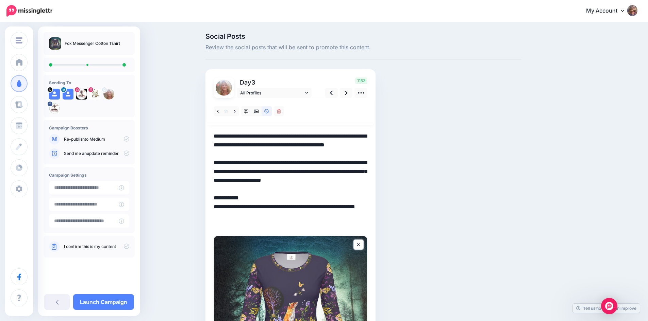
click at [363, 190] on textarea "**********" at bounding box center [291, 180] width 154 height 97
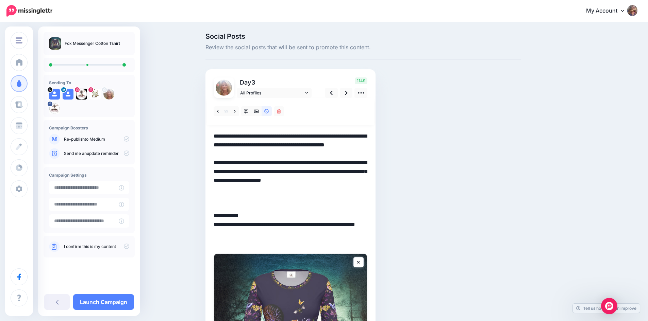
paste textarea "**********"
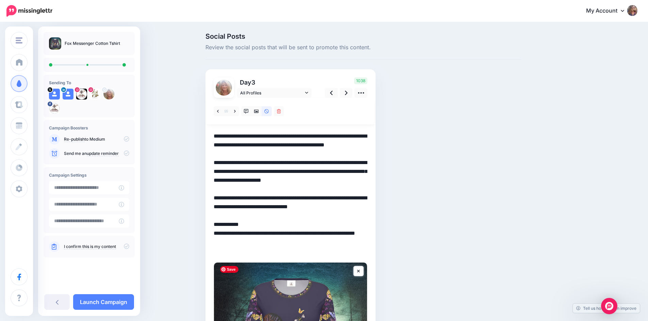
click at [363, 92] on icon at bounding box center [361, 92] width 6 height 1
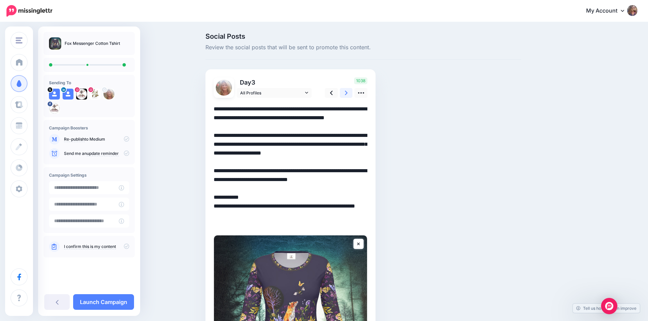
click at [347, 95] on icon at bounding box center [346, 92] width 3 height 7
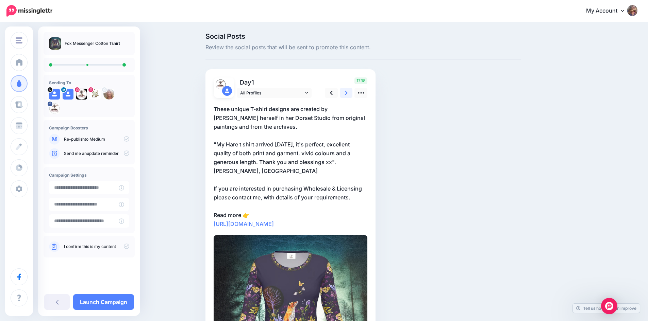
click at [347, 95] on icon at bounding box center [346, 92] width 3 height 7
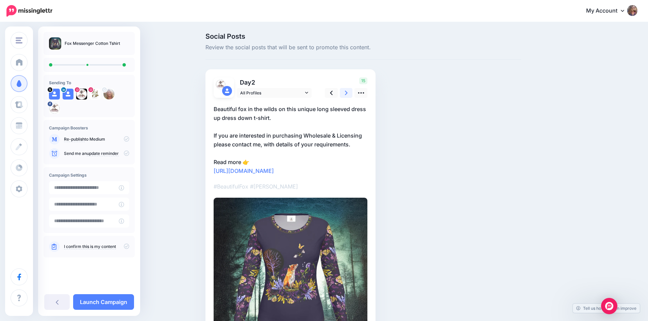
click at [347, 95] on icon at bounding box center [346, 92] width 3 height 7
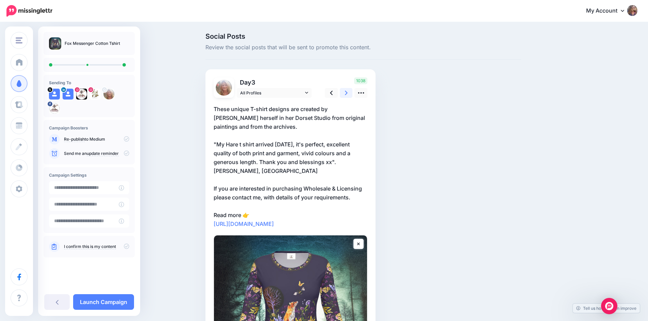
click at [347, 95] on icon at bounding box center [346, 92] width 3 height 7
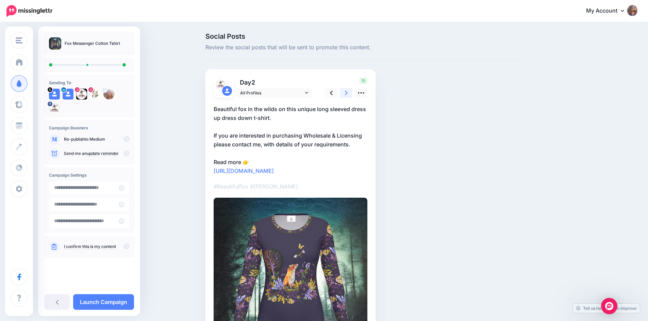
click at [347, 95] on icon at bounding box center [346, 92] width 3 height 7
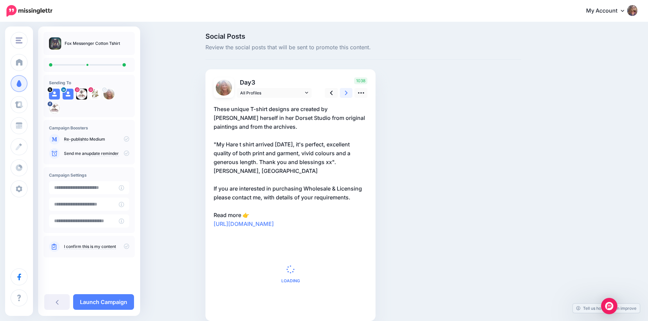
click at [347, 95] on icon at bounding box center [346, 92] width 3 height 7
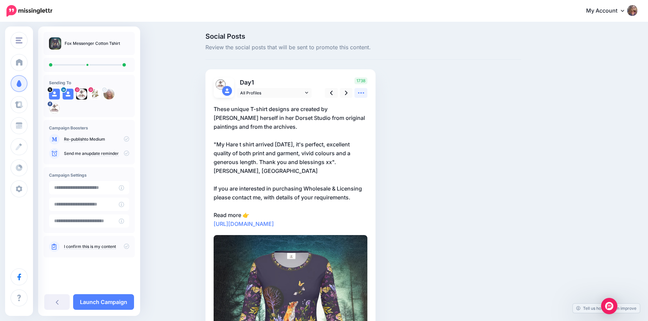
click at [362, 92] on icon at bounding box center [360, 92] width 7 height 7
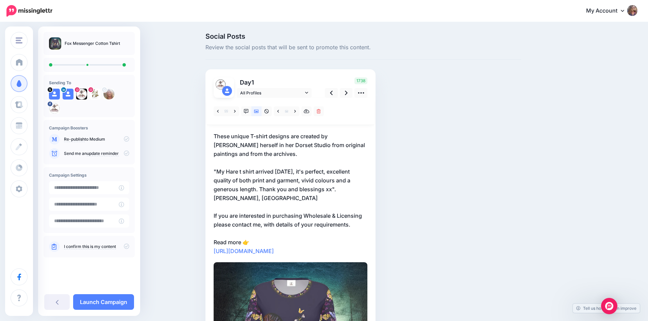
click at [332, 208] on p "These unique T-shirt designs are created by Elizabeth herself in her Dorset Stu…" at bounding box center [291, 194] width 154 height 124
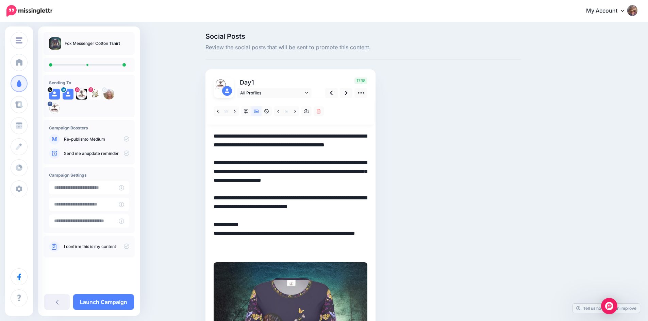
click at [334, 207] on textarea "**********" at bounding box center [291, 194] width 154 height 124
click at [364, 94] on icon at bounding box center [360, 92] width 7 height 7
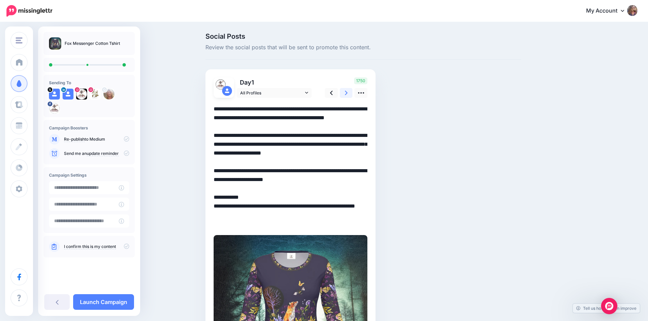
click at [347, 92] on icon at bounding box center [346, 92] width 3 height 7
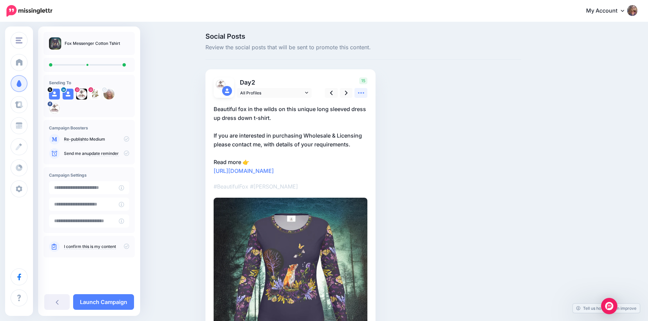
click at [364, 93] on icon at bounding box center [361, 92] width 6 height 1
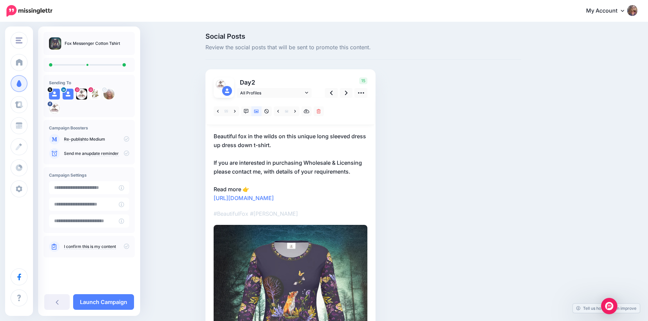
click at [333, 165] on p "Beautiful fox in the wilds on this unique long sleeved dress up dress down t-sh…" at bounding box center [291, 167] width 154 height 71
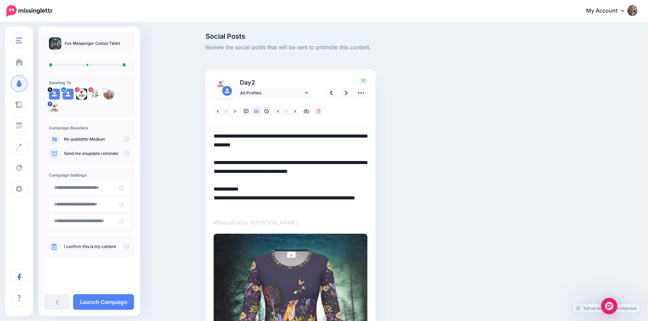
click at [333, 161] on textarea "**********" at bounding box center [291, 172] width 154 height 80
click at [312, 266] on img at bounding box center [291, 311] width 154 height 154
click at [363, 93] on icon at bounding box center [361, 92] width 6 height 1
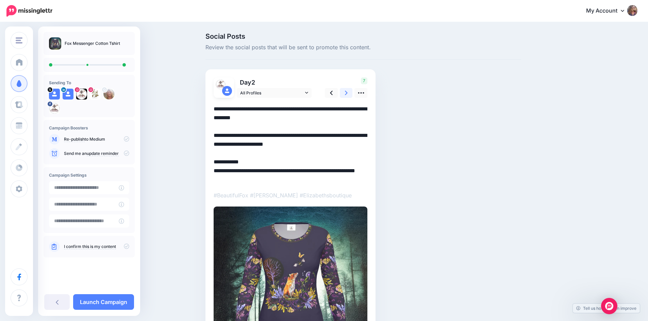
click at [347, 92] on icon at bounding box center [346, 92] width 3 height 7
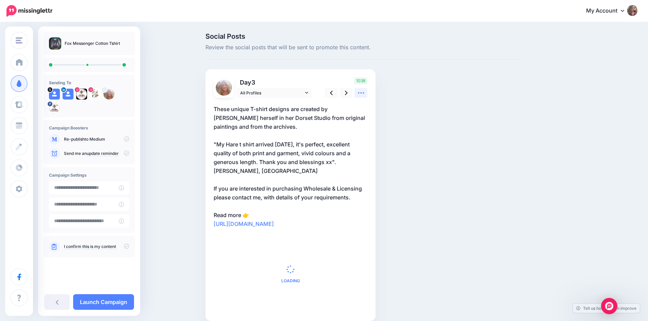
click at [363, 91] on icon at bounding box center [360, 92] width 7 height 7
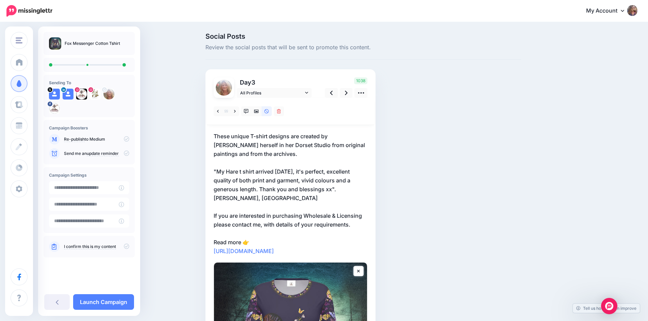
click at [336, 204] on p "These unique T-shirt designs are created by Elizabeth herself in her Dorset Stu…" at bounding box center [291, 194] width 154 height 124
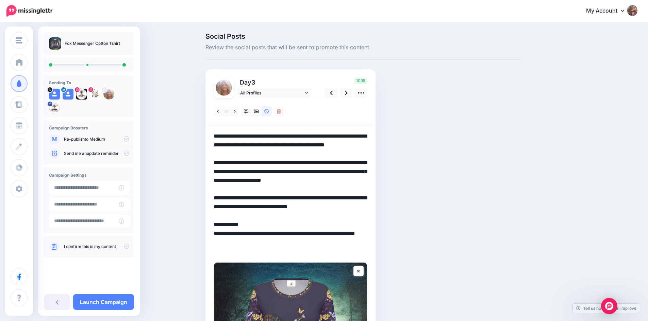
click at [333, 206] on textarea "**********" at bounding box center [291, 194] width 154 height 124
type textarea "**********"
click at [363, 90] on icon at bounding box center [360, 92] width 7 height 7
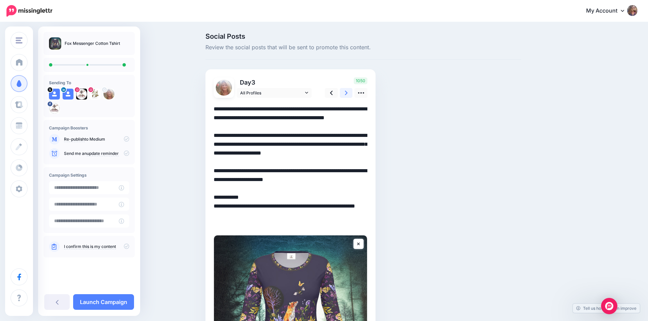
click at [347, 95] on icon at bounding box center [346, 93] width 3 height 4
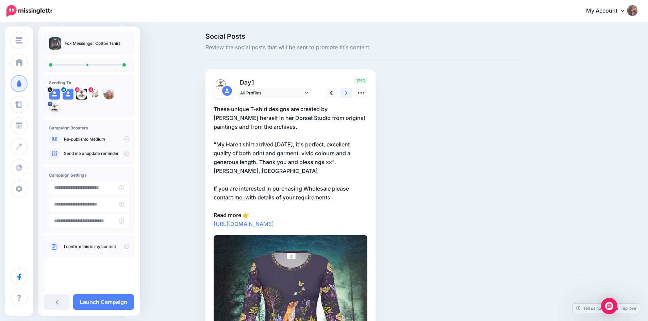
click at [347, 95] on icon at bounding box center [346, 93] width 3 height 4
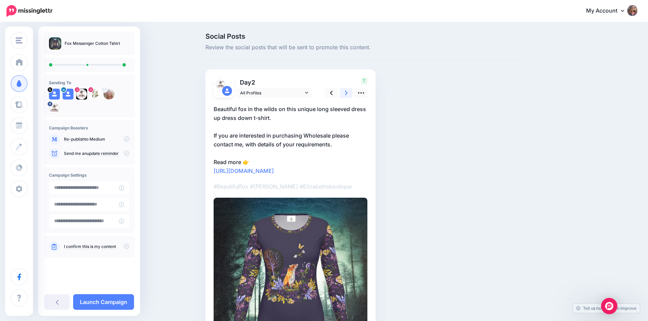
click at [347, 95] on icon at bounding box center [346, 93] width 3 height 4
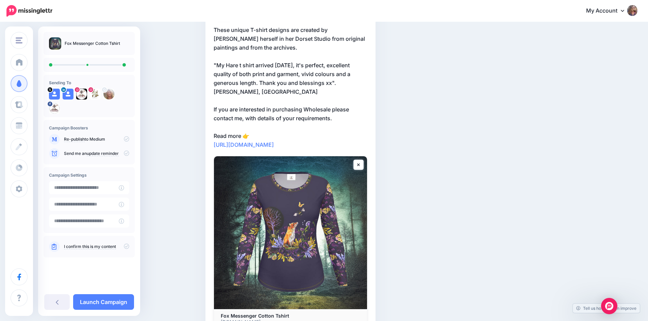
scroll to position [126, 0]
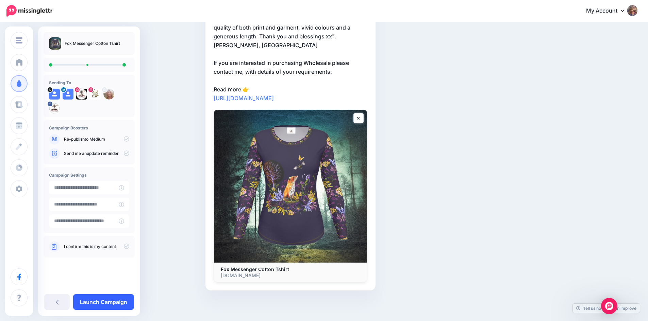
click at [109, 303] on link "Launch Campaign" at bounding box center [103, 302] width 61 height 16
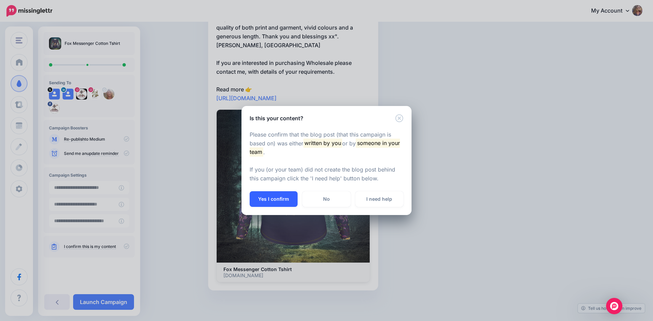
click at [274, 197] on button "Yes I confirm" at bounding box center [274, 199] width 48 height 16
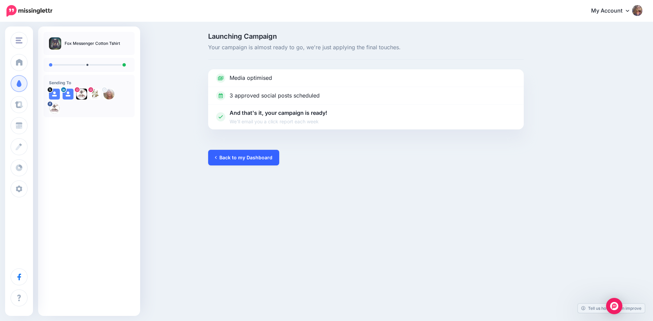
click at [245, 159] on link "Back to my Dashboard" at bounding box center [243, 158] width 71 height 16
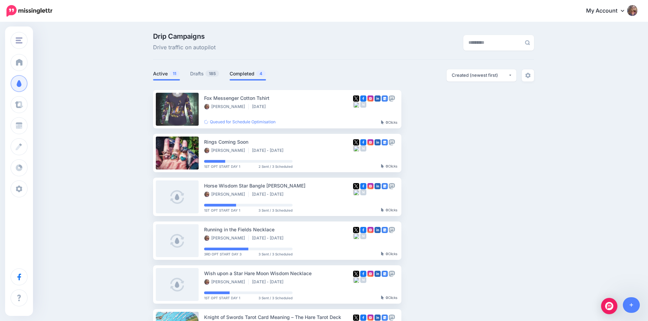
click at [248, 73] on link "Completed 4" at bounding box center [248, 74] width 36 height 8
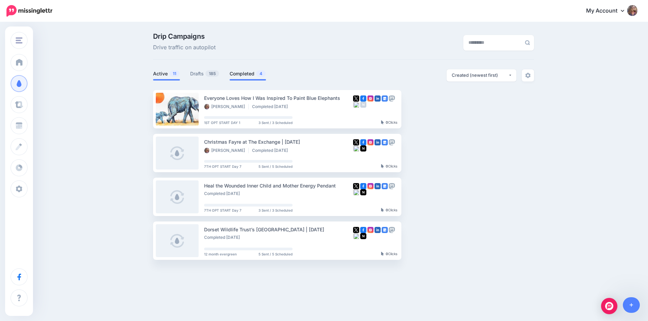
click at [165, 75] on link "Active 11" at bounding box center [166, 74] width 27 height 8
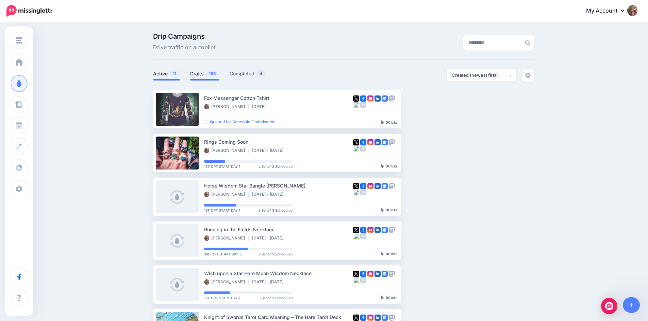
click at [200, 74] on link "Drafts 185" at bounding box center [204, 74] width 29 height 8
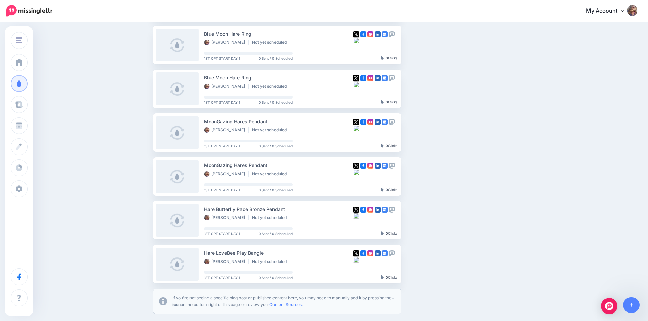
scroll to position [334, 0]
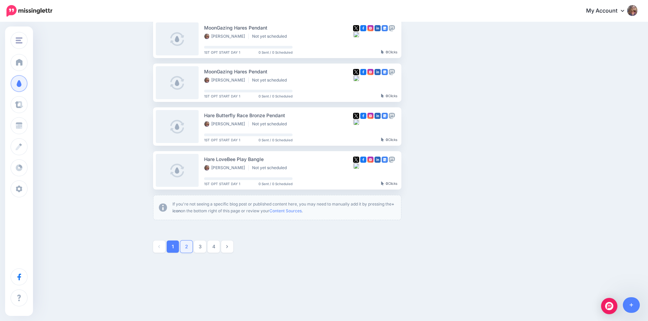
click at [187, 244] on link "2" at bounding box center [186, 247] width 12 height 12
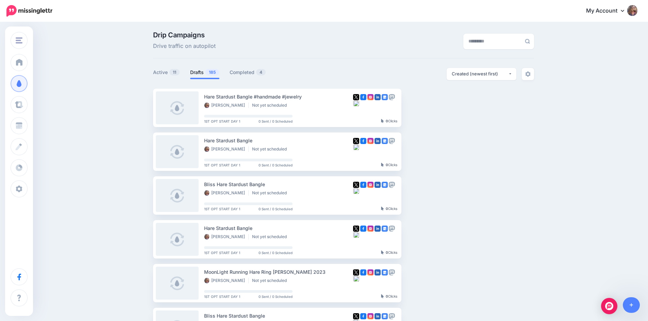
scroll to position [0, 0]
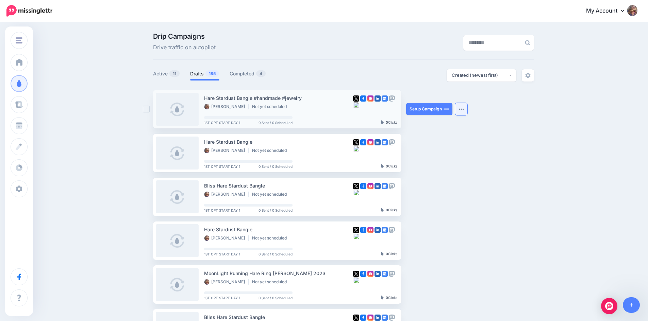
click at [461, 111] on button "button" at bounding box center [461, 109] width 12 height 12
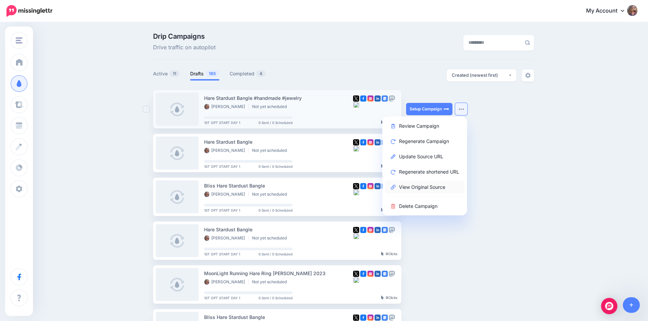
click at [422, 189] on link "View Original Source" at bounding box center [424, 187] width 79 height 13
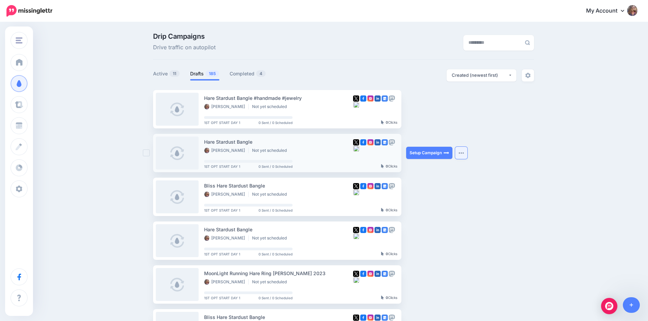
click at [461, 153] on img "button" at bounding box center [460, 153] width 5 height 2
click at [440, 233] on link "View Original Source" at bounding box center [424, 230] width 79 height 13
click at [464, 198] on img "button" at bounding box center [460, 197] width 5 height 2
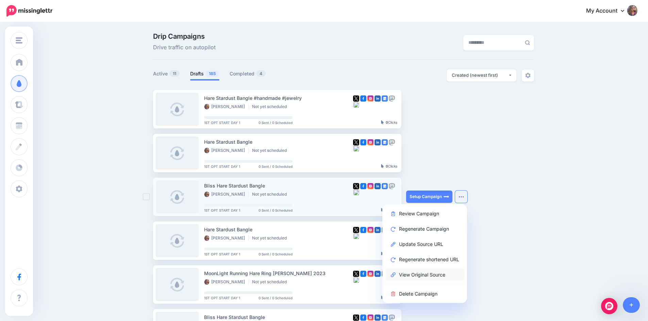
click at [423, 275] on link "View Original Source" at bounding box center [424, 274] width 79 height 13
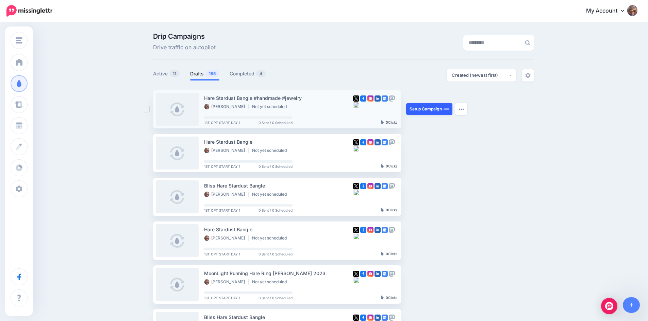
click at [425, 111] on link "Setup Campaign" at bounding box center [429, 109] width 46 height 12
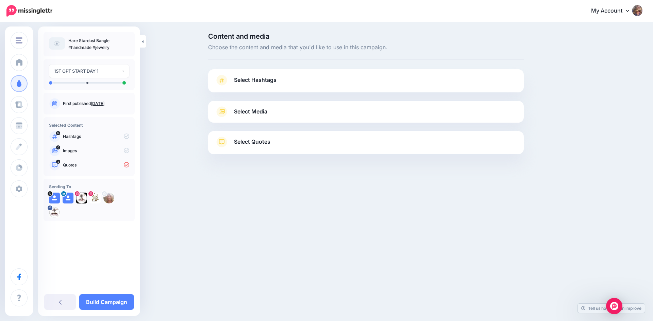
click at [228, 81] on span at bounding box center [222, 80] width 14 height 11
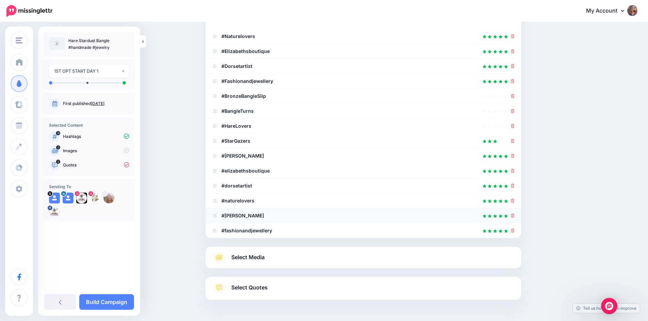
scroll to position [136, 0]
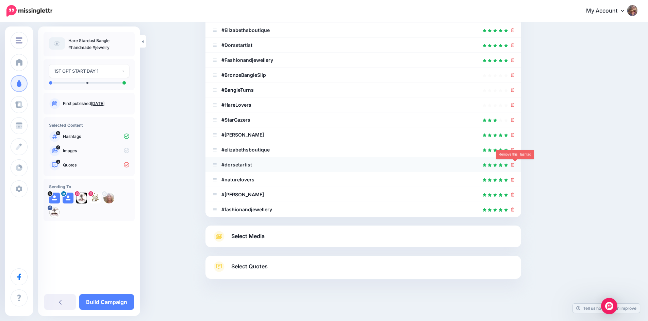
click at [514, 165] on icon at bounding box center [513, 165] width 4 height 4
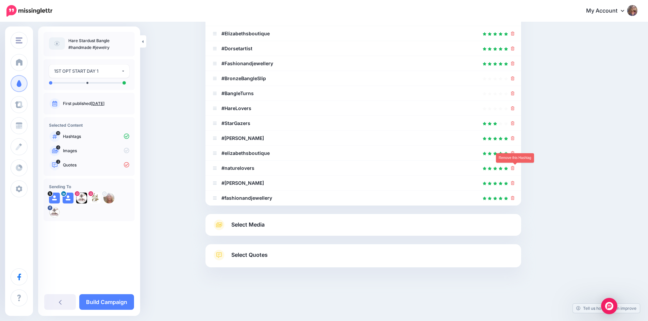
scroll to position [133, 0]
click at [514, 32] on icon at bounding box center [513, 34] width 4 height 4
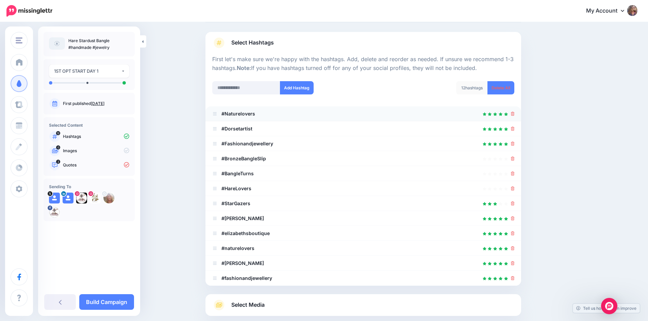
scroll to position [50, 0]
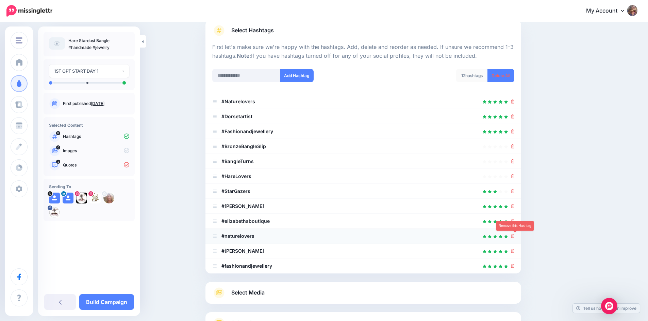
click at [514, 236] on icon at bounding box center [513, 236] width 4 height 4
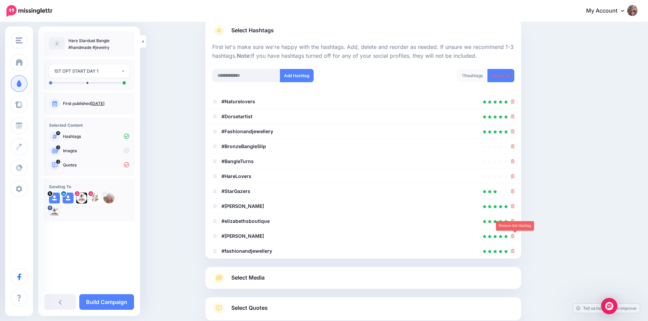
click at [514, 236] on icon at bounding box center [513, 236] width 4 height 4
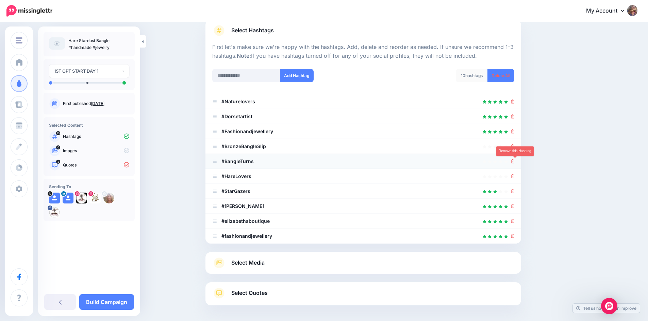
click at [514, 161] on icon at bounding box center [513, 161] width 4 height 4
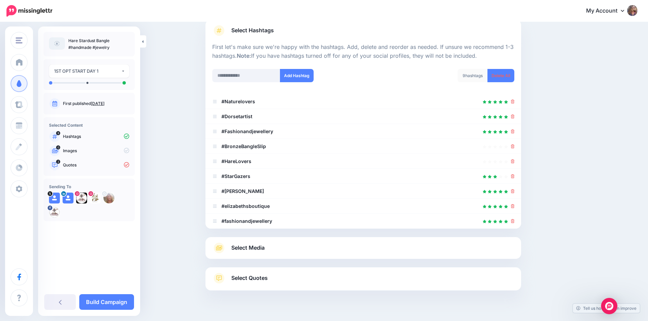
click at [246, 246] on span "Select Media" at bounding box center [247, 247] width 33 height 9
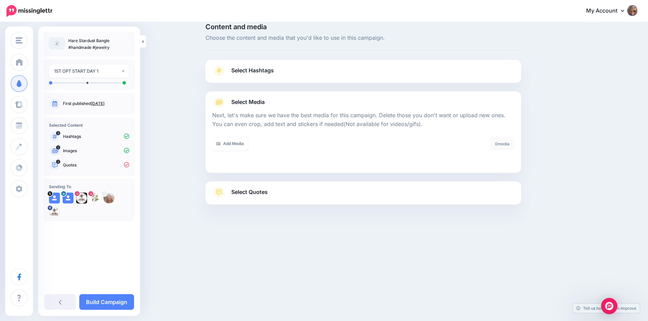
scroll to position [10, 0]
click at [232, 144] on link "Add Media" at bounding box center [230, 143] width 36 height 13
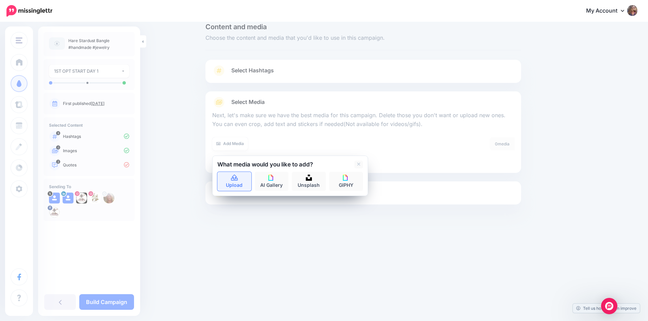
click at [230, 178] on link "Upload" at bounding box center [234, 181] width 34 height 19
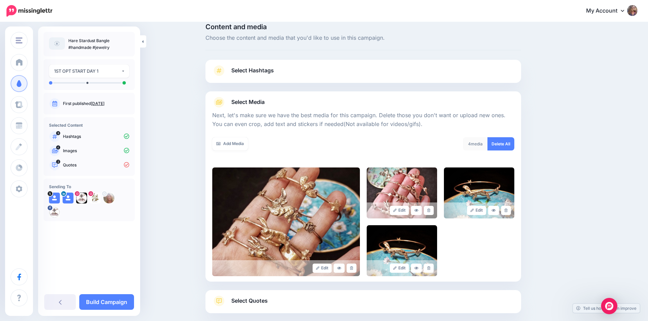
scroll to position [55, 0]
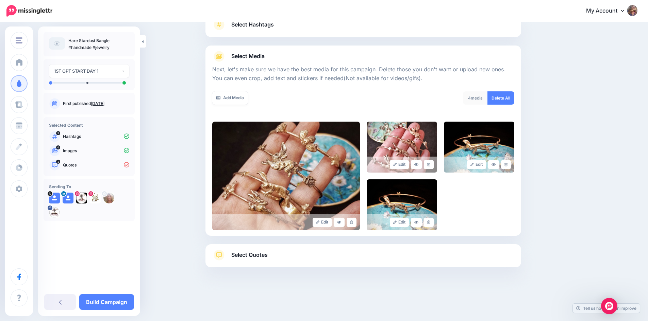
click at [232, 256] on link "Select Quotes" at bounding box center [363, 259] width 302 height 18
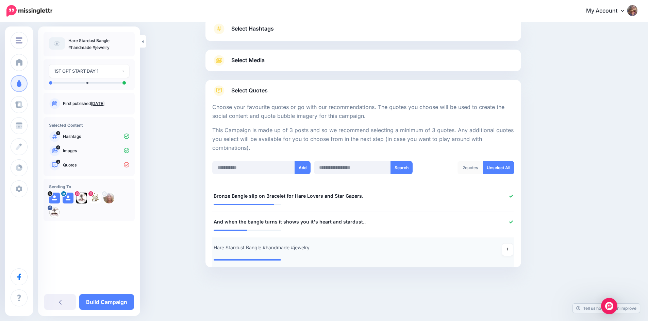
scroll to position [51, 0]
click at [507, 250] on link at bounding box center [507, 250] width 11 height 12
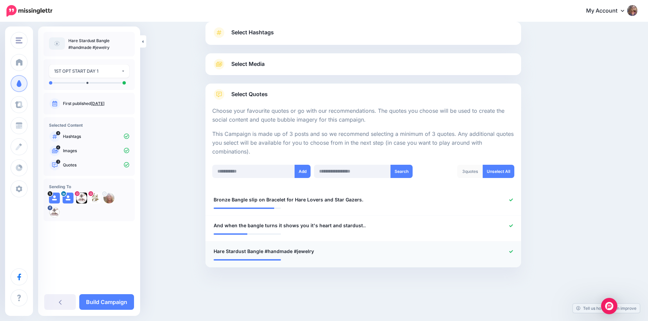
scroll to position [48, 0]
drag, startPoint x: 114, startPoint y: 303, endPoint x: 117, endPoint y: 301, distance: 4.0
click at [113, 303] on link "Build Campaign" at bounding box center [106, 302] width 55 height 16
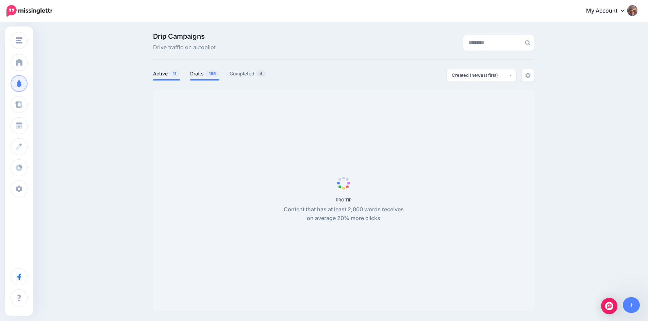
click at [199, 74] on link "Drafts 185" at bounding box center [204, 74] width 29 height 8
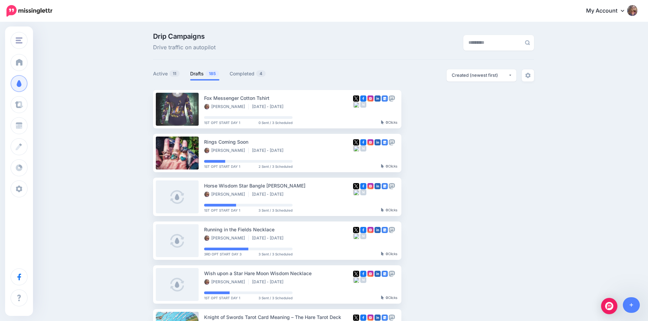
click at [202, 72] on link "Drafts 185" at bounding box center [204, 74] width 29 height 8
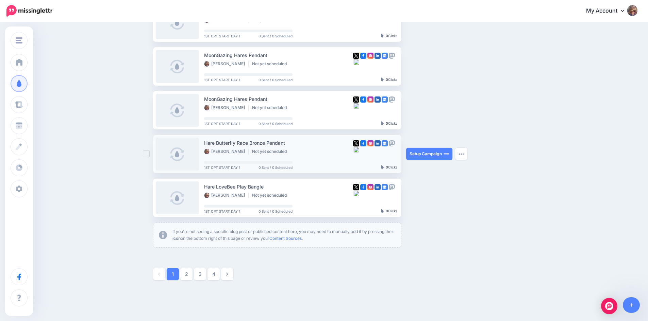
scroll to position [334, 0]
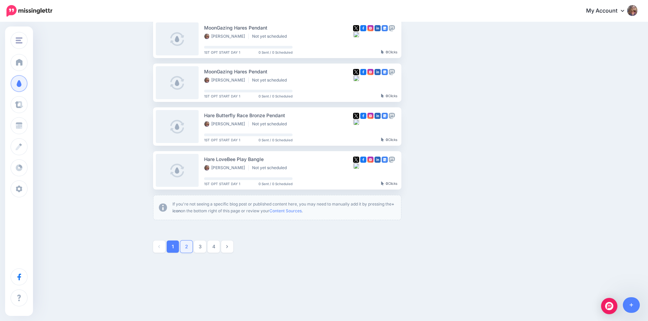
click at [185, 249] on link "2" at bounding box center [186, 247] width 12 height 12
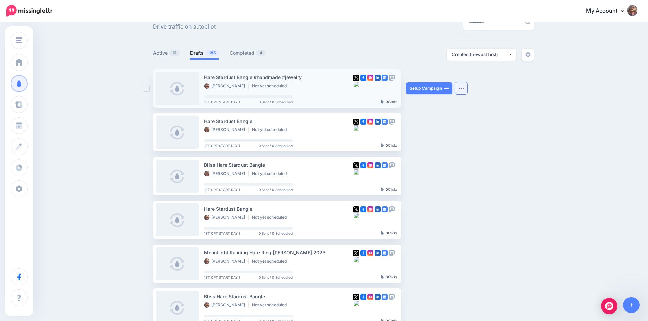
scroll to position [0, 0]
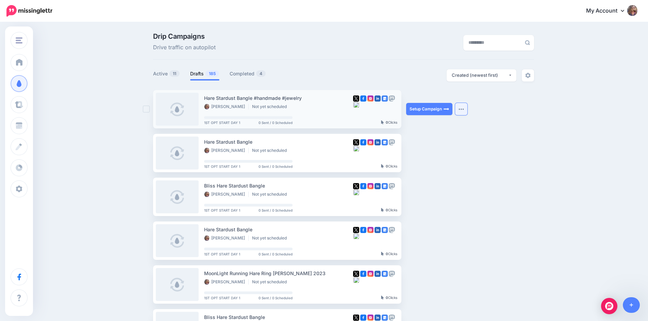
click at [464, 109] on img "button" at bounding box center [460, 109] width 5 height 2
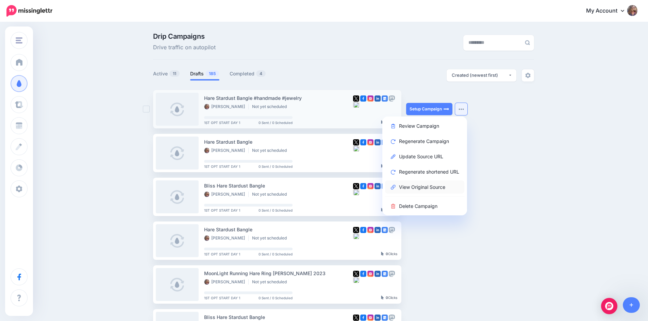
click at [436, 185] on link "View Original Source" at bounding box center [424, 187] width 79 height 13
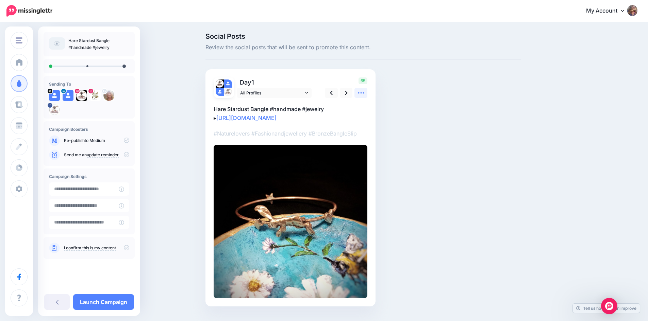
click at [364, 93] on icon at bounding box center [360, 92] width 7 height 7
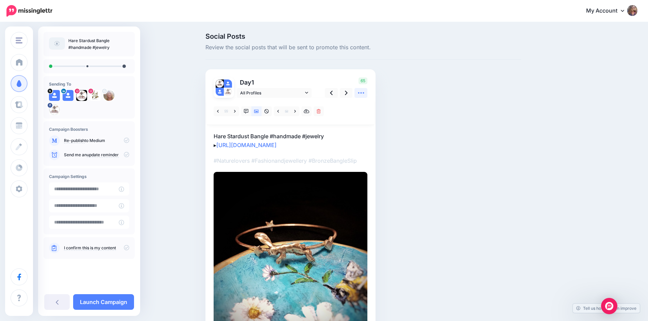
click at [364, 93] on icon at bounding box center [360, 92] width 7 height 7
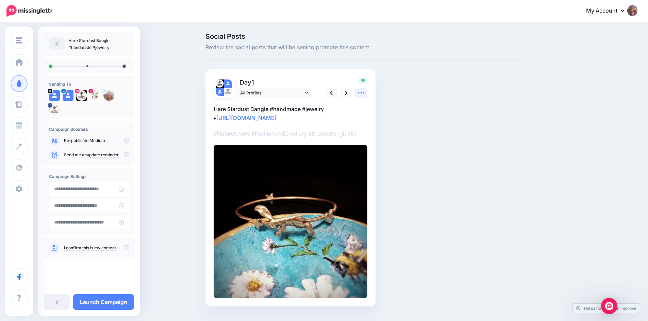
click at [364, 93] on icon at bounding box center [360, 92] width 7 height 7
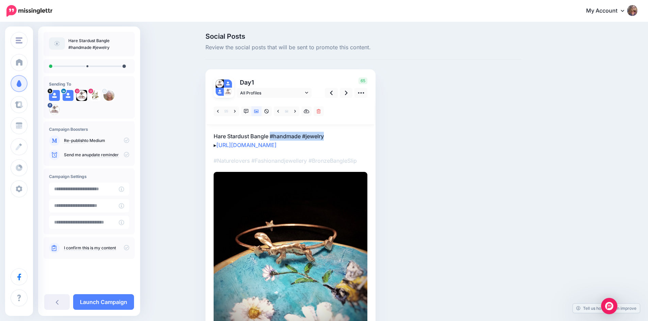
drag, startPoint x: 272, startPoint y: 135, endPoint x: 340, endPoint y: 134, distance: 67.3
click at [340, 134] on p "Hare Stardust Bangle #handmade #jewelry ▸ [URL][DOMAIN_NAME]" at bounding box center [291, 141] width 154 height 18
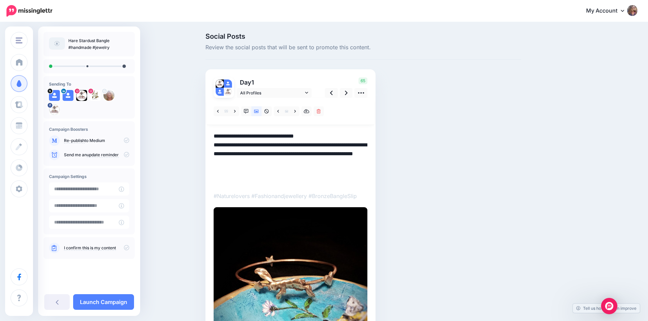
click at [335, 137] on textarea "**********" at bounding box center [291, 158] width 154 height 53
drag, startPoint x: 217, startPoint y: 146, endPoint x: 240, endPoint y: 177, distance: 38.8
click at [240, 177] on textarea "**********" at bounding box center [291, 158] width 154 height 53
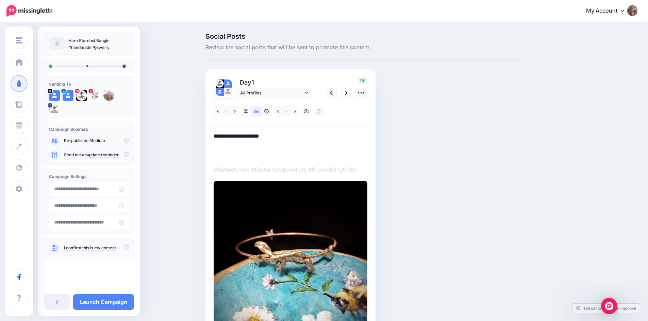
paste textarea "**********"
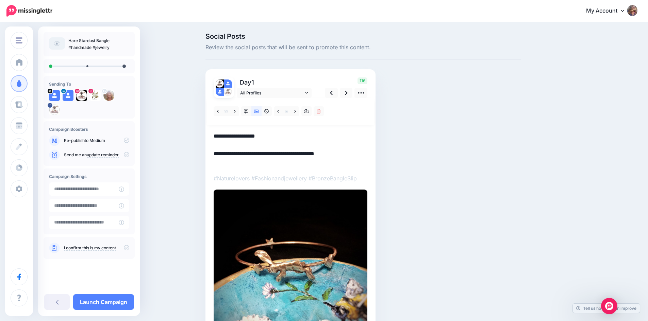
click at [286, 135] on textarea "**********" at bounding box center [291, 149] width 154 height 35
click at [302, 137] on textarea "**********" at bounding box center [291, 149] width 154 height 35
paste textarea "**********"
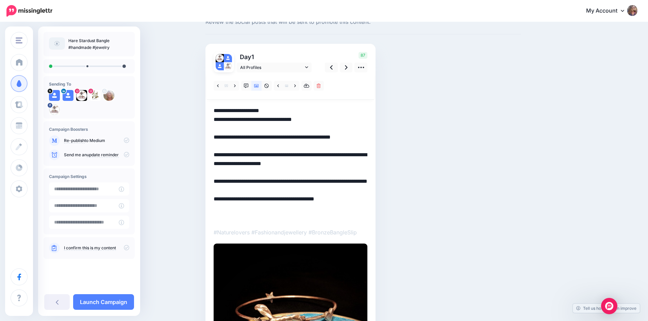
scroll to position [102, 0]
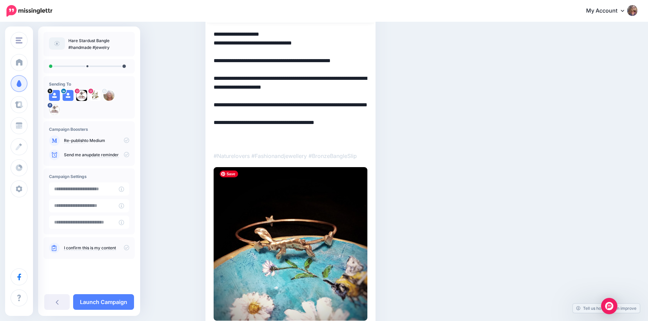
click at [311, 246] on img at bounding box center [291, 244] width 154 height 154
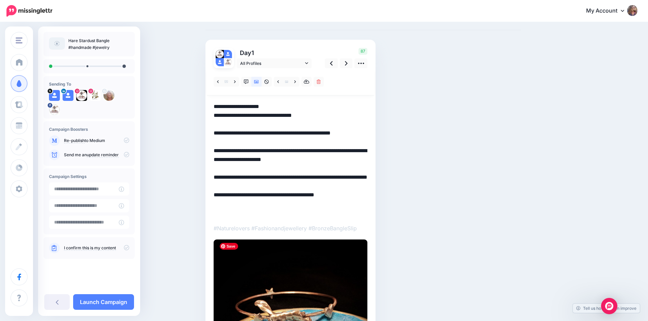
scroll to position [0, 0]
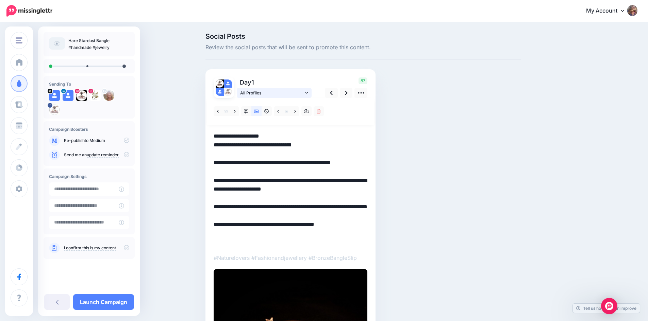
click at [308, 94] on icon at bounding box center [306, 93] width 3 height 2
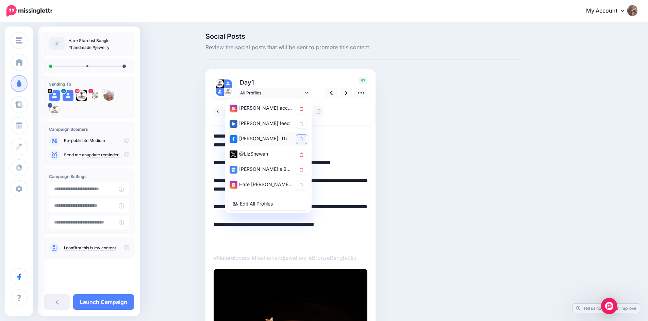
click at [303, 139] on icon at bounding box center [302, 139] width 4 height 4
click at [303, 154] on icon at bounding box center [302, 155] width 4 height 4
click at [303, 170] on icon at bounding box center [302, 170] width 4 height 4
click at [303, 183] on icon at bounding box center [302, 185] width 4 height 4
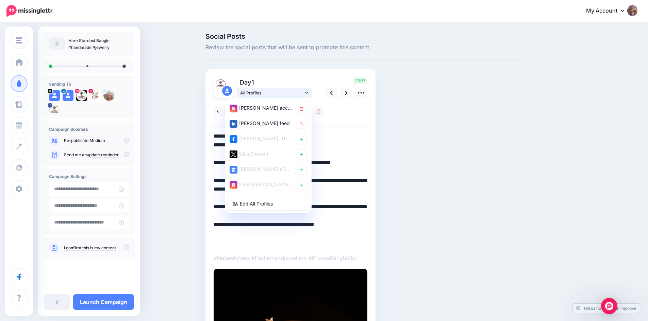
click at [308, 91] on icon at bounding box center [306, 92] width 3 height 5
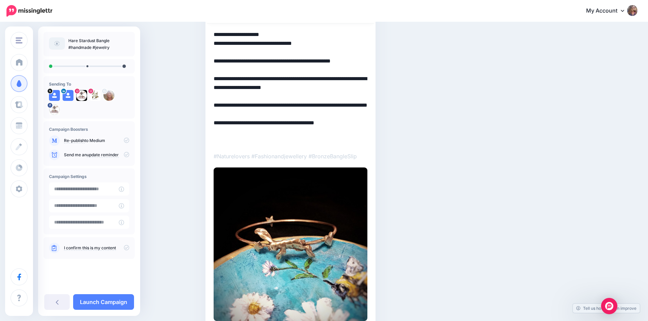
scroll to position [102, 0]
click at [346, 236] on img at bounding box center [291, 244] width 154 height 154
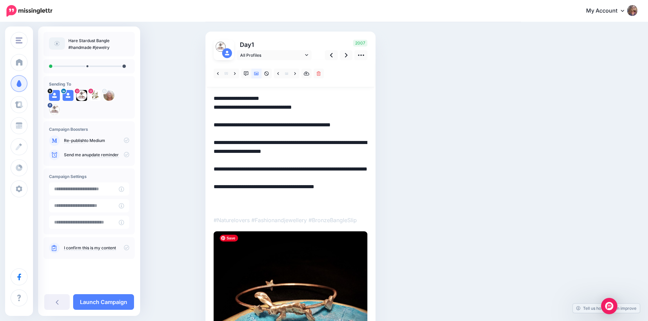
scroll to position [0, 0]
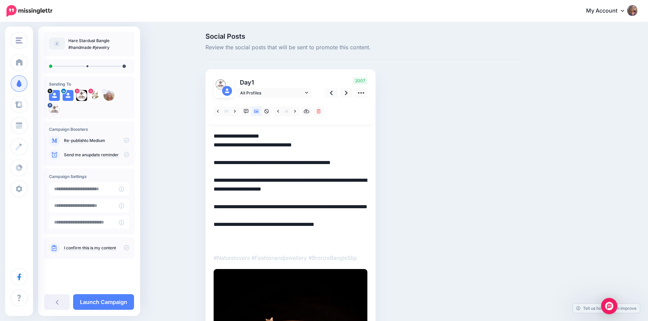
click at [217, 232] on textarea "**********" at bounding box center [291, 189] width 154 height 115
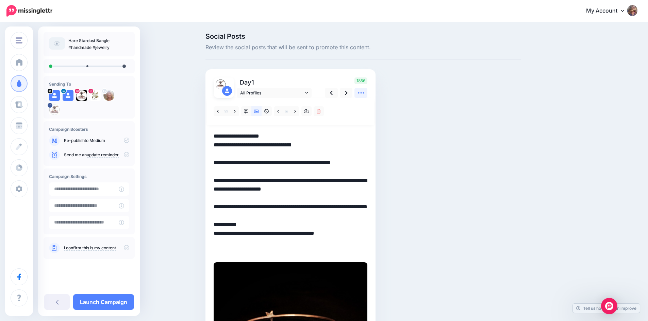
click at [364, 93] on icon at bounding box center [361, 92] width 6 height 1
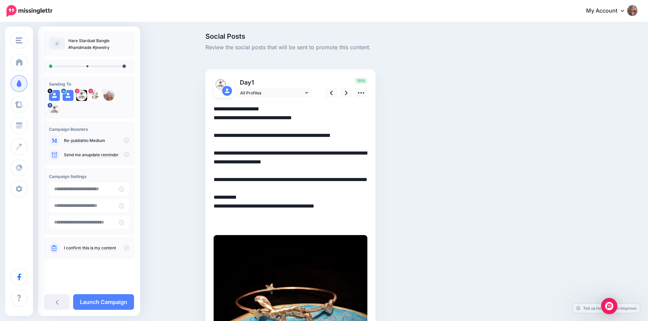
click at [302, 177] on textarea "**********" at bounding box center [291, 167] width 154 height 124
drag, startPoint x: 216, startPoint y: 108, endPoint x: 355, endPoint y: 215, distance: 175.5
click at [355, 215] on textarea "**********" at bounding box center [291, 167] width 154 height 124
click at [300, 115] on textarea "**********" at bounding box center [291, 167] width 154 height 124
click at [347, 93] on icon at bounding box center [346, 92] width 3 height 7
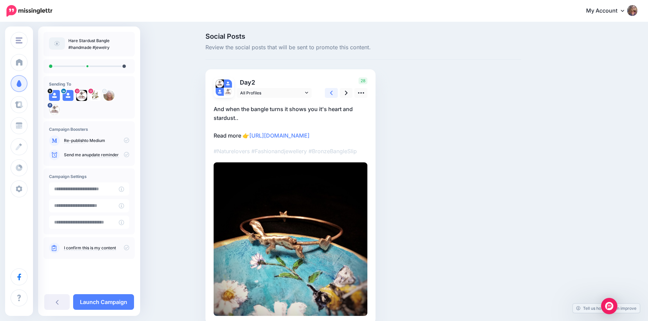
click at [333, 94] on icon at bounding box center [331, 93] width 3 height 4
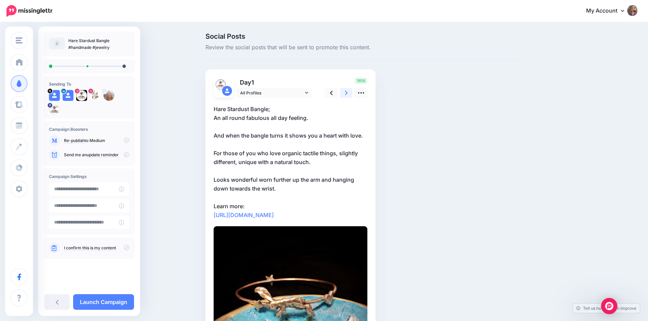
click at [347, 92] on icon at bounding box center [346, 92] width 3 height 7
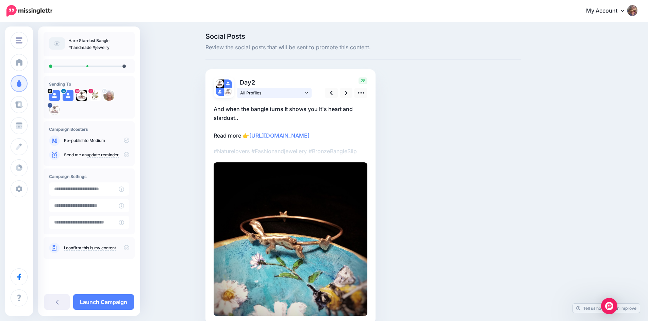
click at [308, 93] on icon at bounding box center [306, 92] width 3 height 5
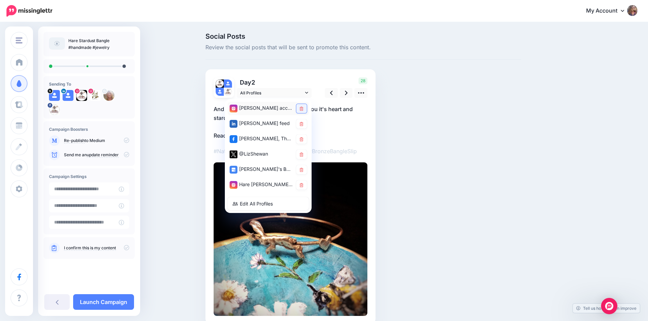
click at [303, 108] on icon at bounding box center [302, 109] width 4 height 4
click at [303, 124] on icon at bounding box center [302, 124] width 4 height 4
click at [303, 170] on icon at bounding box center [302, 170] width 4 height 4
click at [303, 186] on icon at bounding box center [302, 185] width 4 height 4
click at [308, 90] on icon at bounding box center [306, 92] width 3 height 5
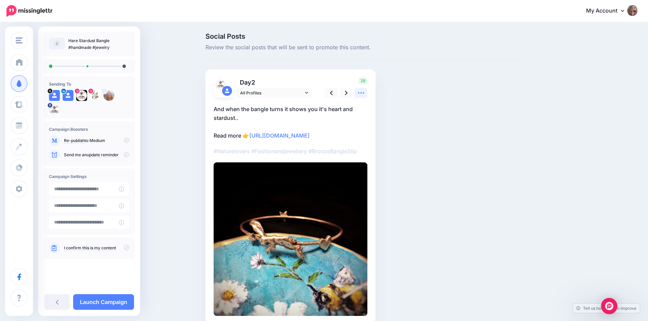
click at [362, 93] on icon at bounding box center [360, 92] width 7 height 7
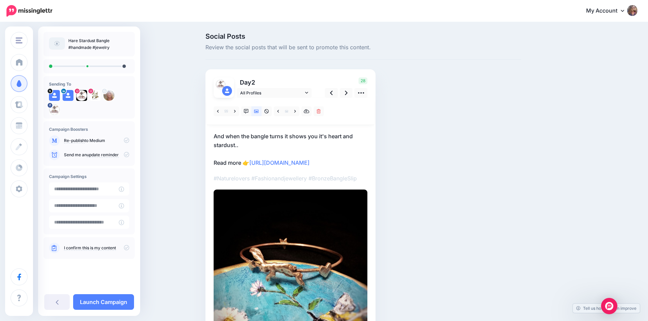
click at [218, 136] on p "And when the bangle turns it shows you it's heart and stardust.. Read more 👉 ht…" at bounding box center [291, 149] width 154 height 35
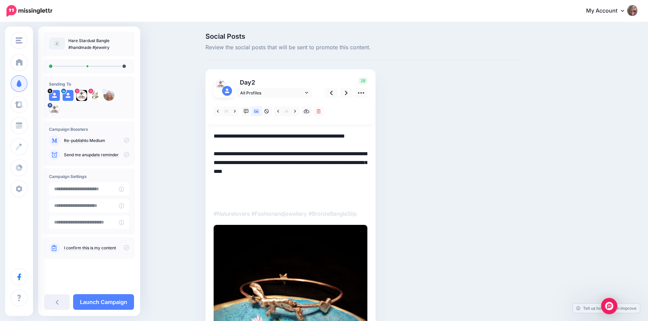
drag, startPoint x: 216, startPoint y: 136, endPoint x: 242, endPoint y: 142, distance: 26.1
click at [242, 142] on textarea "**********" at bounding box center [291, 167] width 154 height 71
paste textarea "**********"
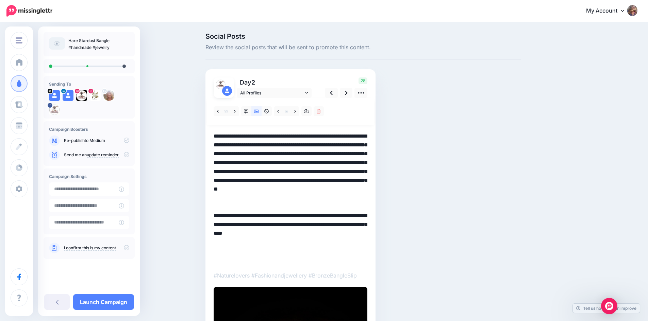
click at [217, 136] on textarea "**********" at bounding box center [291, 198] width 154 height 133
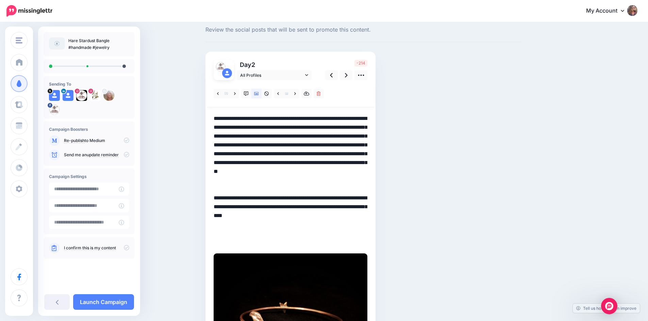
scroll to position [34, 0]
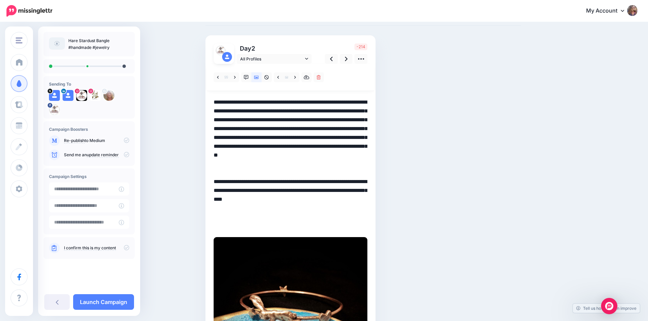
drag, startPoint x: 254, startPoint y: 190, endPoint x: 262, endPoint y: 230, distance: 40.9
click at [262, 230] on textarea "**********" at bounding box center [291, 164] width 154 height 133
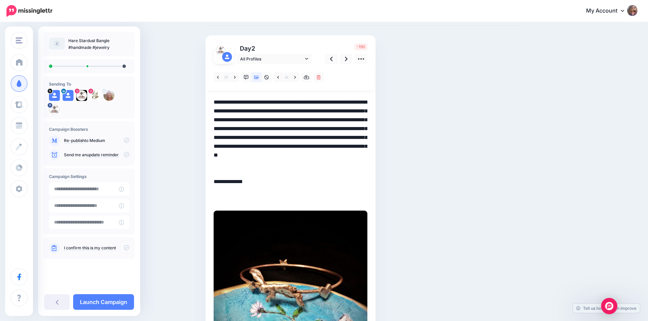
click at [229, 190] on textarea "**********" at bounding box center [291, 151] width 154 height 106
click at [220, 196] on textarea "**********" at bounding box center [291, 151] width 154 height 106
paste textarea "**********"
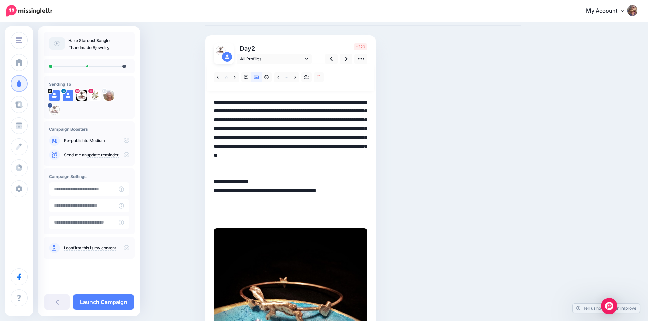
click at [225, 103] on textarea "**********" at bounding box center [291, 160] width 154 height 124
click at [286, 120] on textarea "**********" at bounding box center [291, 160] width 154 height 124
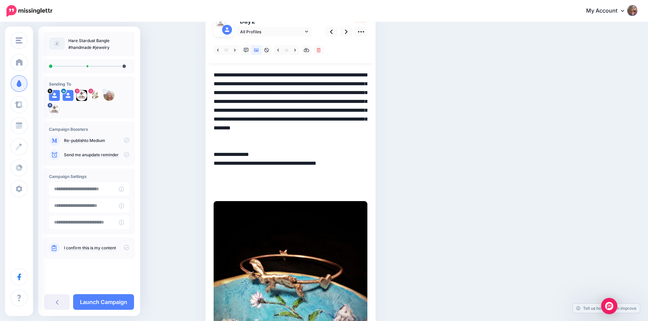
scroll to position [68, 0]
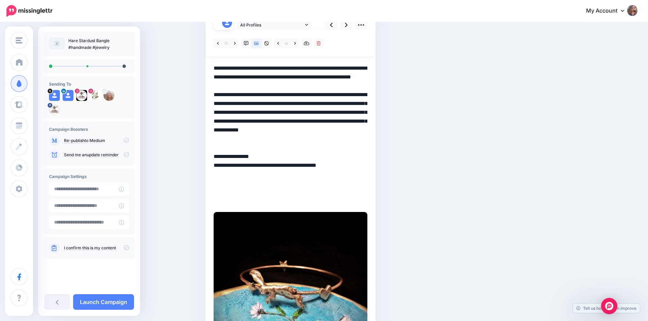
click at [225, 104] on textarea "**********" at bounding box center [291, 134] width 154 height 141
click at [267, 104] on textarea "**********" at bounding box center [291, 134] width 154 height 141
click at [261, 104] on textarea "**********" at bounding box center [291, 134] width 154 height 141
click at [266, 102] on textarea "**********" at bounding box center [291, 134] width 154 height 141
drag, startPoint x: 216, startPoint y: 67, endPoint x: 373, endPoint y: 148, distance: 176.1
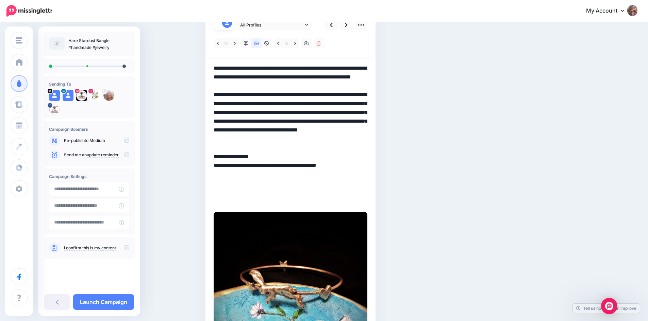
click at [373, 148] on div "Day 2 All Profiles 2" at bounding box center [290, 187] width 170 height 373
click at [334, 131] on textarea "**********" at bounding box center [291, 134] width 154 height 141
click at [344, 119] on textarea "**********" at bounding box center [291, 134] width 154 height 141
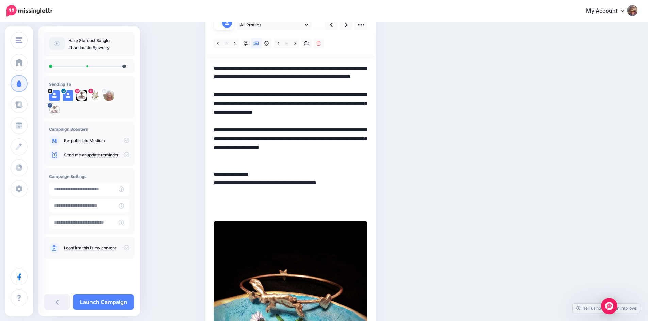
drag, startPoint x: 216, startPoint y: 69, endPoint x: 364, endPoint y: 160, distance: 174.1
click at [364, 161] on textarea "**********" at bounding box center [291, 139] width 154 height 150
click at [223, 81] on textarea "**********" at bounding box center [291, 139] width 154 height 150
drag, startPoint x: 216, startPoint y: 67, endPoint x: 330, endPoint y: 106, distance: 121.3
click at [341, 111] on div "Day 2 All Profiles 2" at bounding box center [290, 191] width 170 height 381
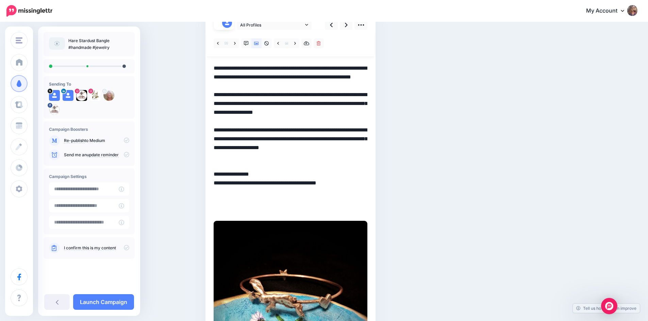
drag, startPoint x: 218, startPoint y: 67, endPoint x: 354, endPoint y: 155, distance: 162.2
click at [365, 167] on textarea "**********" at bounding box center [291, 139] width 154 height 150
click at [233, 69] on textarea "**********" at bounding box center [291, 139] width 154 height 150
click at [258, 44] on icon at bounding box center [256, 43] width 5 height 3
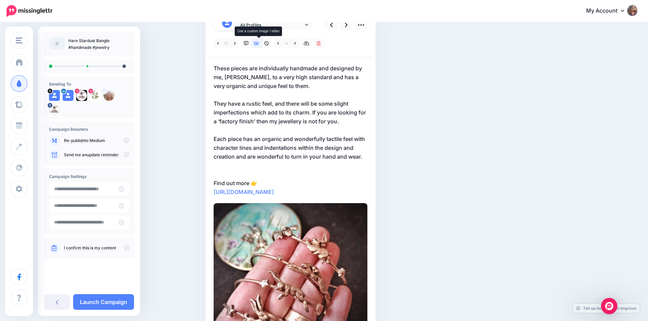
click at [258, 44] on icon at bounding box center [256, 43] width 5 height 3
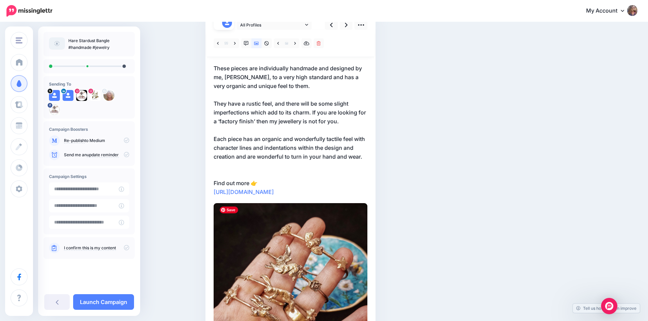
click at [331, 249] on img at bounding box center [291, 280] width 154 height 154
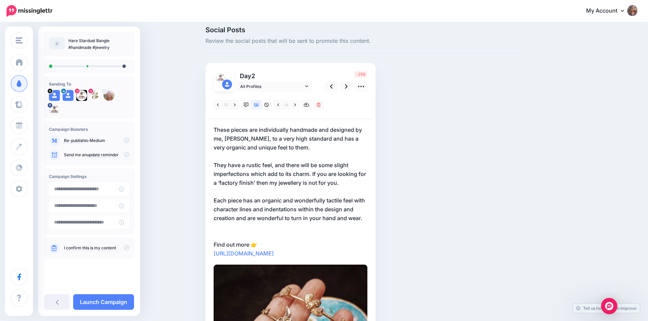
scroll to position [0, 0]
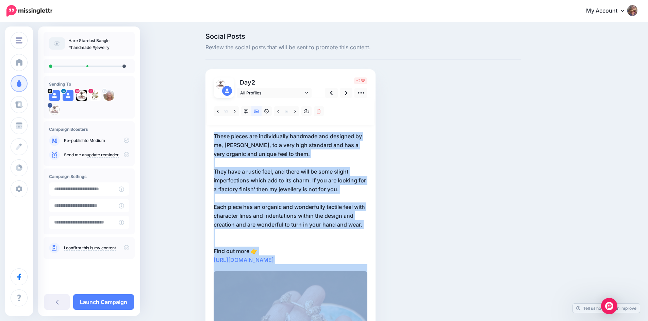
drag, startPoint x: 217, startPoint y: 136, endPoint x: 361, endPoint y: 254, distance: 186.0
click at [373, 265] on div "Day 2 All Profiles 2" at bounding box center [290, 251] width 170 height 364
click at [290, 222] on p "These pieces are individually handmade and designed by me, Elizabeth, to a very…" at bounding box center [291, 198] width 154 height 133
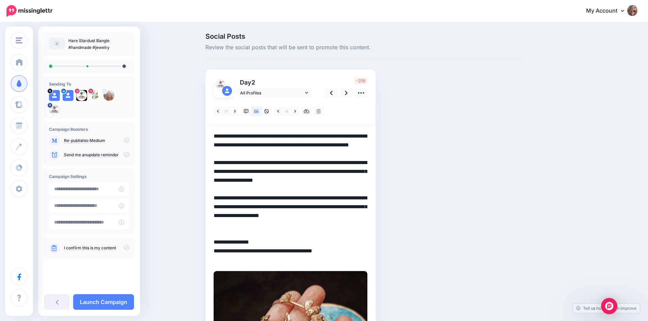
drag, startPoint x: 217, startPoint y: 250, endPoint x: 262, endPoint y: 251, distance: 44.6
click at [262, 251] on textarea "**********" at bounding box center [291, 198] width 154 height 133
click at [265, 212] on textarea "**********" at bounding box center [291, 198] width 154 height 133
click at [234, 237] on textarea "**********" at bounding box center [291, 198] width 154 height 133
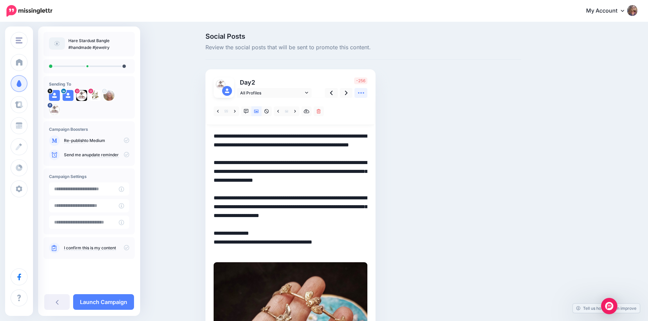
click at [364, 95] on icon at bounding box center [360, 92] width 7 height 7
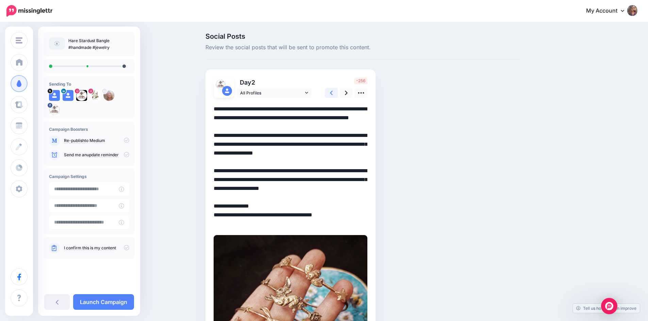
click at [333, 90] on icon at bounding box center [331, 92] width 3 height 7
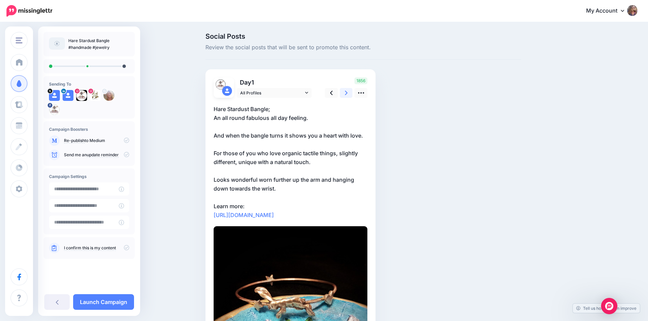
click at [347, 90] on icon at bounding box center [346, 92] width 3 height 7
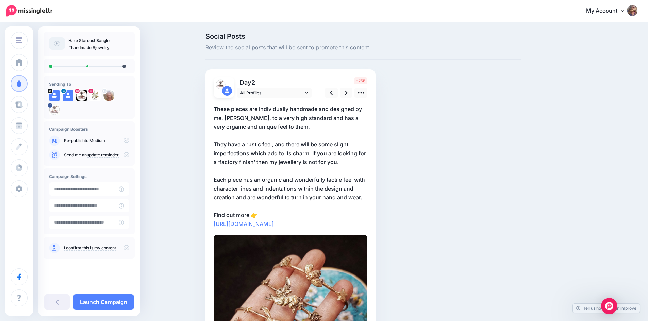
click at [223, 147] on p "These pieces are individually handmade and designed by me, Elizabeth, to a very…" at bounding box center [291, 167] width 154 height 124
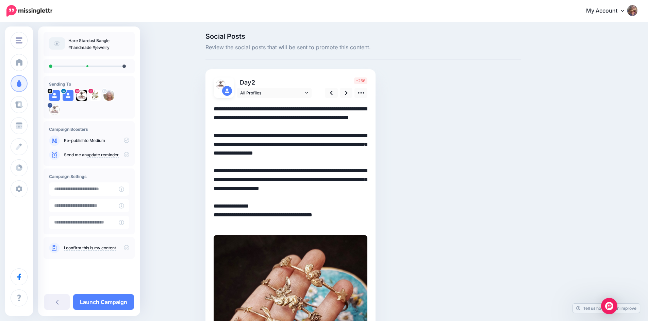
click at [217, 144] on textarea "**********" at bounding box center [291, 167] width 154 height 124
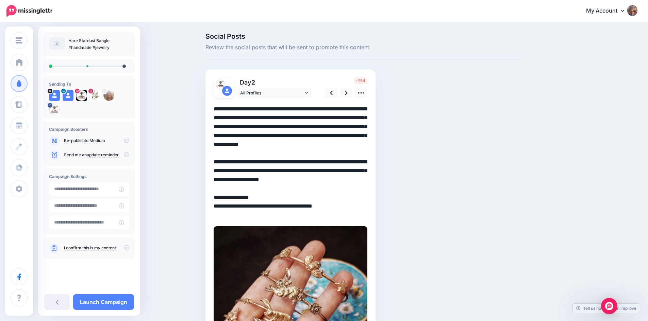
drag, startPoint x: 257, startPoint y: 170, endPoint x: 357, endPoint y: 184, distance: 100.9
click at [367, 187] on textarea "**********" at bounding box center [291, 162] width 154 height 115
click at [298, 128] on textarea "**********" at bounding box center [291, 162] width 154 height 115
paste textarea "**********"
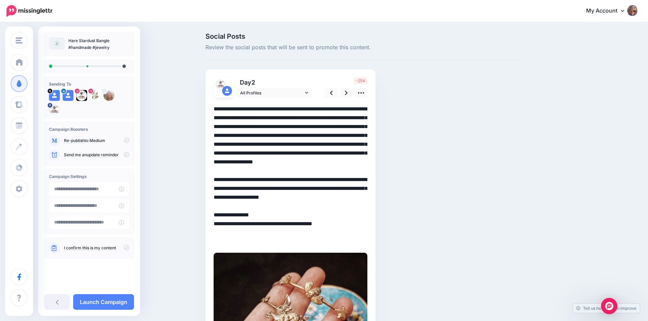
click at [300, 126] on textarea "**********" at bounding box center [291, 175] width 154 height 141
click at [318, 128] on textarea "**********" at bounding box center [291, 175] width 154 height 141
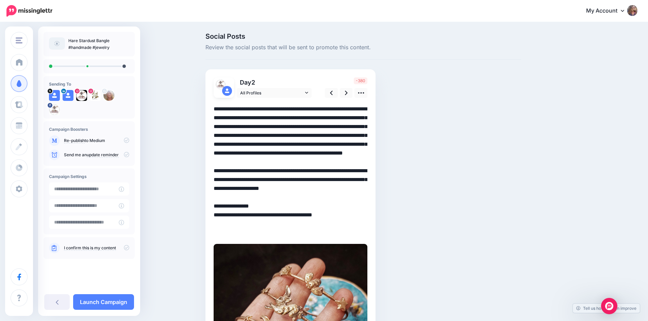
click at [321, 144] on textarea "**********" at bounding box center [291, 171] width 154 height 133
click at [268, 124] on textarea "**********" at bounding box center [291, 171] width 154 height 133
drag, startPoint x: 217, startPoint y: 153, endPoint x: 291, endPoint y: 153, distance: 73.8
click at [291, 153] on textarea "**********" at bounding box center [291, 171] width 154 height 133
click at [231, 182] on textarea "**********" at bounding box center [291, 171] width 154 height 133
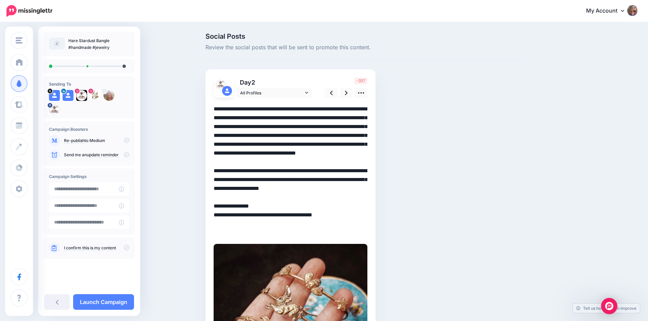
drag, startPoint x: 220, startPoint y: 180, endPoint x: 369, endPoint y: 206, distance: 151.7
click at [367, 206] on textarea "**********" at bounding box center [291, 171] width 154 height 133
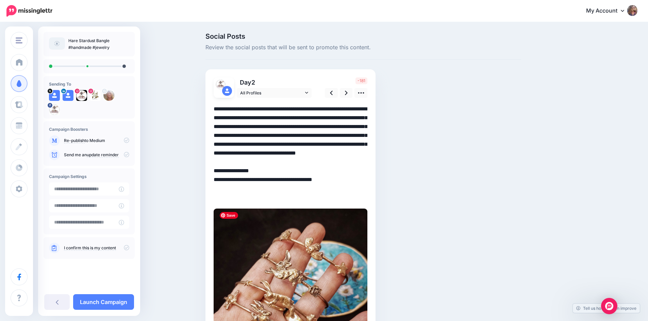
click at [296, 270] on img at bounding box center [291, 286] width 154 height 154
drag, startPoint x: 217, startPoint y: 108, endPoint x: 291, endPoint y: 171, distance: 97.7
click at [291, 171] on textarea "**********" at bounding box center [291, 153] width 154 height 97
click at [321, 234] on img at bounding box center [291, 286] width 154 height 154
click at [364, 90] on icon at bounding box center [360, 92] width 7 height 7
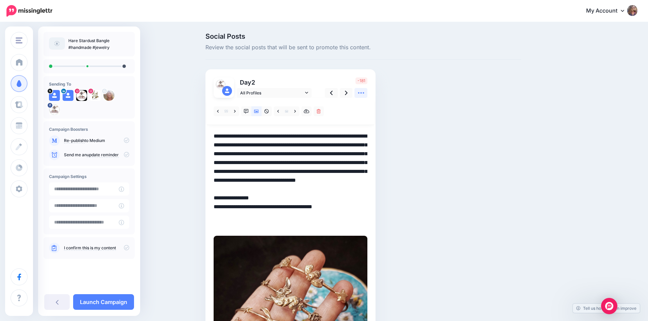
click at [364, 90] on icon at bounding box center [360, 92] width 7 height 7
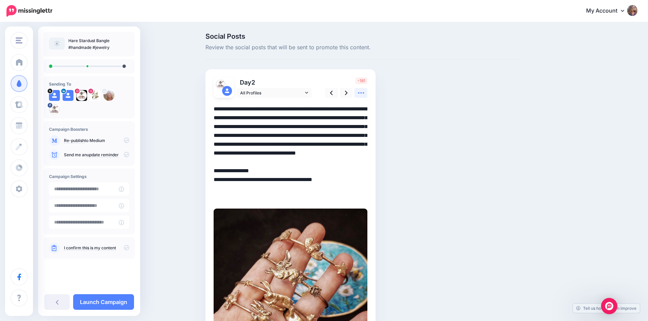
click at [364, 90] on icon at bounding box center [360, 92] width 7 height 7
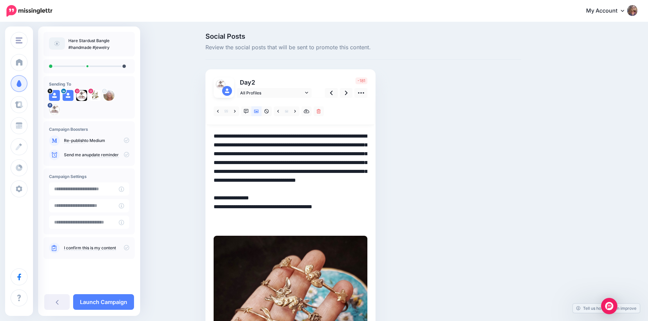
click at [312, 173] on textarea "**********" at bounding box center [291, 180] width 154 height 97
click at [291, 205] on textarea "**********" at bounding box center [291, 180] width 154 height 97
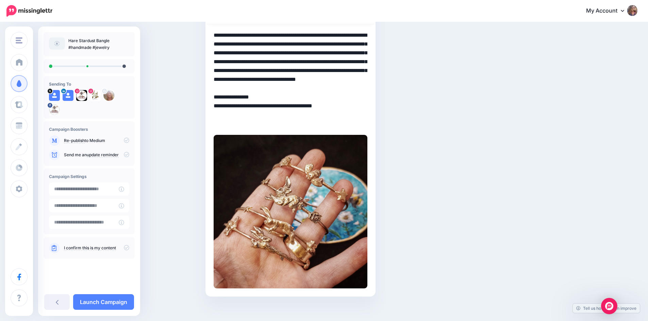
scroll to position [107, 0]
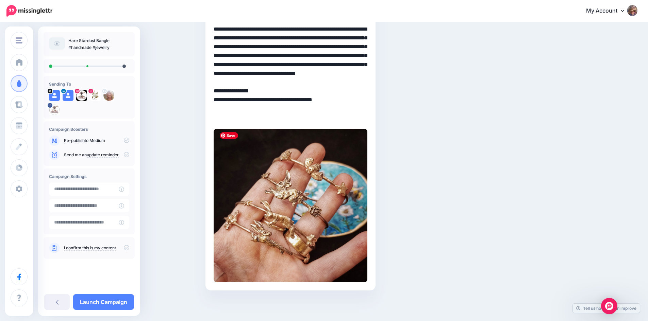
click at [298, 212] on img at bounding box center [291, 206] width 154 height 154
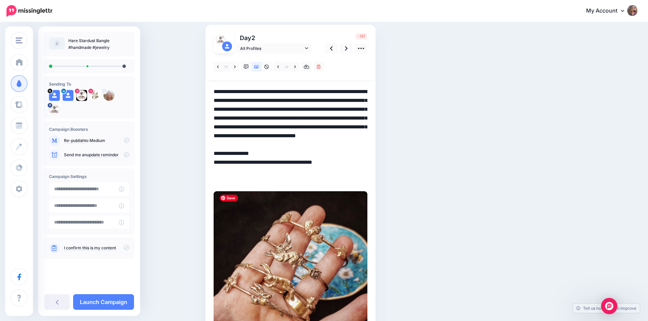
scroll to position [0, 0]
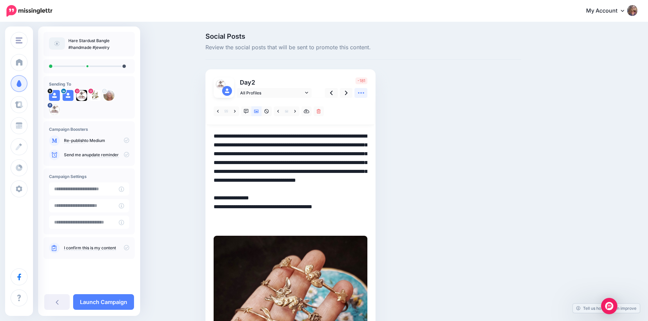
click at [364, 93] on icon at bounding box center [360, 92] width 7 height 7
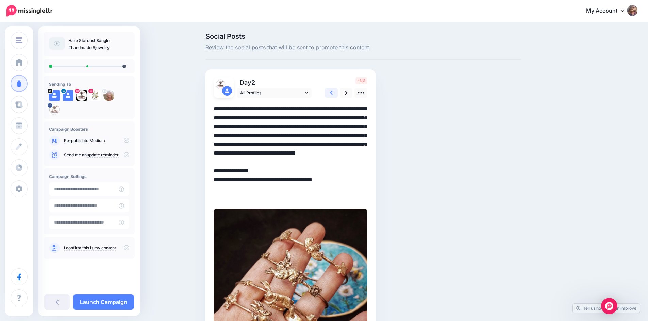
click at [333, 94] on icon at bounding box center [331, 92] width 3 height 7
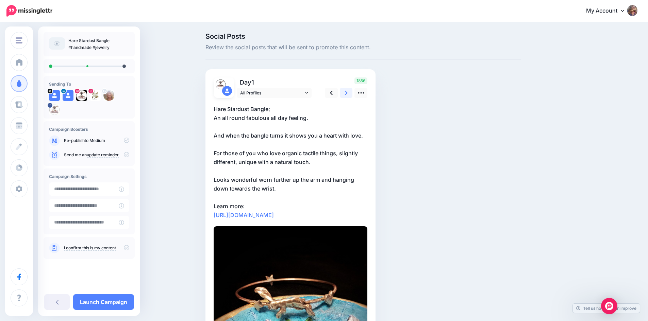
click at [346, 94] on link at bounding box center [346, 93] width 13 height 10
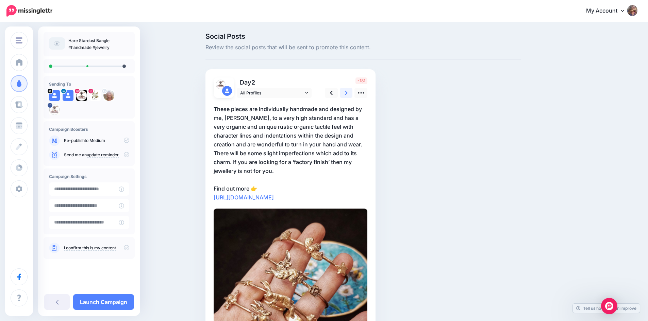
click at [346, 94] on link at bounding box center [346, 93] width 13 height 10
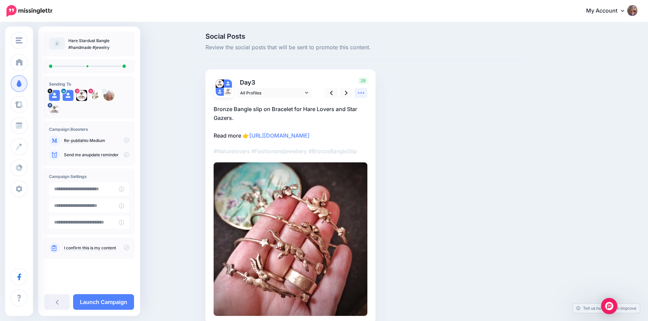
click at [364, 92] on icon at bounding box center [360, 92] width 7 height 7
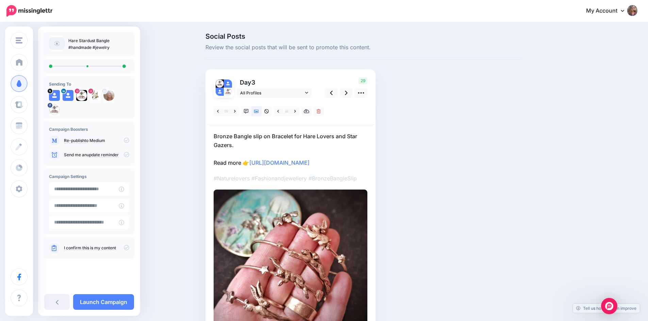
click at [309, 149] on p "Bronze Bangle slip on Bracelet for Hare Lovers and Star Gazers. Read more 👉 htt…" at bounding box center [291, 149] width 154 height 35
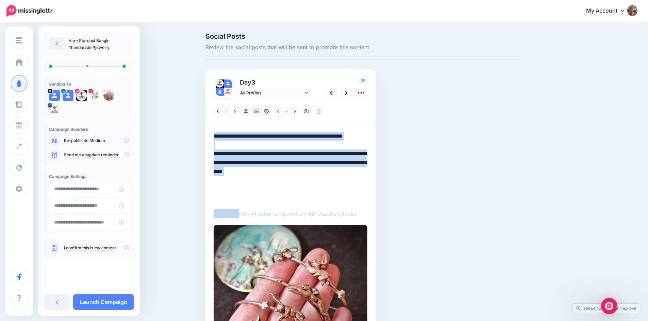
drag, startPoint x: 235, startPoint y: 203, endPoint x: 249, endPoint y: 163, distance: 42.8
click at [248, 164] on div at bounding box center [291, 238] width 154 height 281
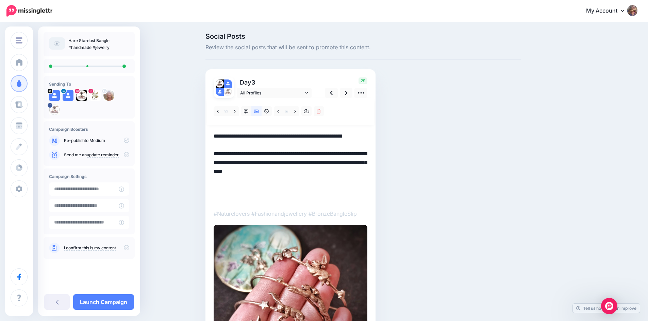
click at [228, 199] on textarea "**********" at bounding box center [291, 167] width 154 height 71
drag, startPoint x: 228, startPoint y: 201, endPoint x: 209, endPoint y: 165, distance: 40.5
click at [209, 165] on div "Day 3 All Profiles" at bounding box center [290, 228] width 170 height 318
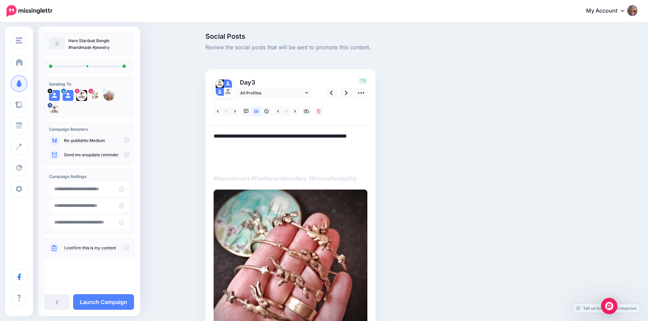
paste textarea "**********"
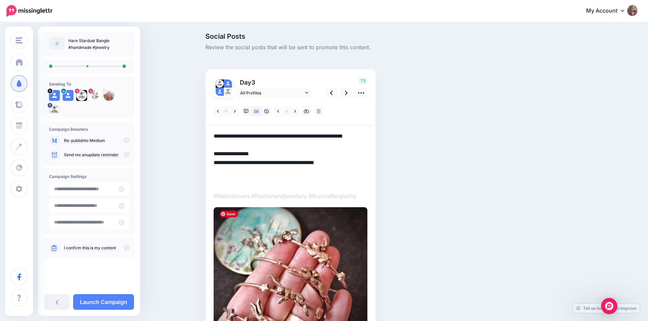
click at [310, 252] on img at bounding box center [291, 284] width 154 height 154
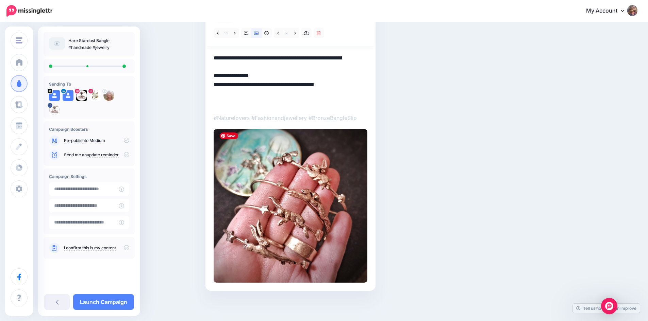
scroll to position [79, 0]
click at [329, 238] on img at bounding box center [291, 206] width 154 height 154
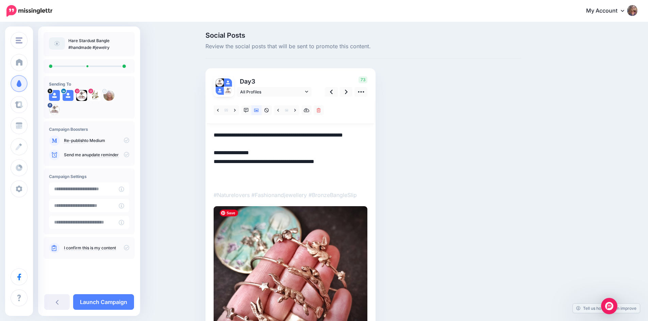
scroll to position [0, 0]
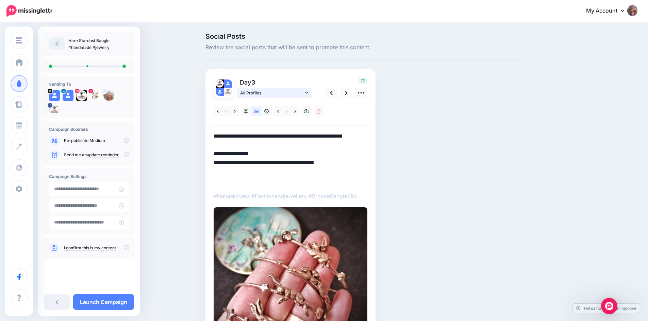
click at [308, 93] on icon at bounding box center [306, 92] width 3 height 5
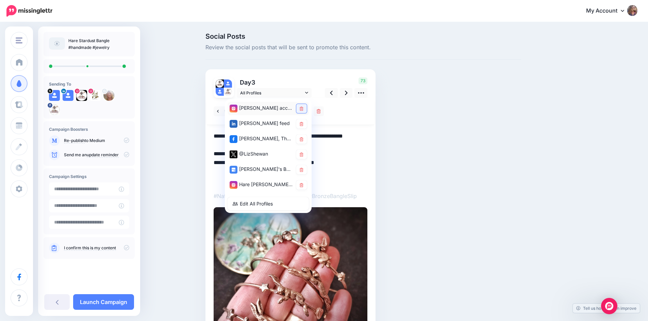
click at [303, 109] on icon at bounding box center [302, 109] width 4 height 4
click at [303, 155] on icon at bounding box center [302, 155] width 4 height 4
click at [303, 140] on icon at bounding box center [302, 139] width 4 height 4
click at [303, 126] on icon at bounding box center [302, 124] width 4 height 4
click at [303, 186] on icon at bounding box center [302, 185] width 4 height 4
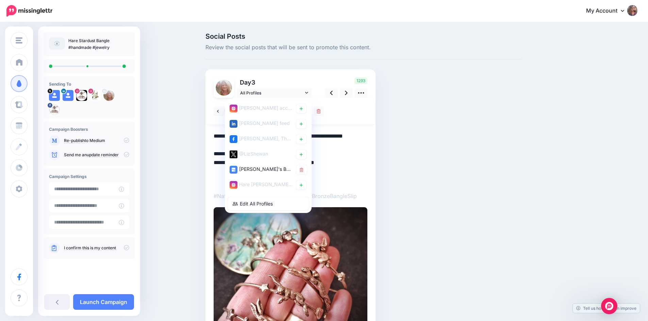
click at [340, 158] on textarea "**********" at bounding box center [291, 158] width 154 height 53
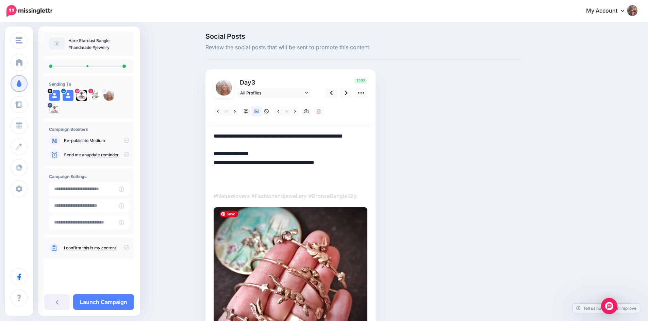
click at [306, 275] on img at bounding box center [291, 284] width 154 height 154
click at [364, 91] on icon at bounding box center [360, 92] width 7 height 7
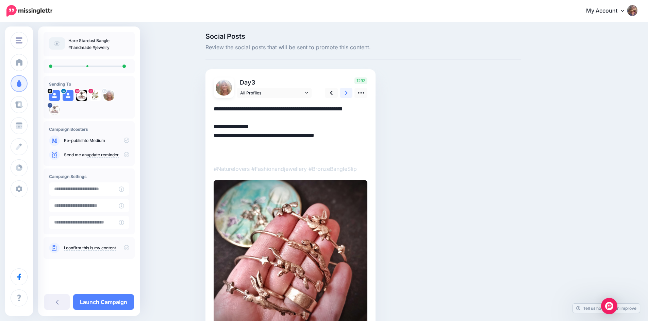
click at [345, 94] on link at bounding box center [346, 93] width 13 height 10
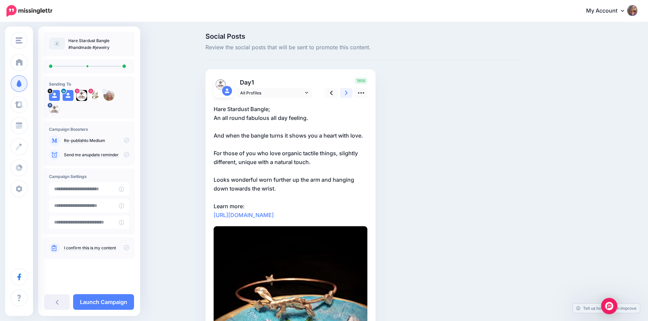
click at [347, 94] on icon at bounding box center [346, 92] width 3 height 7
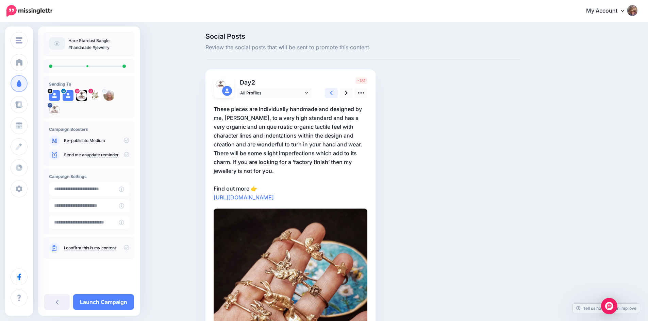
click at [333, 94] on icon at bounding box center [331, 92] width 3 height 7
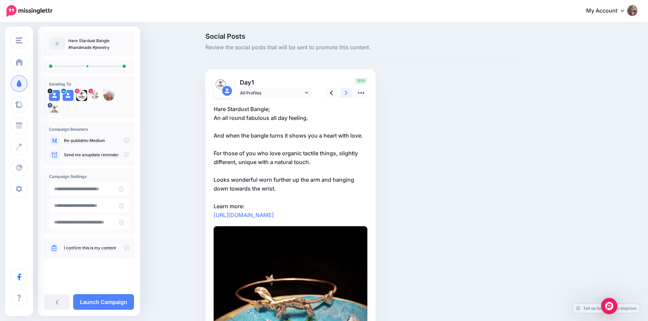
click at [347, 94] on icon at bounding box center [346, 92] width 3 height 7
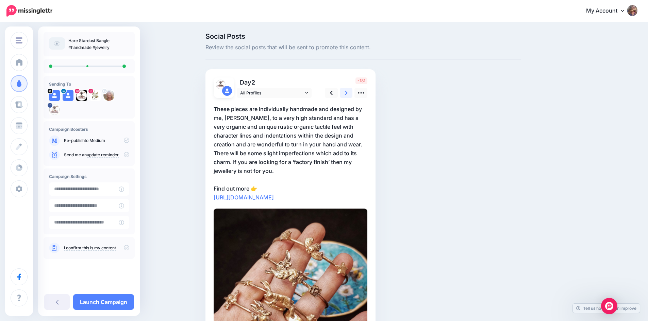
scroll to position [80, 0]
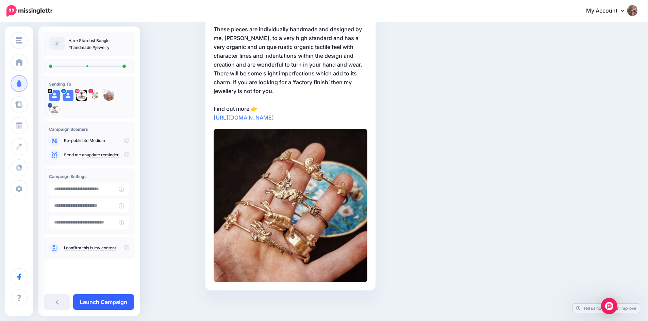
click at [103, 304] on link "Launch Campaign" at bounding box center [103, 302] width 61 height 16
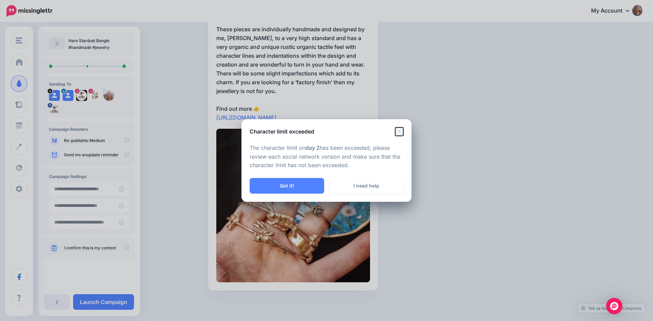
click at [399, 131] on icon "Close" at bounding box center [399, 132] width 8 height 8
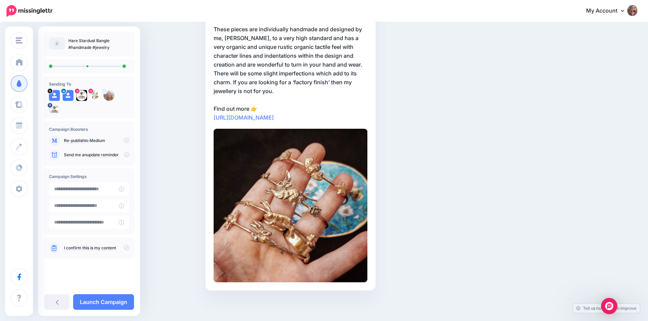
scroll to position [0, 0]
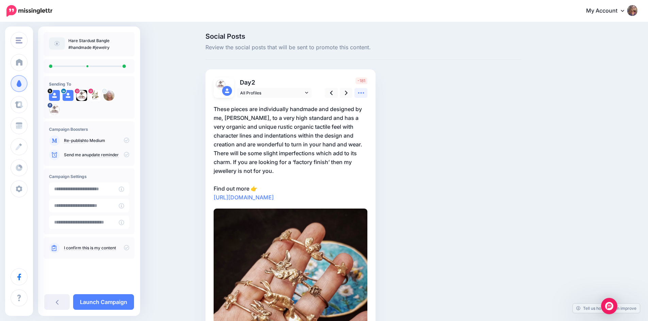
click at [364, 91] on icon at bounding box center [360, 92] width 7 height 7
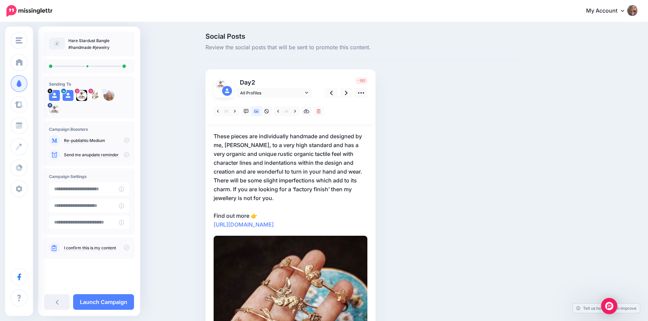
drag, startPoint x: 315, startPoint y: 143, endPoint x: 315, endPoint y: 148, distance: 4.8
click at [315, 148] on p "These pieces are individually handmade and designed by me, Elizabeth, to a very…" at bounding box center [291, 180] width 154 height 97
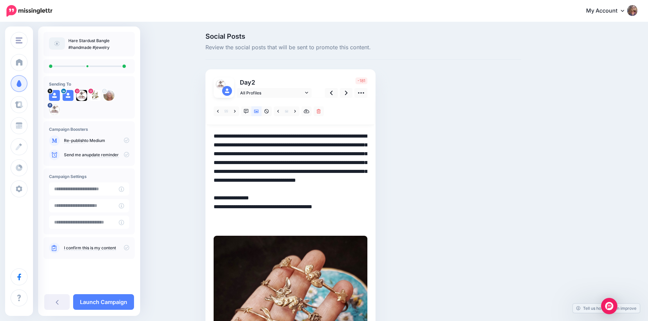
click at [315, 145] on textarea "**********" at bounding box center [291, 180] width 154 height 97
drag, startPoint x: 315, startPoint y: 145, endPoint x: 336, endPoint y: 147, distance: 20.8
click at [336, 147] on textarea "**********" at bounding box center [291, 180] width 154 height 97
click at [250, 155] on textarea "**********" at bounding box center [291, 180] width 154 height 97
drag, startPoint x: 279, startPoint y: 153, endPoint x: 324, endPoint y: 171, distance: 48.9
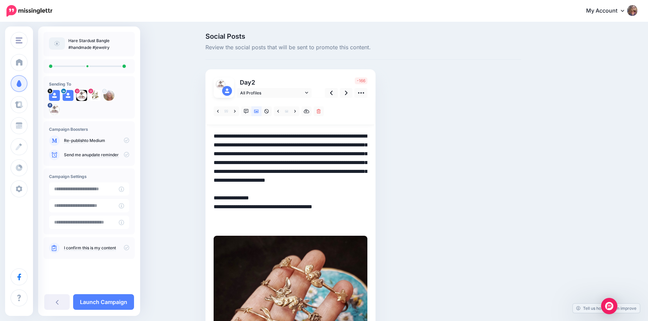
click at [324, 171] on textarea "**********" at bounding box center [291, 180] width 154 height 97
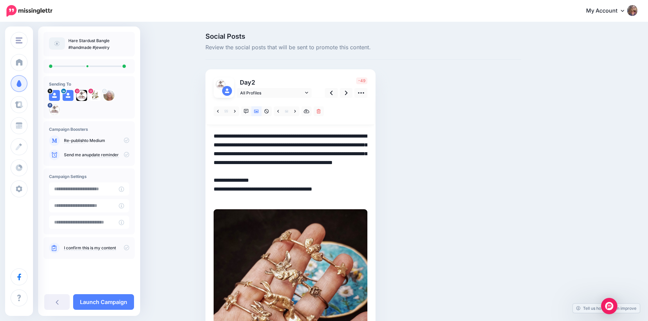
drag, startPoint x: 315, startPoint y: 162, endPoint x: 357, endPoint y: 172, distance: 43.0
click at [357, 172] on textarea "**********" at bounding box center [291, 167] width 154 height 71
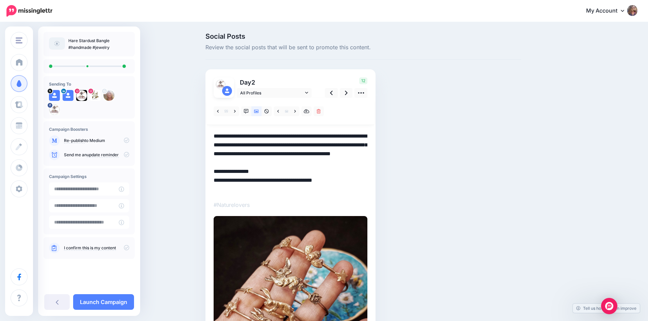
drag, startPoint x: 283, startPoint y: 153, endPoint x: 305, endPoint y: 155, distance: 21.9
click at [305, 155] on textarea "**********" at bounding box center [291, 163] width 154 height 62
click at [317, 171] on textarea "**********" at bounding box center [291, 163] width 154 height 62
type textarea "**********"
click at [292, 250] on img at bounding box center [291, 293] width 154 height 154
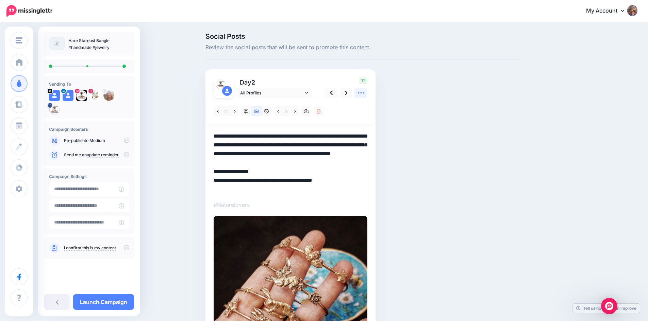
click at [364, 94] on icon at bounding box center [360, 92] width 7 height 7
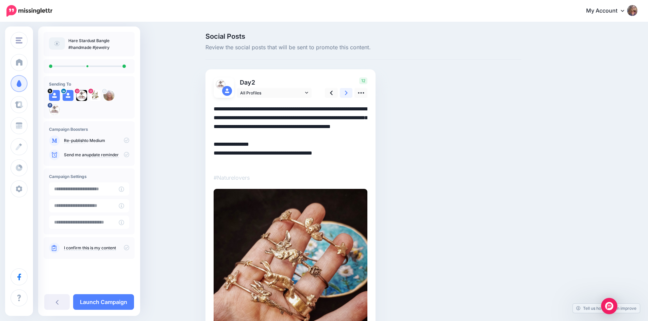
click at [347, 92] on link at bounding box center [346, 93] width 13 height 10
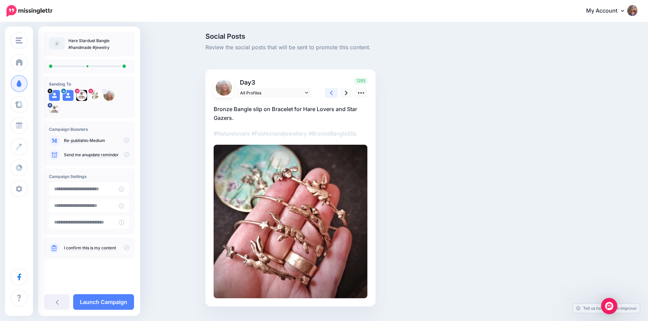
click at [333, 92] on icon at bounding box center [331, 93] width 3 height 4
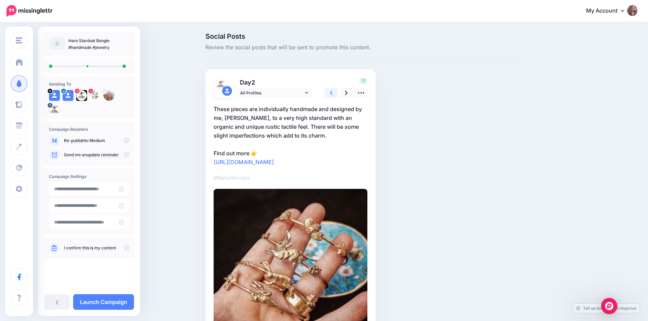
click at [333, 92] on icon at bounding box center [331, 93] width 3 height 4
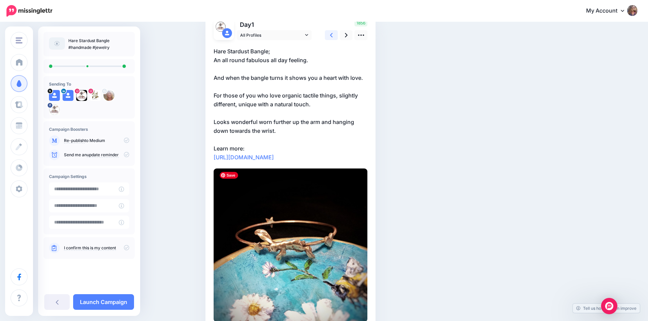
scroll to position [30, 0]
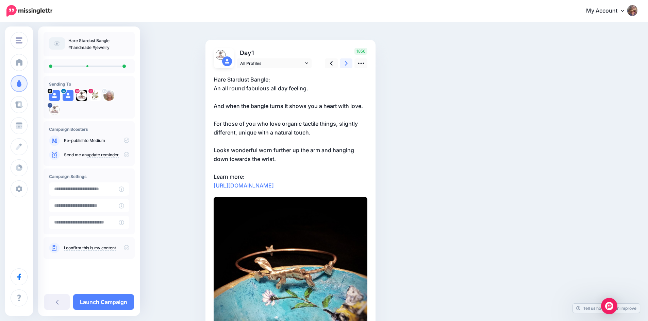
click at [351, 62] on link at bounding box center [346, 63] width 13 height 10
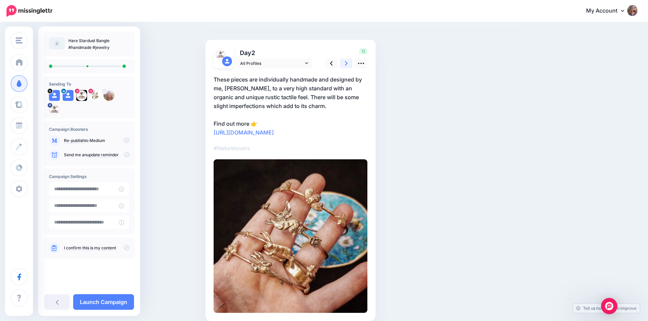
click at [351, 62] on link at bounding box center [346, 63] width 13 height 10
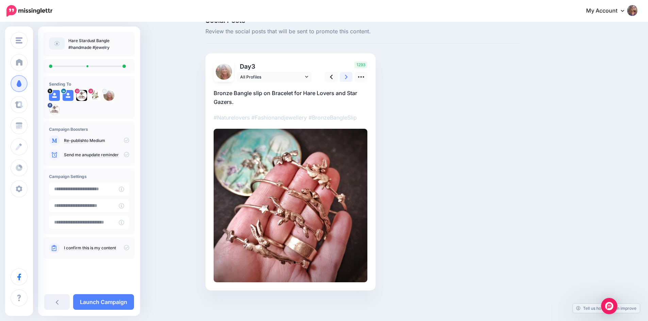
scroll to position [16, 0]
click at [333, 78] on icon at bounding box center [331, 76] width 3 height 7
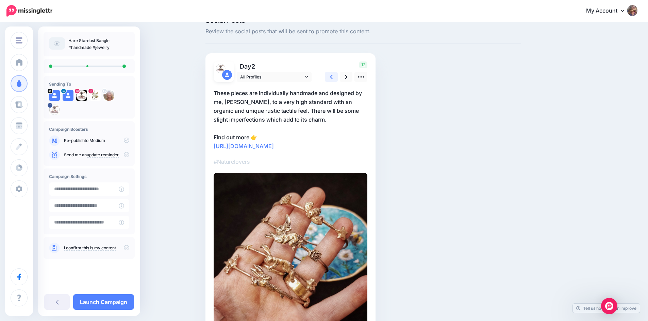
click at [333, 78] on icon at bounding box center [331, 76] width 3 height 7
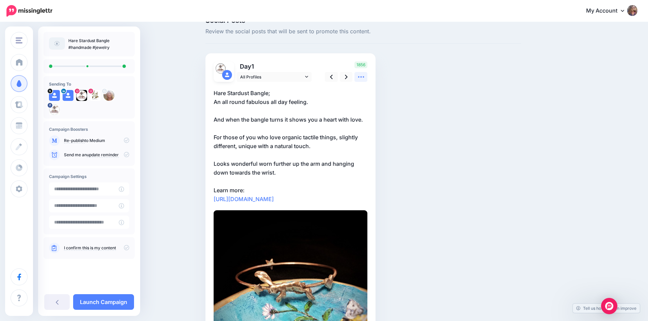
click at [364, 78] on icon at bounding box center [360, 76] width 7 height 7
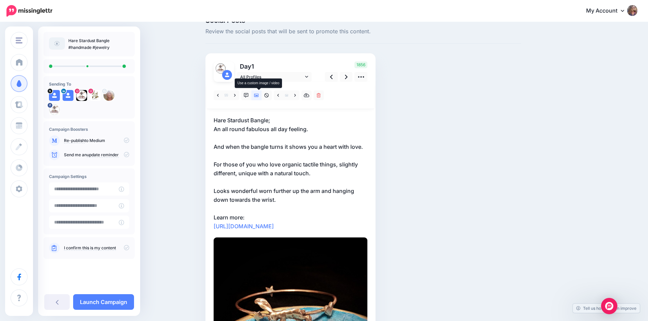
click at [259, 95] on icon at bounding box center [256, 95] width 5 height 5
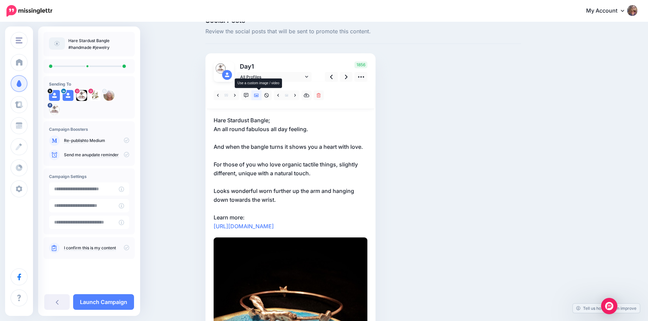
click at [259, 95] on icon at bounding box center [256, 95] width 5 height 5
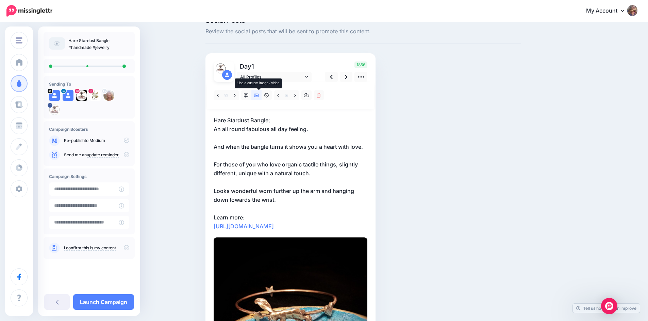
click at [259, 95] on icon at bounding box center [256, 95] width 5 height 5
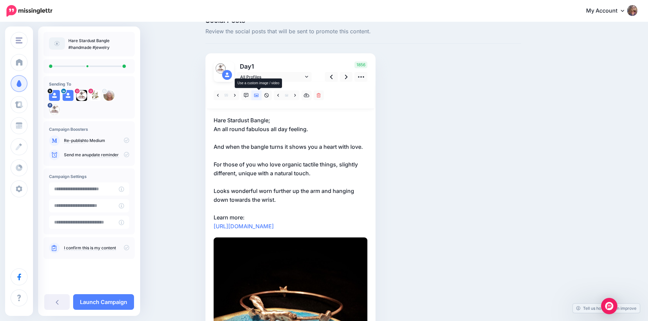
click at [259, 95] on icon at bounding box center [256, 95] width 5 height 5
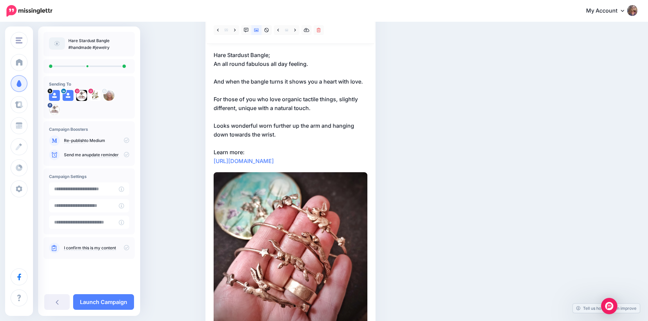
scroll to position [0, 0]
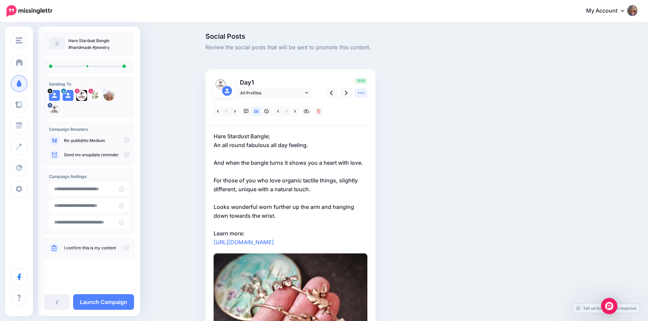
click at [363, 94] on icon at bounding box center [360, 92] width 7 height 7
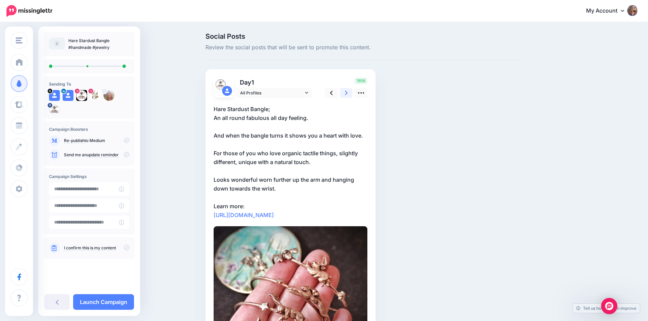
click at [347, 93] on icon at bounding box center [346, 92] width 3 height 7
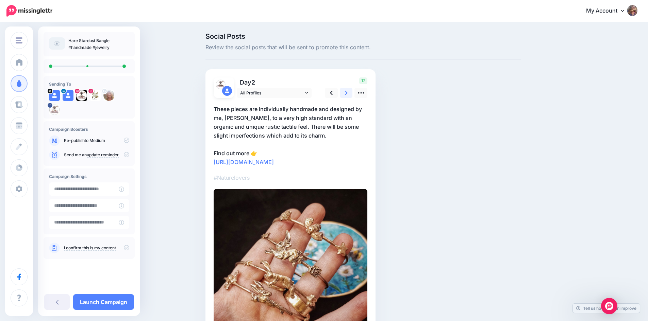
click at [347, 92] on icon at bounding box center [346, 92] width 3 height 7
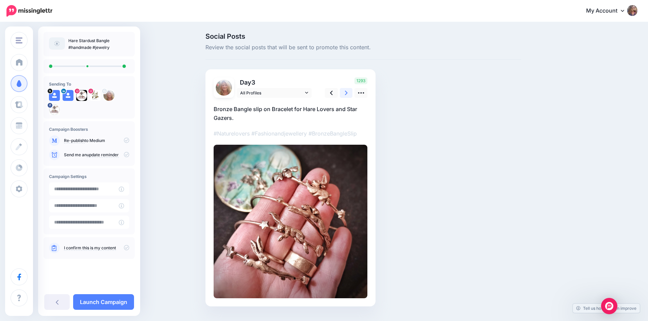
click at [347, 92] on icon at bounding box center [346, 92] width 3 height 7
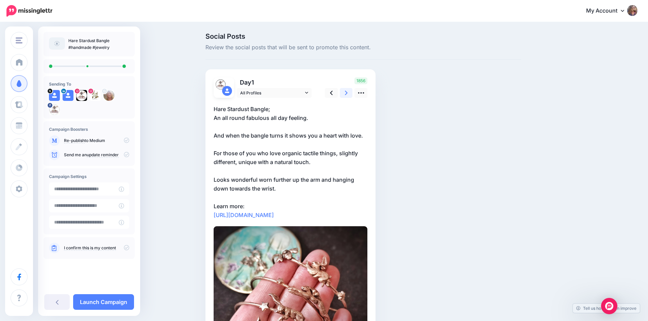
click at [347, 92] on icon at bounding box center [346, 92] width 3 height 7
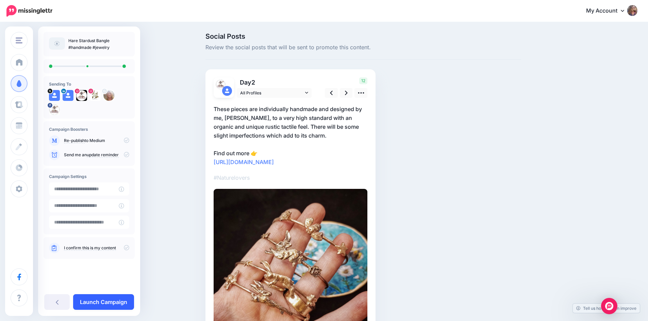
click at [111, 299] on link "Launch Campaign" at bounding box center [103, 302] width 61 height 16
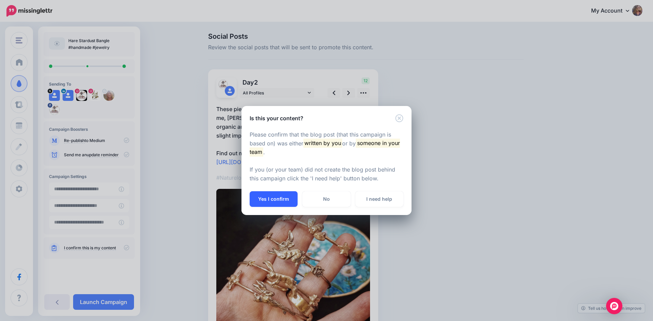
click at [274, 202] on button "Yes I confirm" at bounding box center [274, 199] width 48 height 16
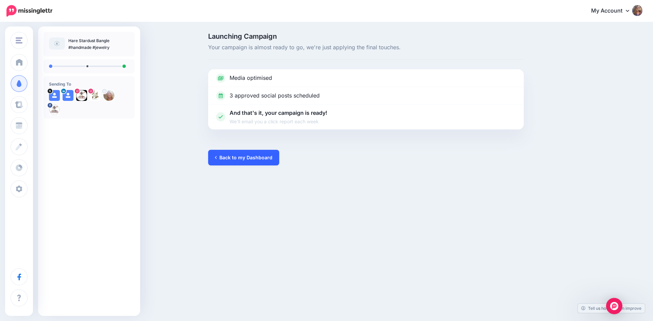
click at [240, 152] on link "Back to my Dashboard" at bounding box center [243, 158] width 71 height 16
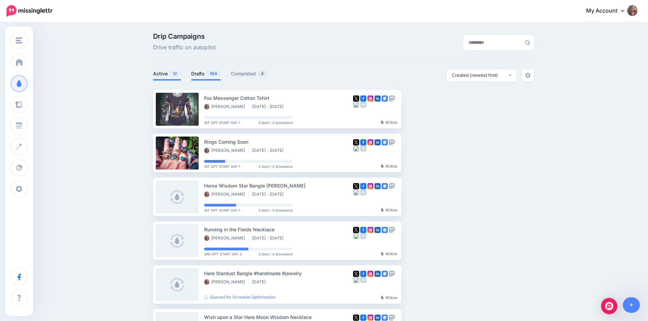
click at [199, 73] on link "Drafts 184" at bounding box center [206, 74] width 30 height 8
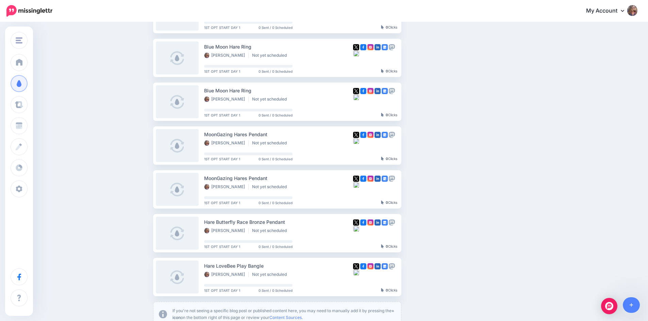
scroll to position [334, 0]
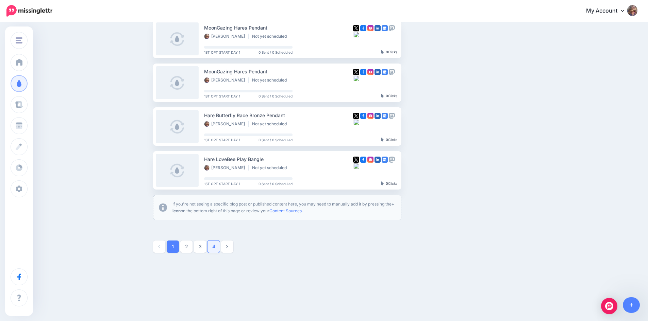
click at [215, 248] on link "4" at bounding box center [213, 247] width 12 height 12
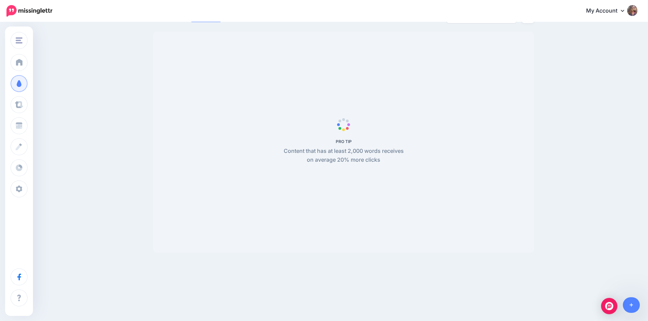
scroll to position [58, 0]
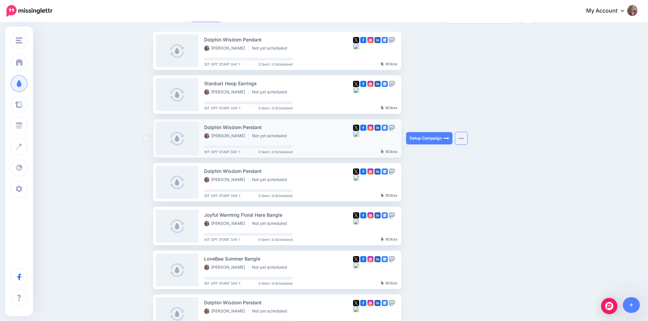
click at [463, 139] on img "button" at bounding box center [460, 138] width 5 height 2
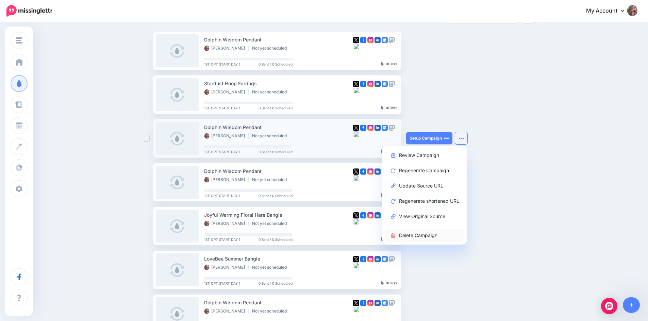
click at [421, 236] on link "Delete Campaign" at bounding box center [424, 235] width 79 height 13
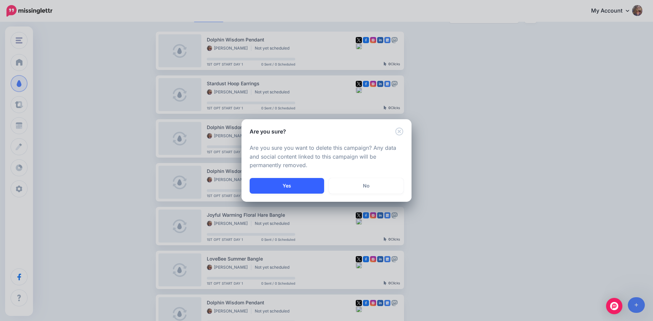
click at [295, 186] on button "Yes" at bounding box center [287, 186] width 74 height 16
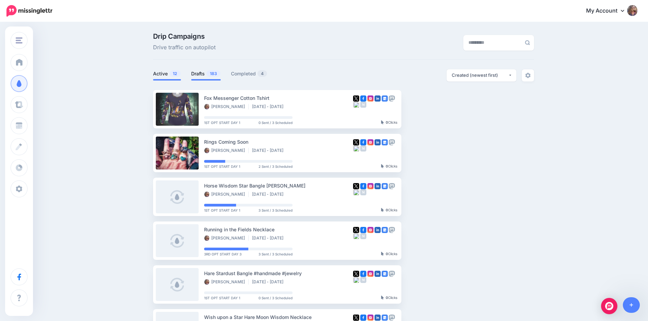
click at [202, 71] on link "Drafts 183" at bounding box center [206, 74] width 30 height 8
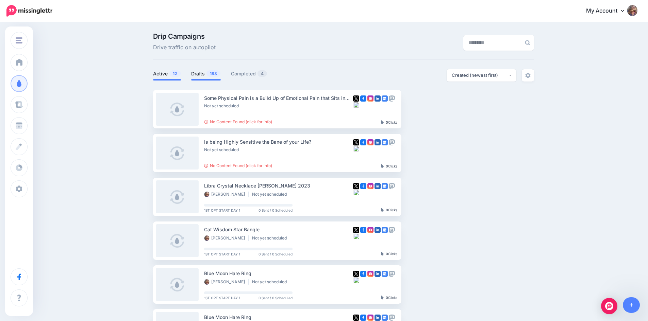
click at [165, 73] on link "Active 12" at bounding box center [167, 74] width 28 height 8
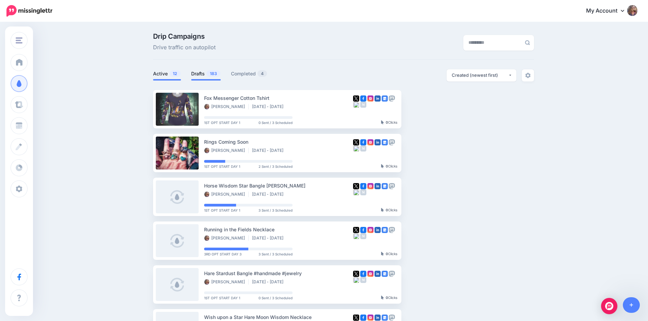
click at [206, 75] on link "Drafts 183" at bounding box center [206, 74] width 30 height 8
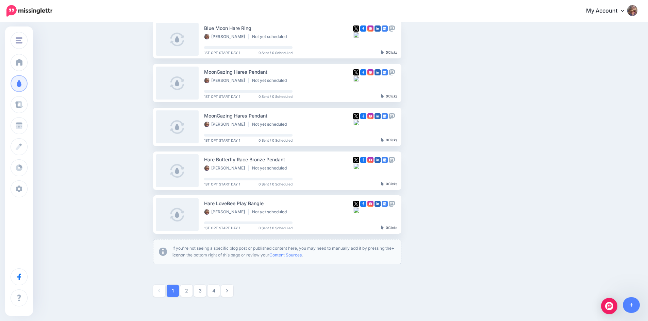
scroll to position [334, 0]
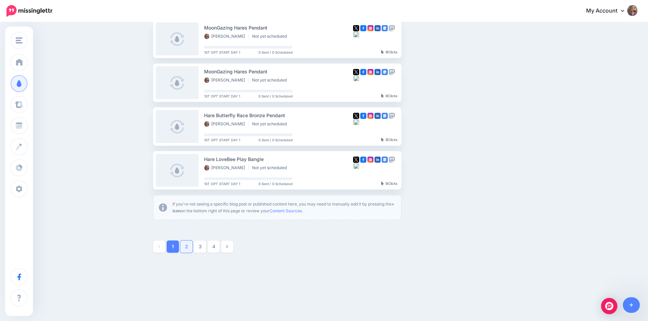
click at [185, 248] on link "2" at bounding box center [186, 247] width 12 height 12
click at [204, 248] on link "3" at bounding box center [200, 247] width 12 height 12
click at [243, 249] on link "6" at bounding box center [241, 247] width 12 height 12
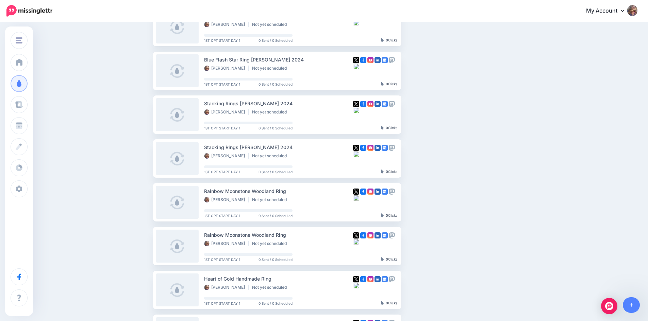
scroll to position [0, 0]
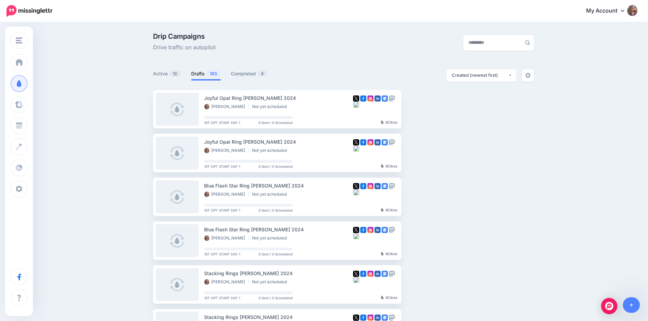
click at [624, 13] on link "My Account" at bounding box center [608, 11] width 58 height 17
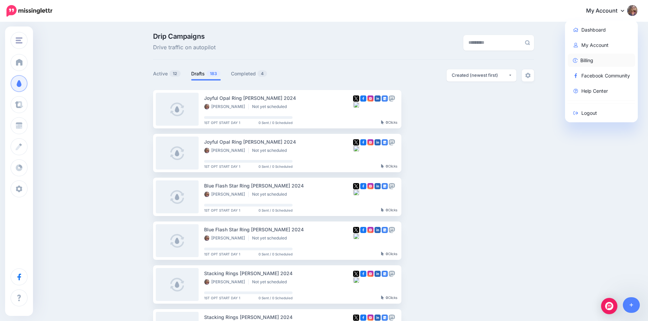
click at [589, 60] on link "Billing" at bounding box center [601, 60] width 68 height 13
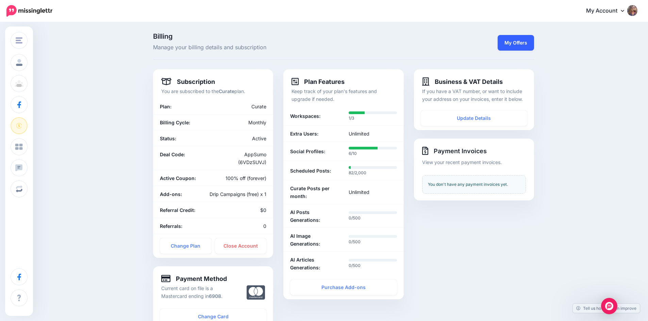
click at [524, 44] on link "My Offers" at bounding box center [515, 43] width 36 height 16
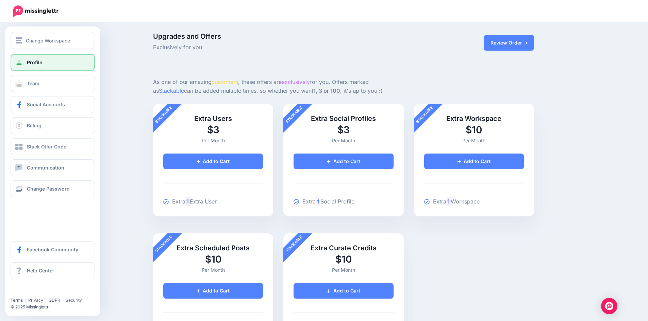
click at [32, 61] on span "Profile" at bounding box center [34, 63] width 15 height 6
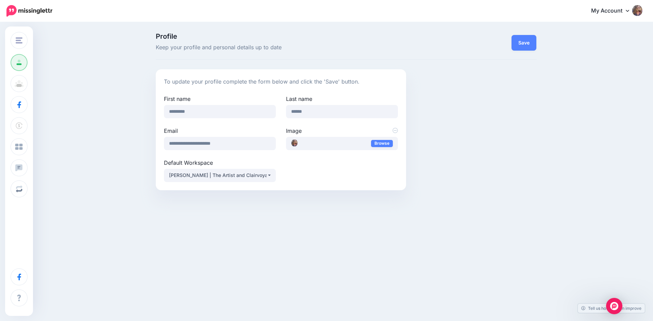
click at [25, 11] on img at bounding box center [29, 11] width 46 height 12
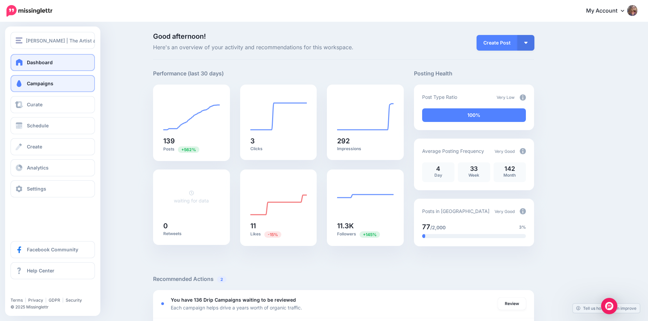
click at [42, 87] on link "Campaigns" at bounding box center [53, 83] width 84 height 17
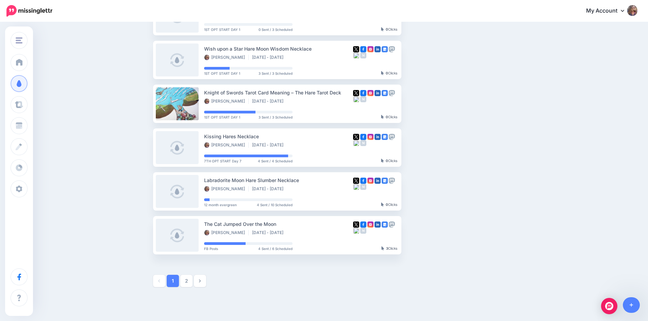
scroll to position [269, 0]
click at [192, 280] on link "2" at bounding box center [186, 281] width 12 height 12
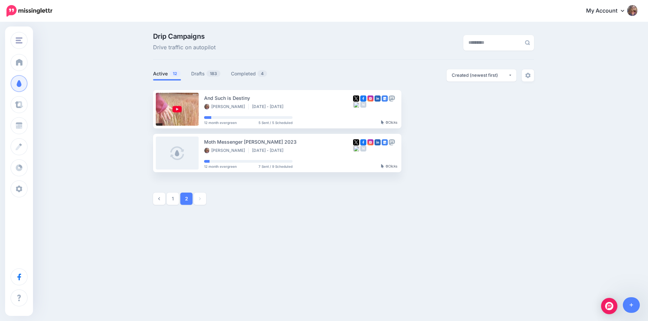
scroll to position [0, 0]
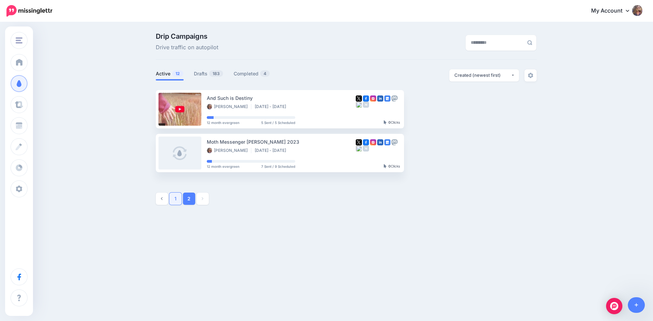
click at [174, 200] on link "1" at bounding box center [175, 199] width 12 height 12
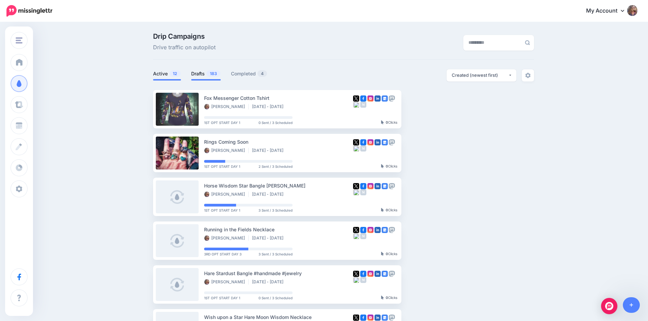
click at [206, 74] on link "Drafts 183" at bounding box center [206, 74] width 30 height 8
